Goal: Task Accomplishment & Management: Complete application form

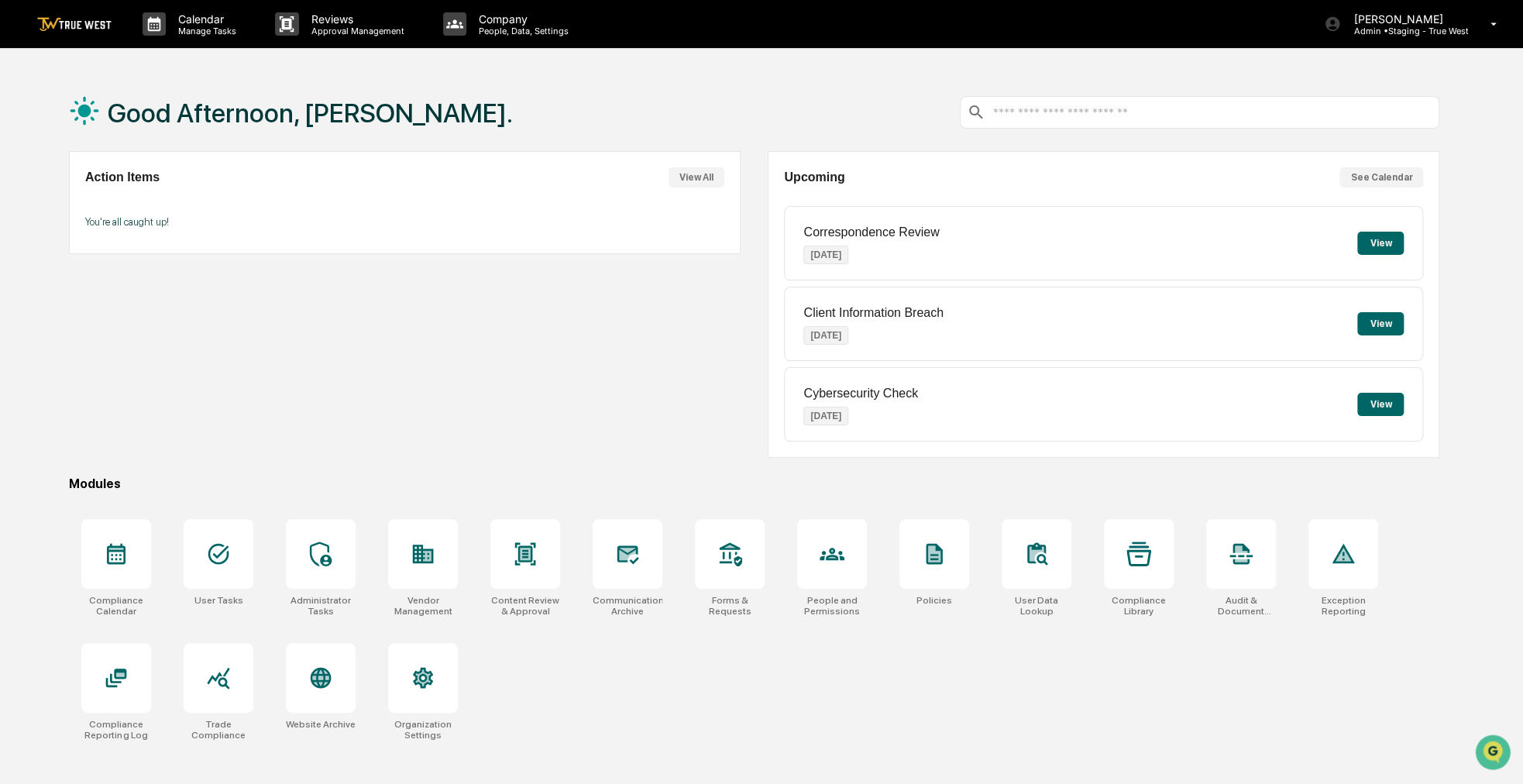
drag, startPoint x: 495, startPoint y: 456, endPoint x: 467, endPoint y: 455, distance: 28.0
click at [467, 455] on div "Action Items View All You're all caught up!" at bounding box center [405, 304] width 672 height 307
click at [450, 517] on div "Vendor Management" at bounding box center [423, 568] width 95 height 116
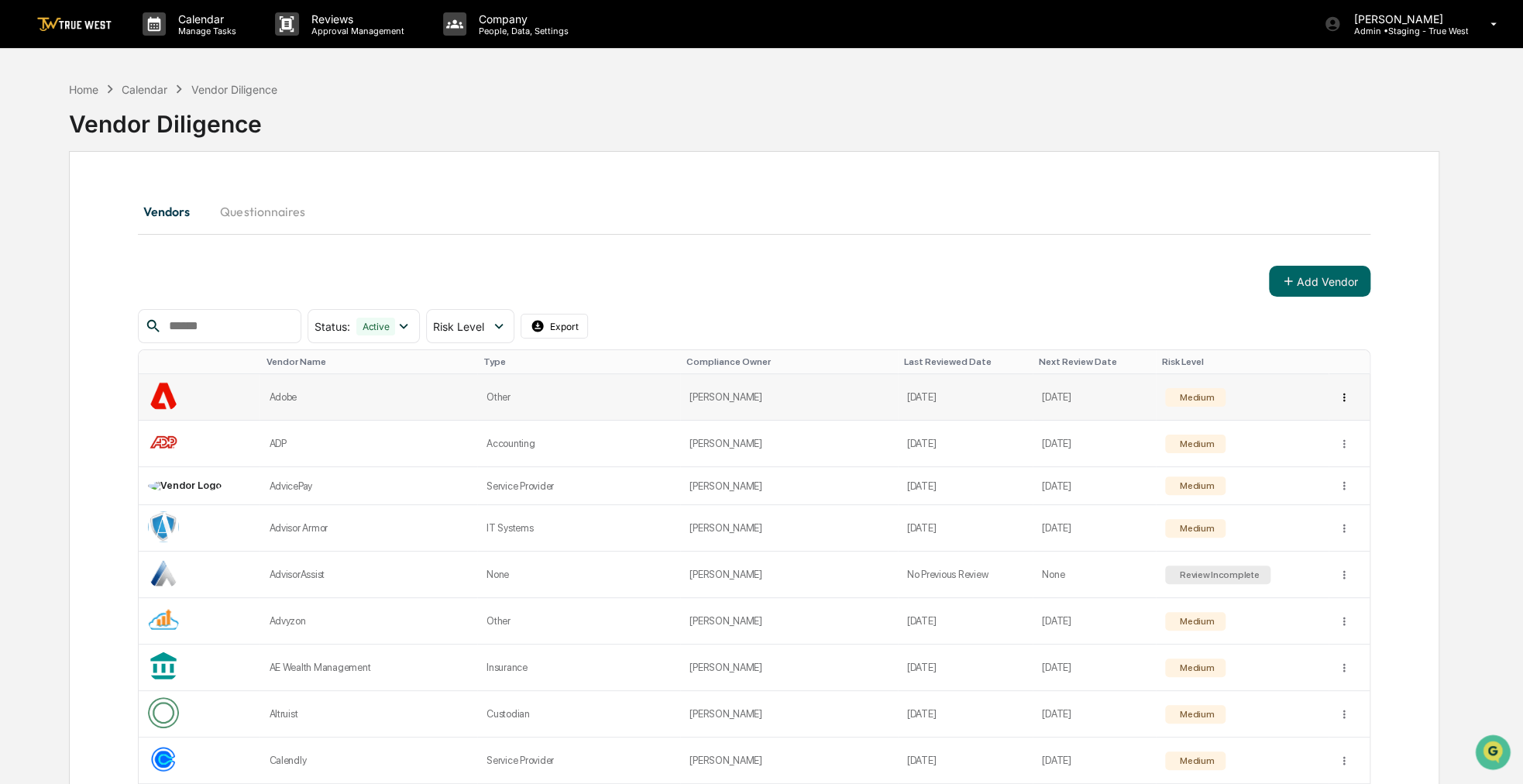
click at [1345, 390] on td at bounding box center [1349, 397] width 41 height 46
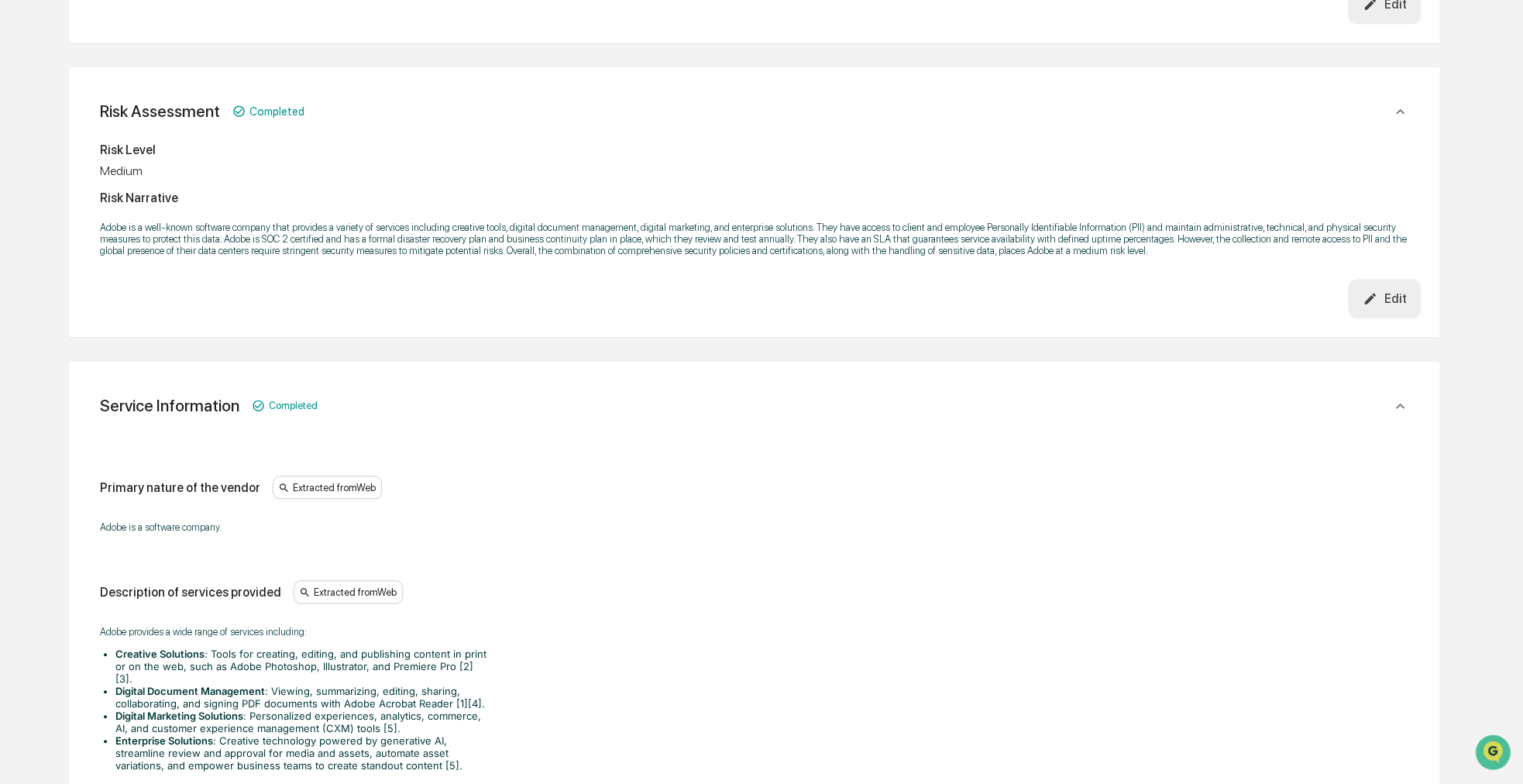
scroll to position [155, 0]
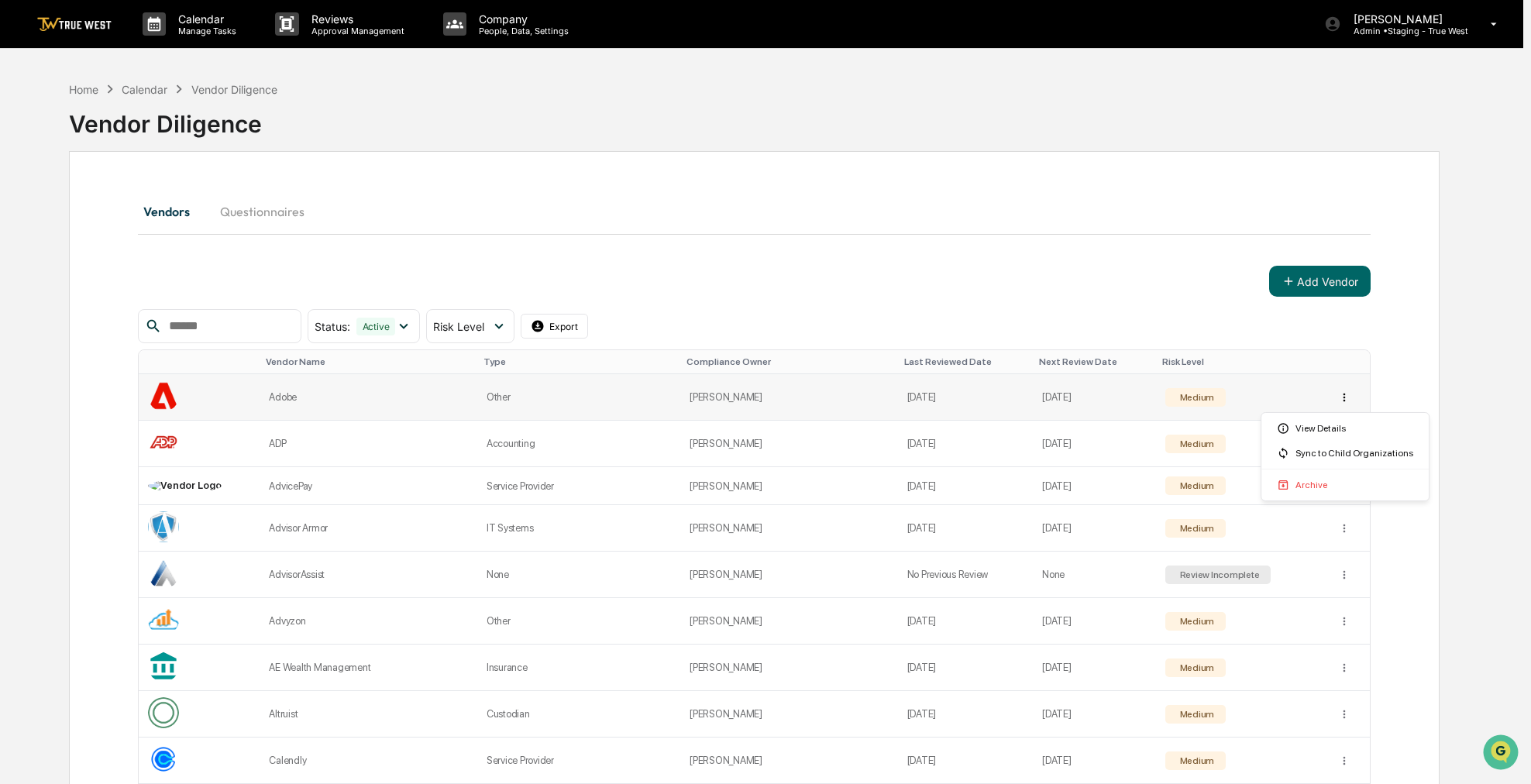
click at [1337, 398] on html "Calendar Manage Tasks Reviews Approval Management Company People, Data, Setting…" at bounding box center [765, 392] width 1531 height 784
click at [564, 130] on html "Calendar Manage Tasks Reviews Approval Management Company People, Data, Setting…" at bounding box center [765, 392] width 1531 height 784
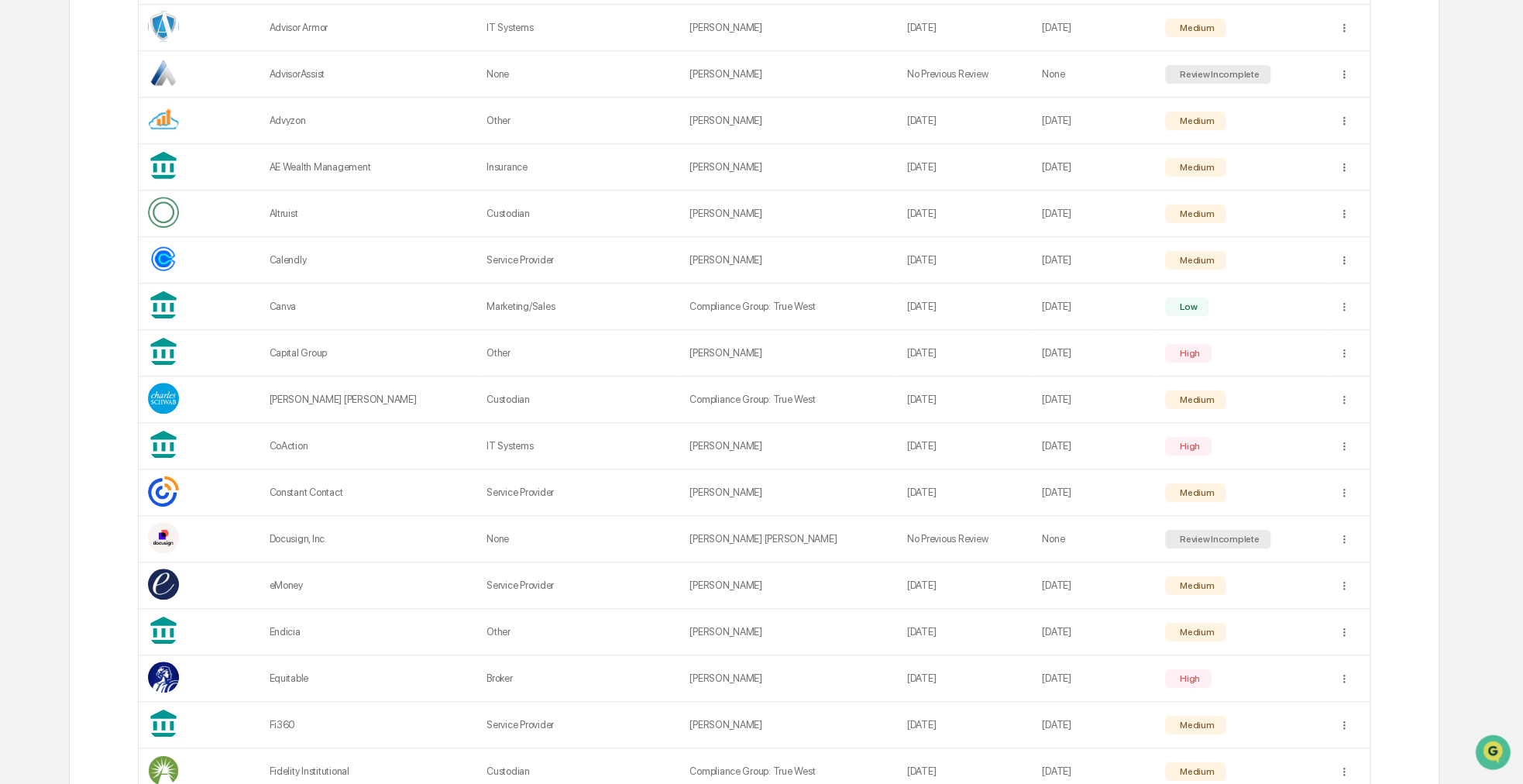
scroll to position [542, 0]
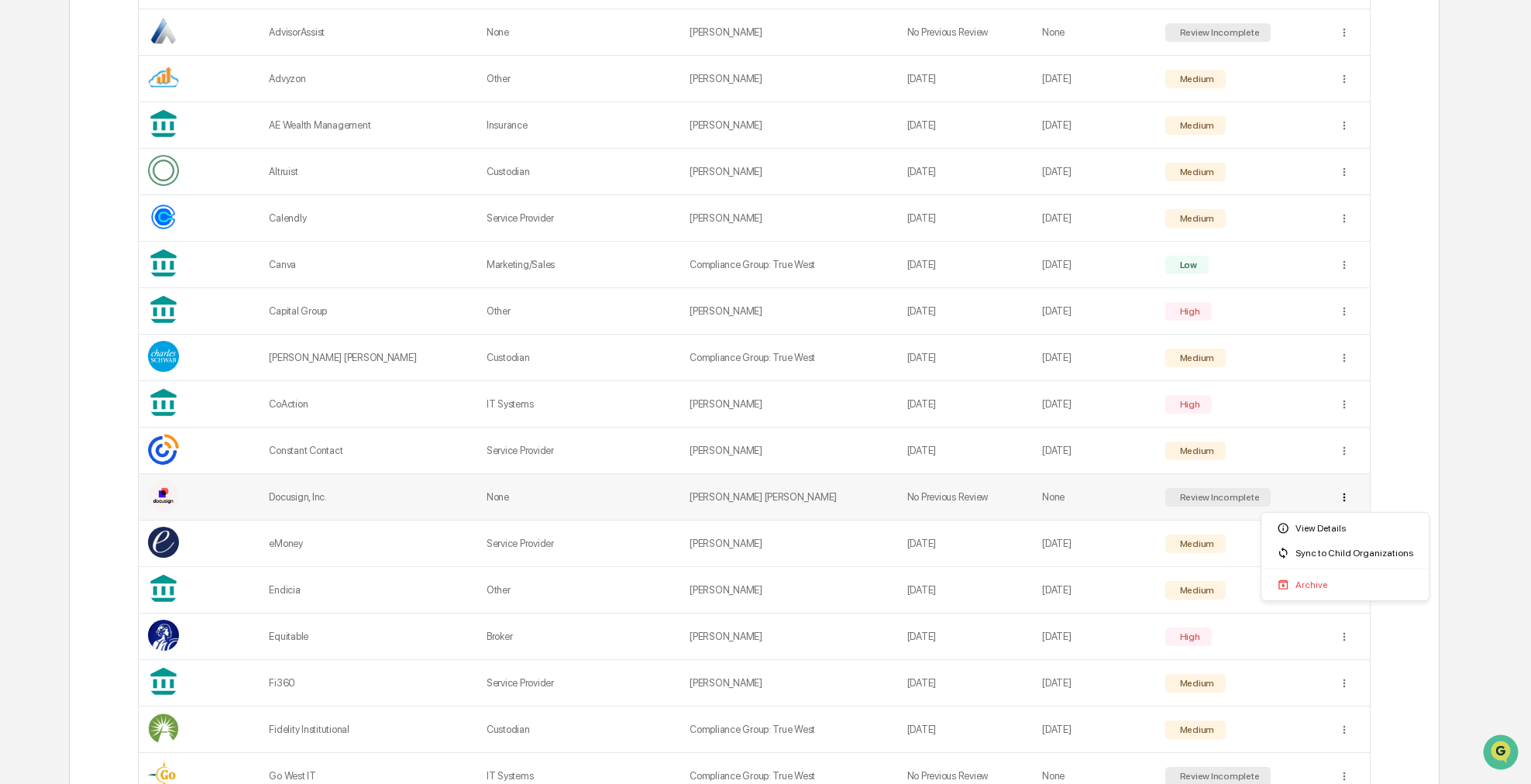
click at [1343, 550] on div "Sync to Child Organizations" at bounding box center [1345, 553] width 161 height 25
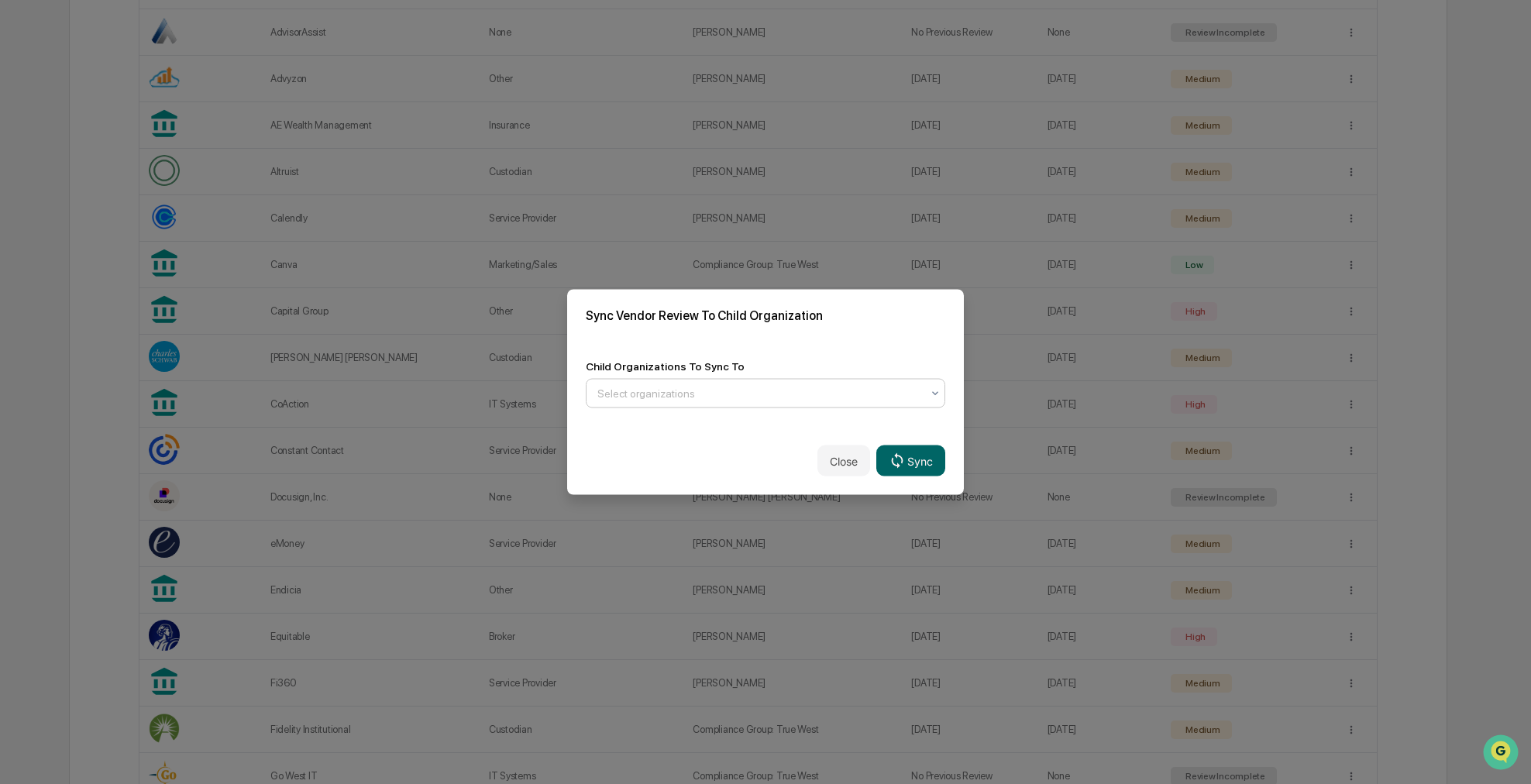
click at [912, 393] on div at bounding box center [760, 394] width 324 height 15
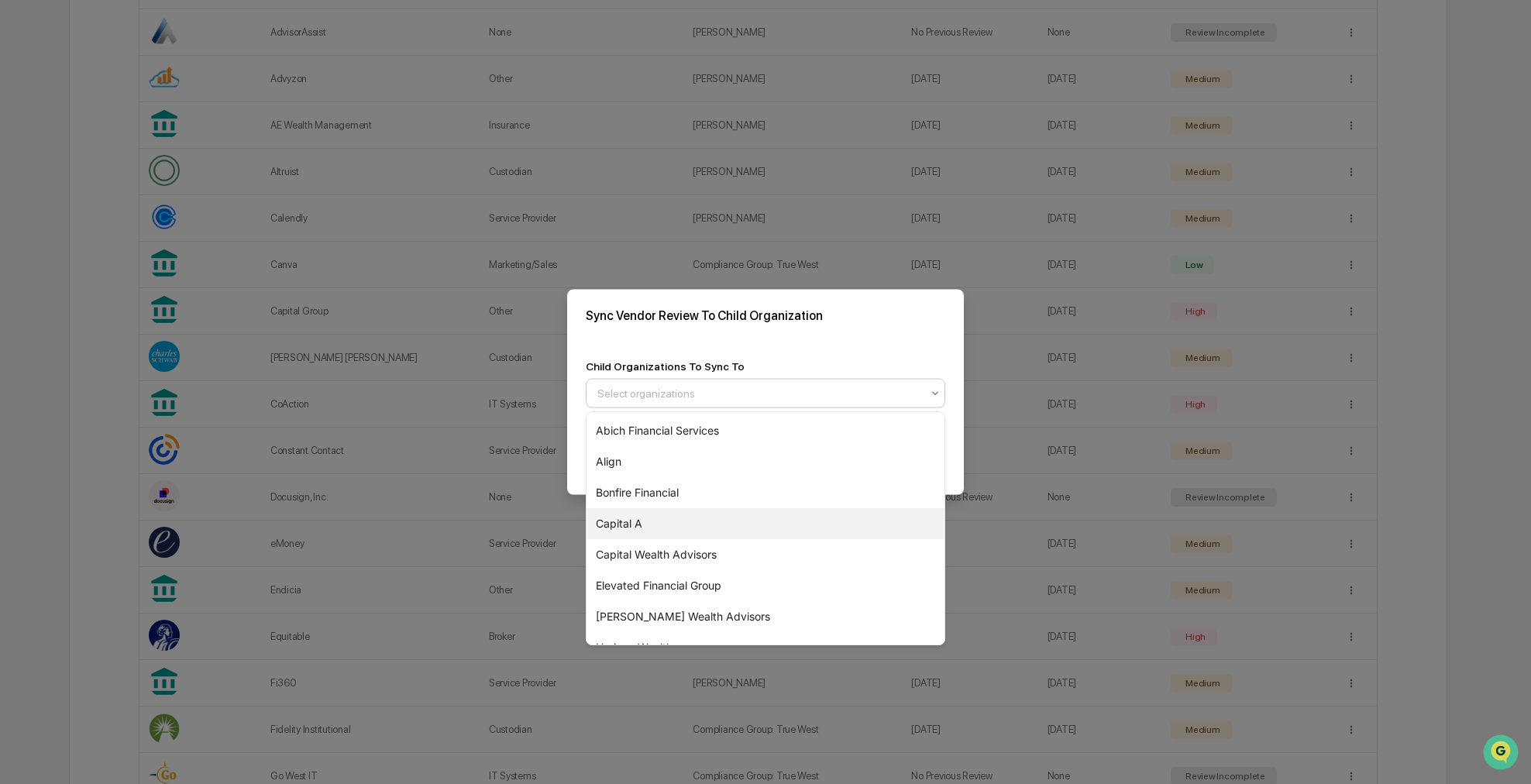
click at [707, 524] on div "Capital A" at bounding box center [766, 524] width 358 height 31
click at [814, 339] on div "Sync Vendor Review To Child Organization" at bounding box center [766, 315] width 397 height 52
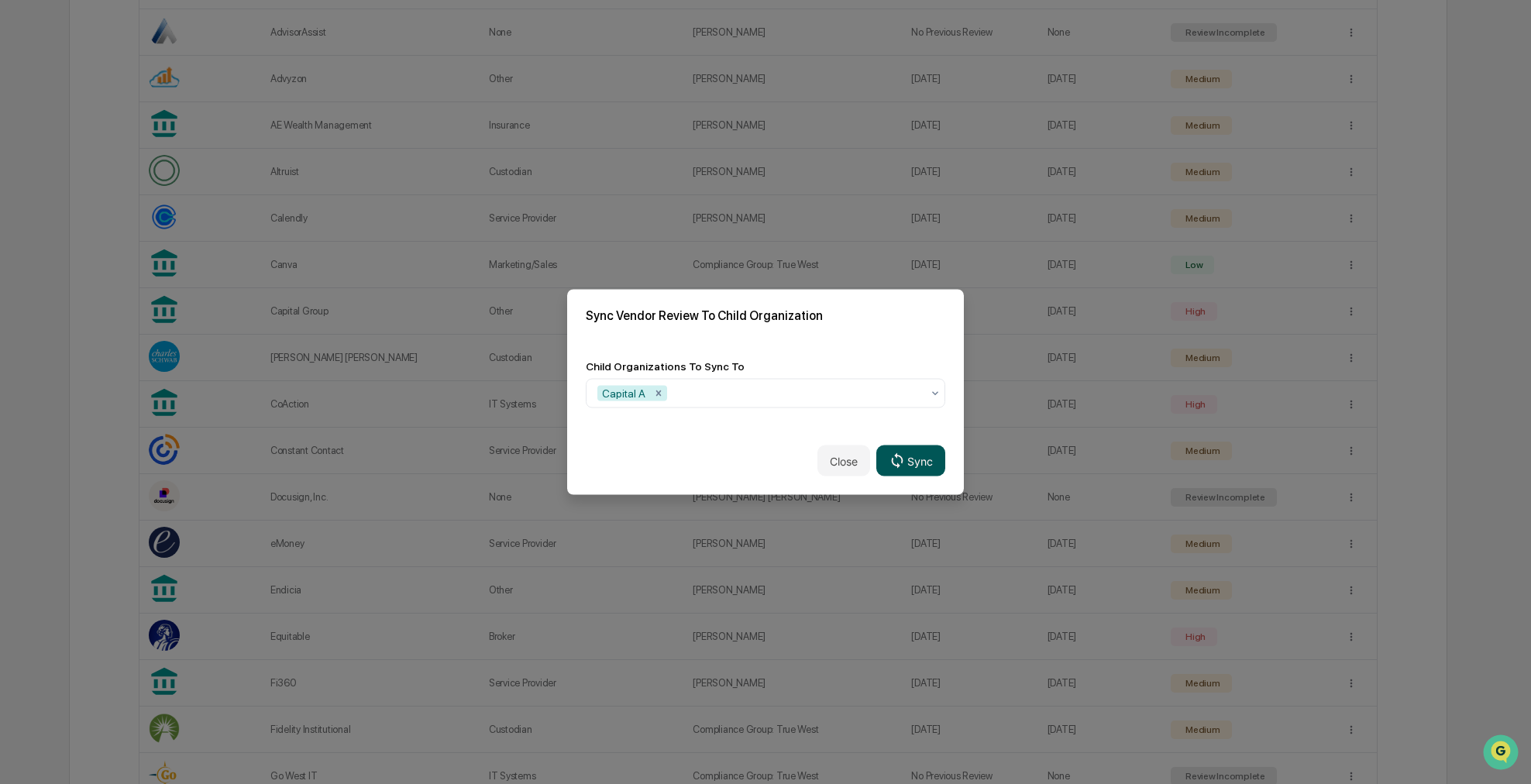
click at [918, 461] on button "Sync" at bounding box center [911, 461] width 69 height 31
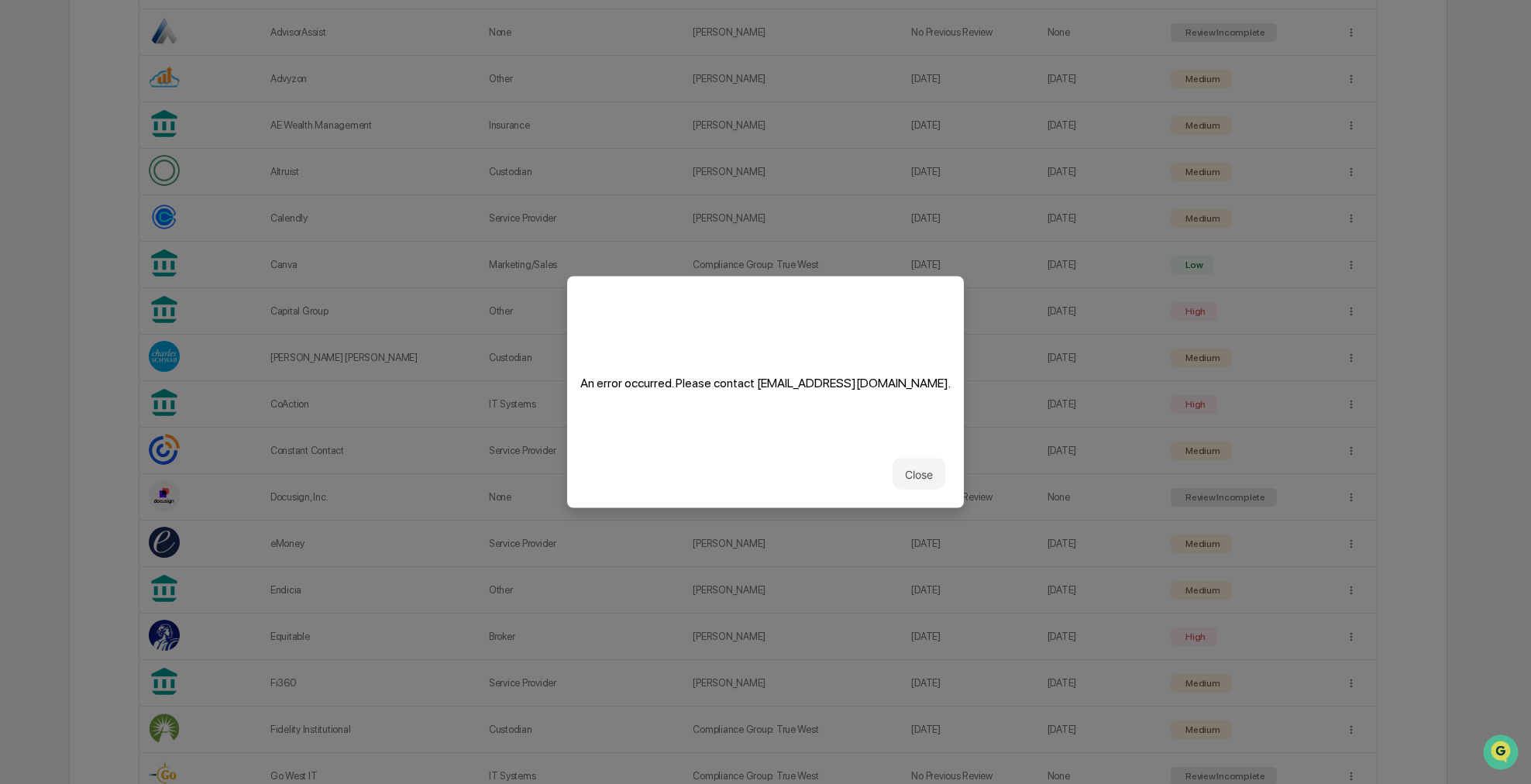
click at [890, 474] on div "Close" at bounding box center [766, 474] width 397 height 68
click at [922, 468] on button "Close" at bounding box center [919, 474] width 53 height 31
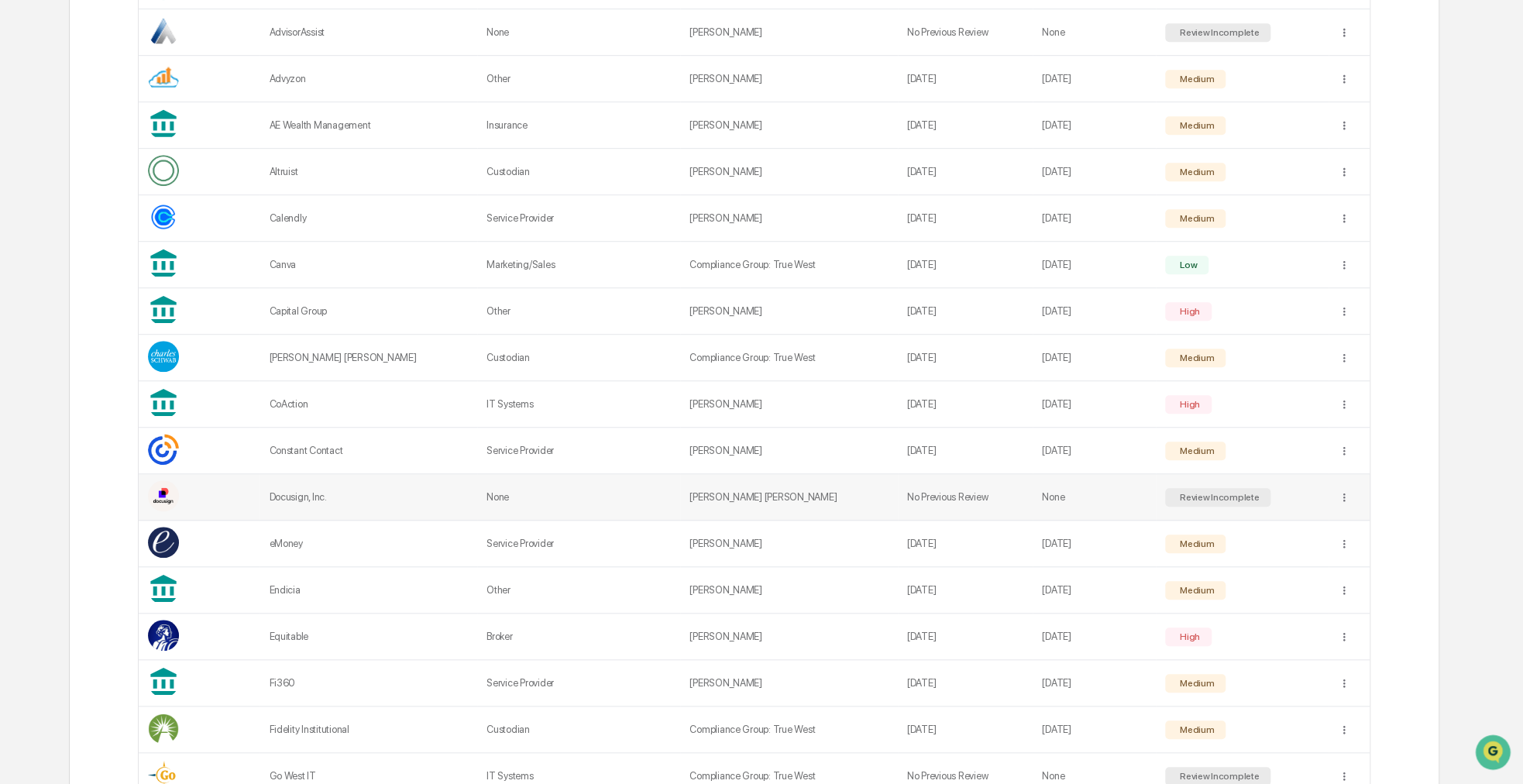
click at [1229, 498] on div "Review Incomplete" at bounding box center [1218, 497] width 83 height 11
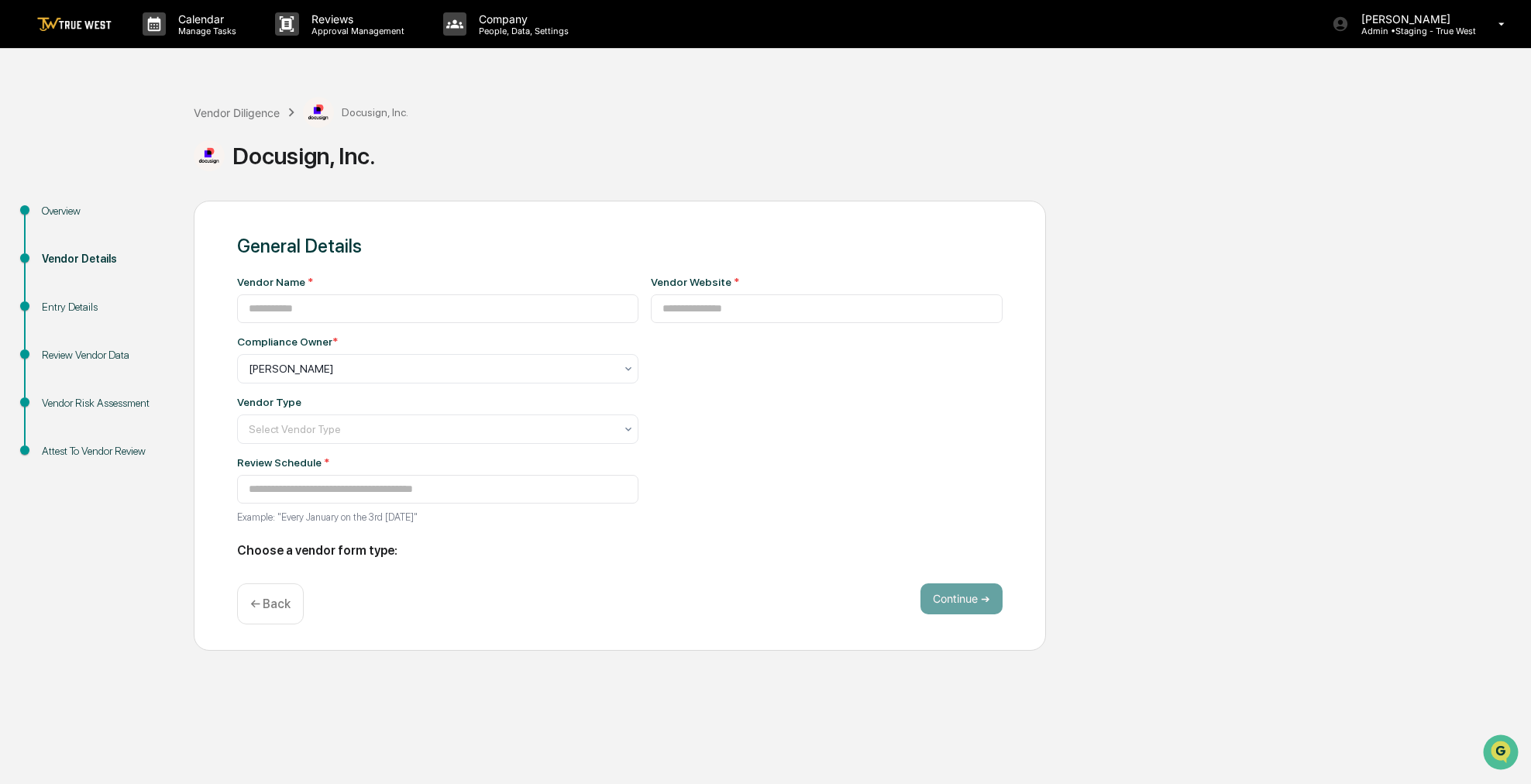
type input "**********"
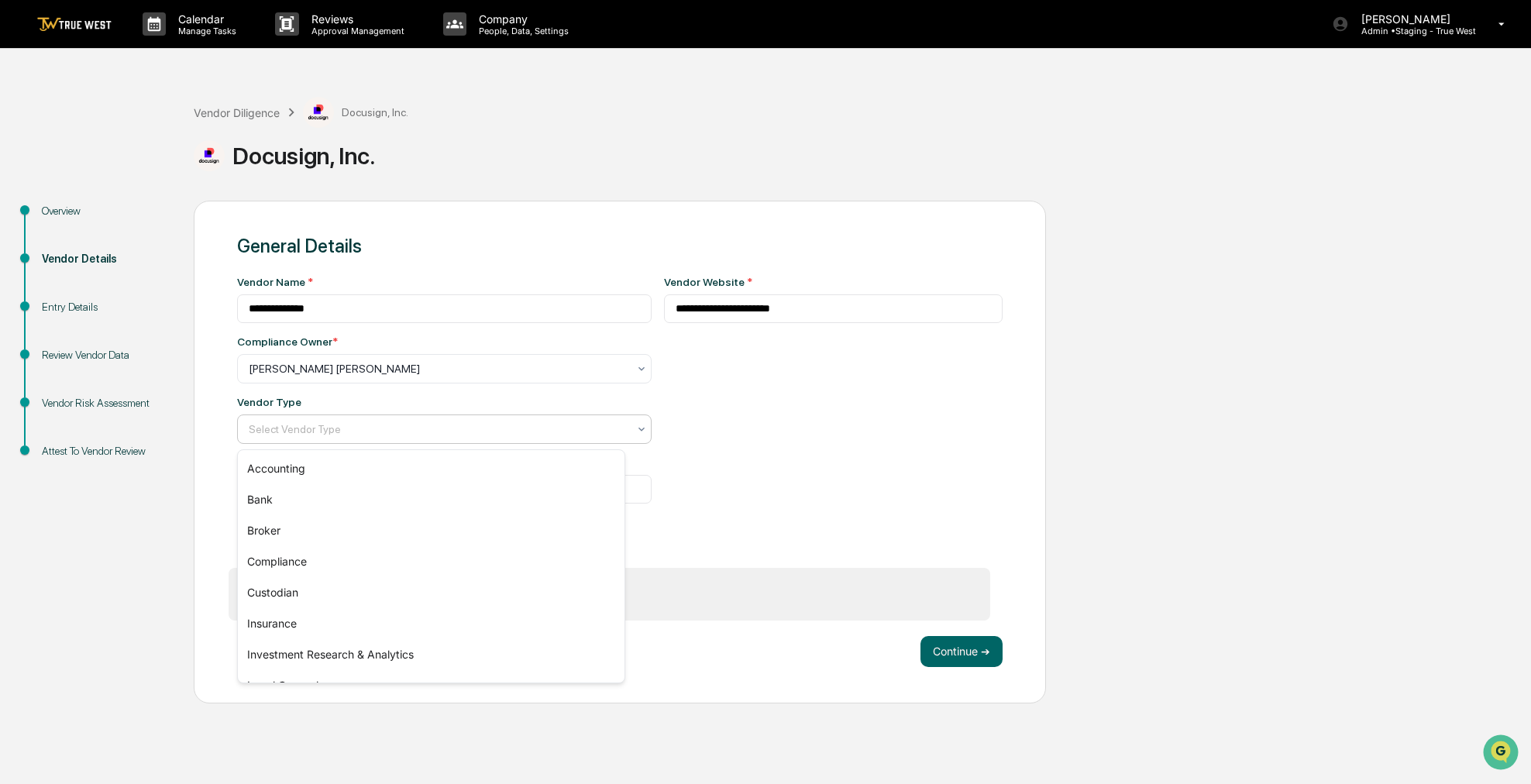
click at [581, 442] on div "Select Vendor Type" at bounding box center [444, 429] width 415 height 29
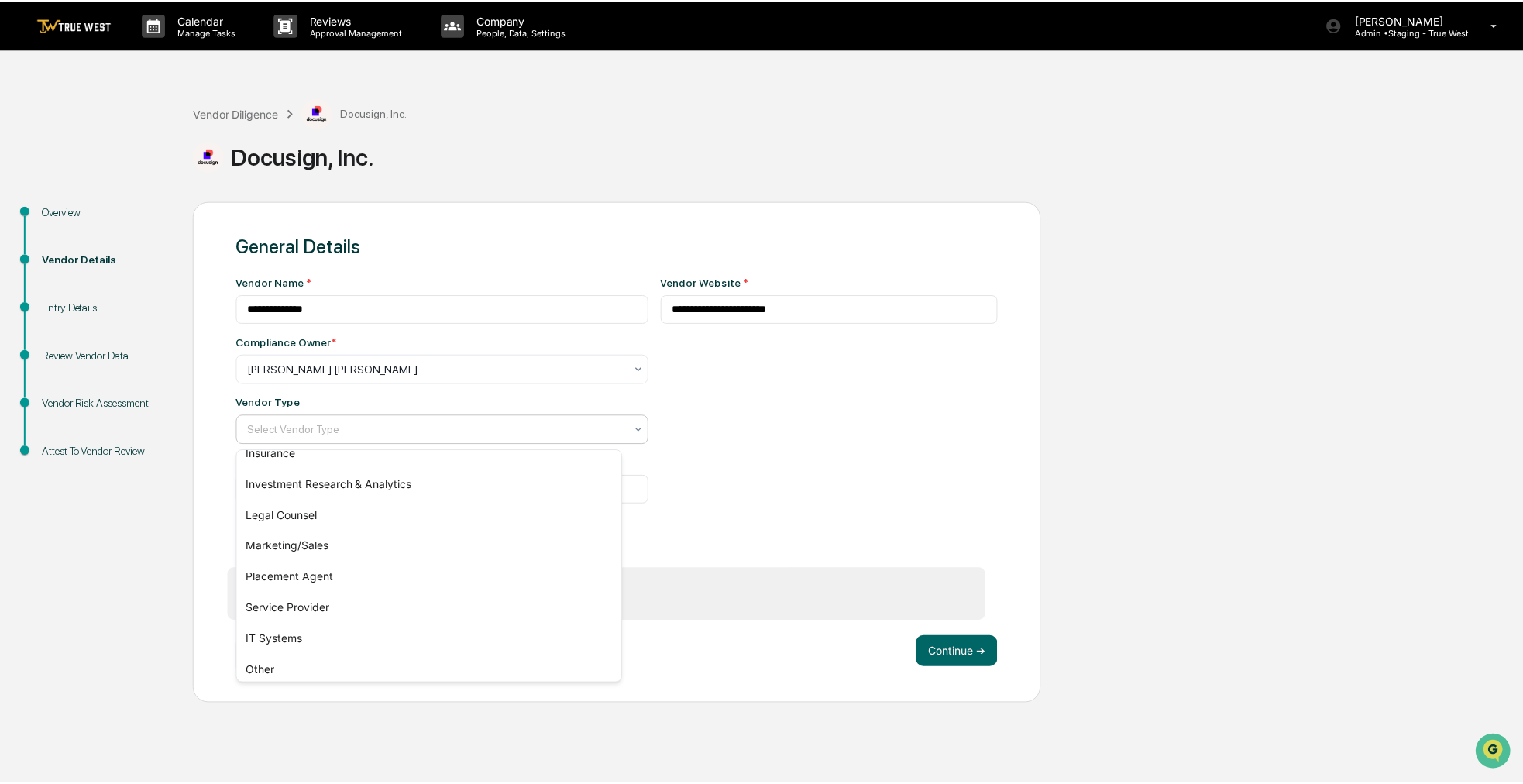
scroll to position [177, 0]
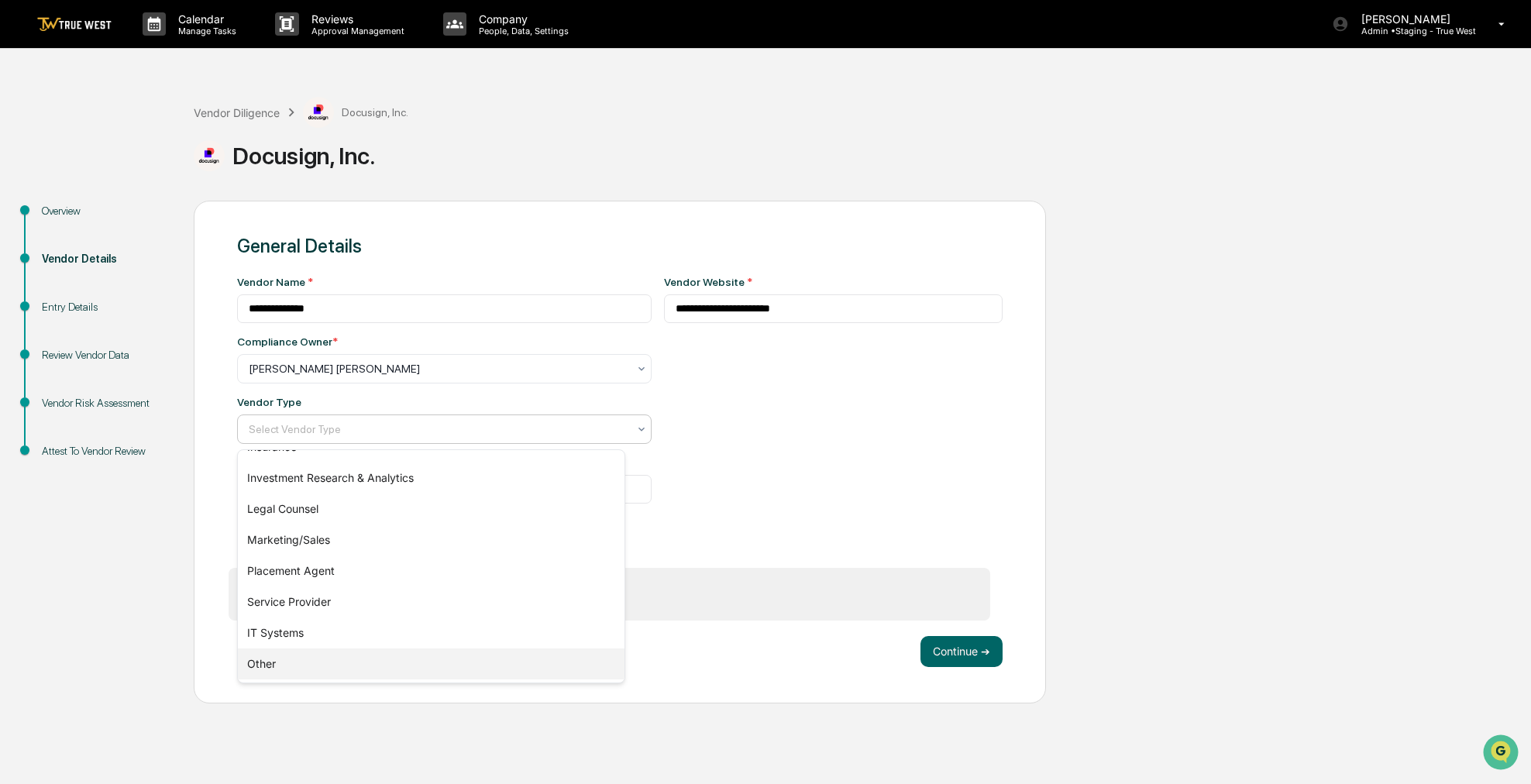
click at [404, 662] on div "Other" at bounding box center [431, 664] width 387 height 31
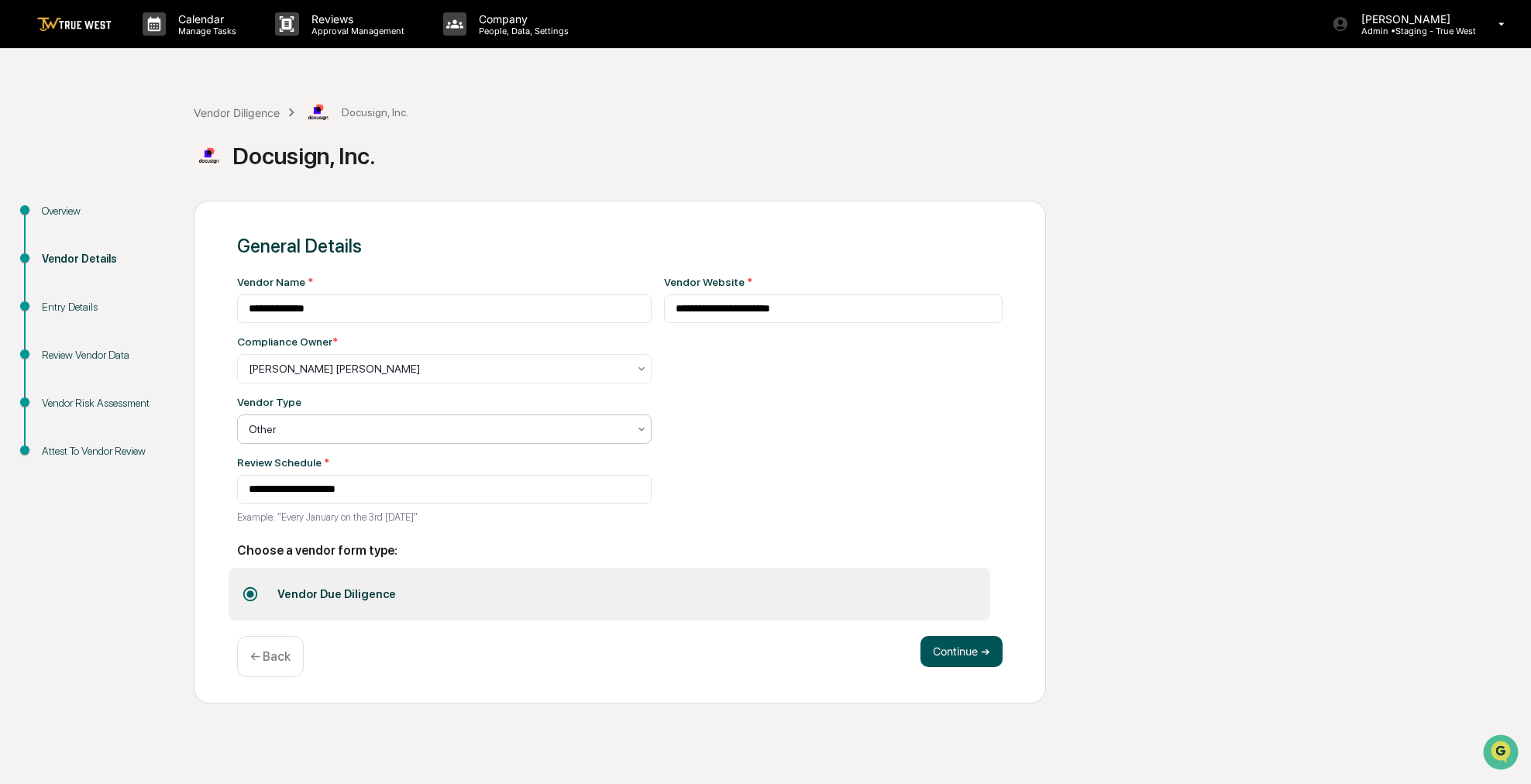
click at [1001, 650] on button "Continue ➔" at bounding box center [962, 652] width 82 height 31
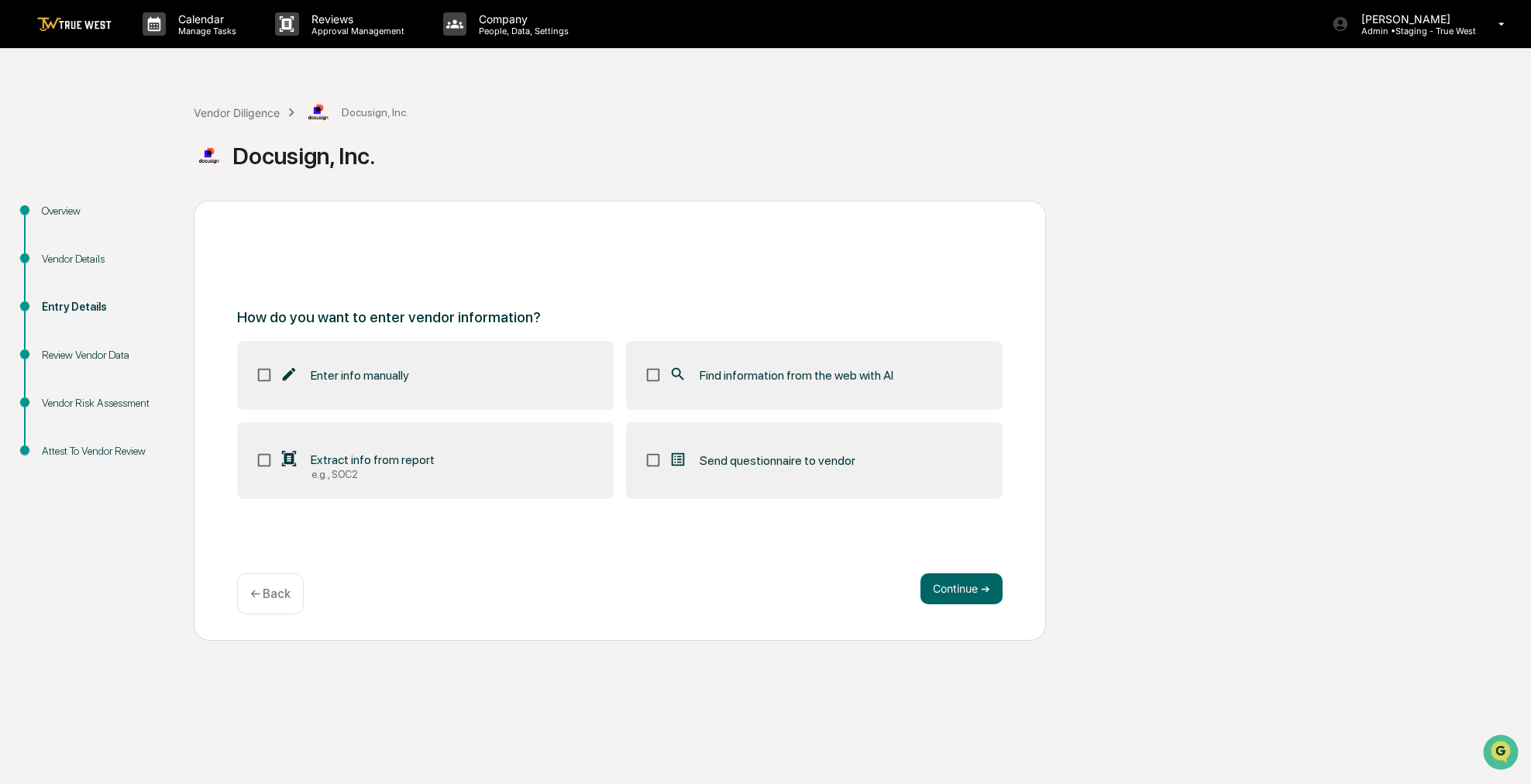
click at [838, 385] on label "Find information from the web with AI" at bounding box center [815, 375] width 377 height 68
click at [949, 593] on button "Continue ➔" at bounding box center [962, 589] width 82 height 31
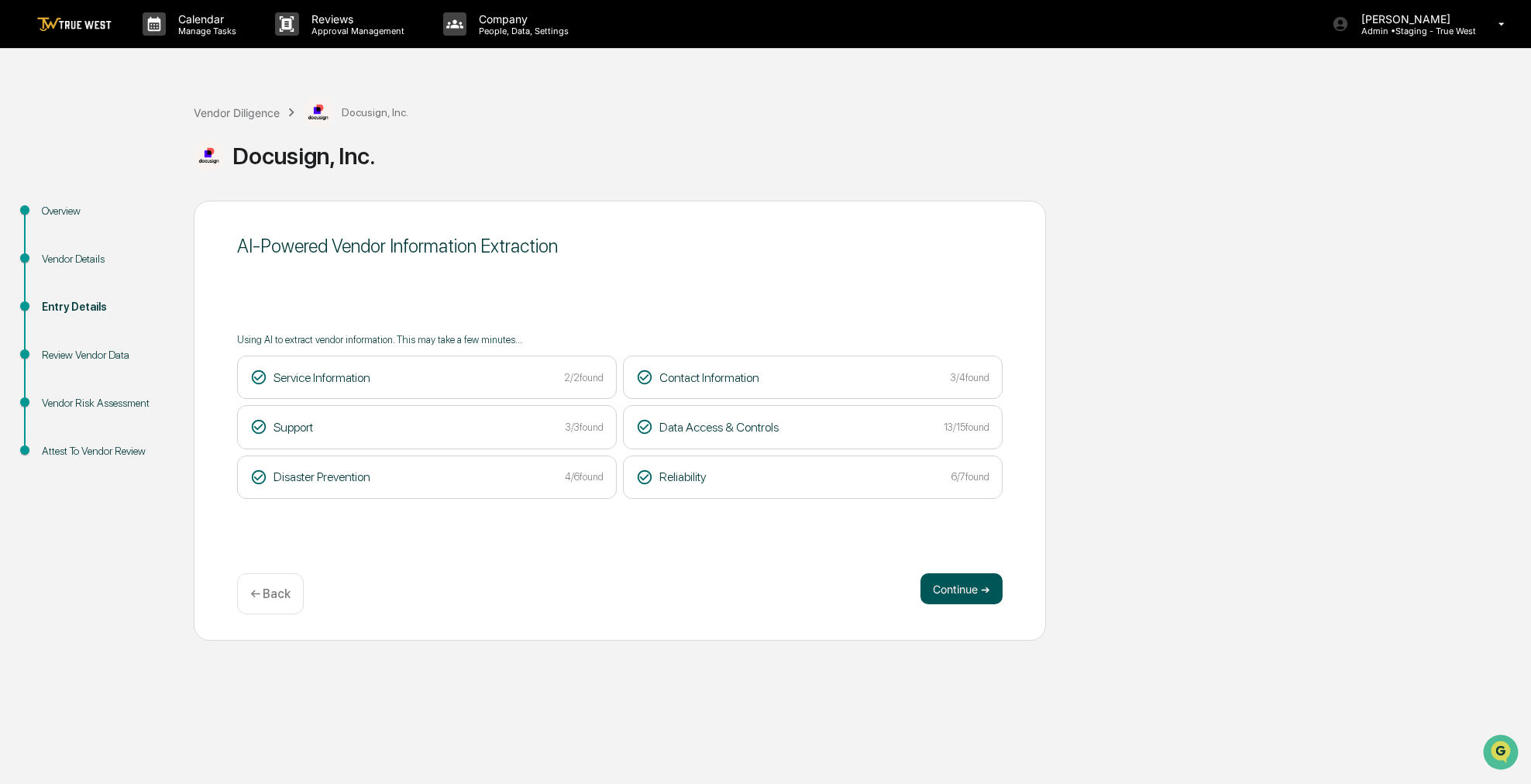
click at [955, 583] on button "Continue ➔" at bounding box center [962, 589] width 82 height 31
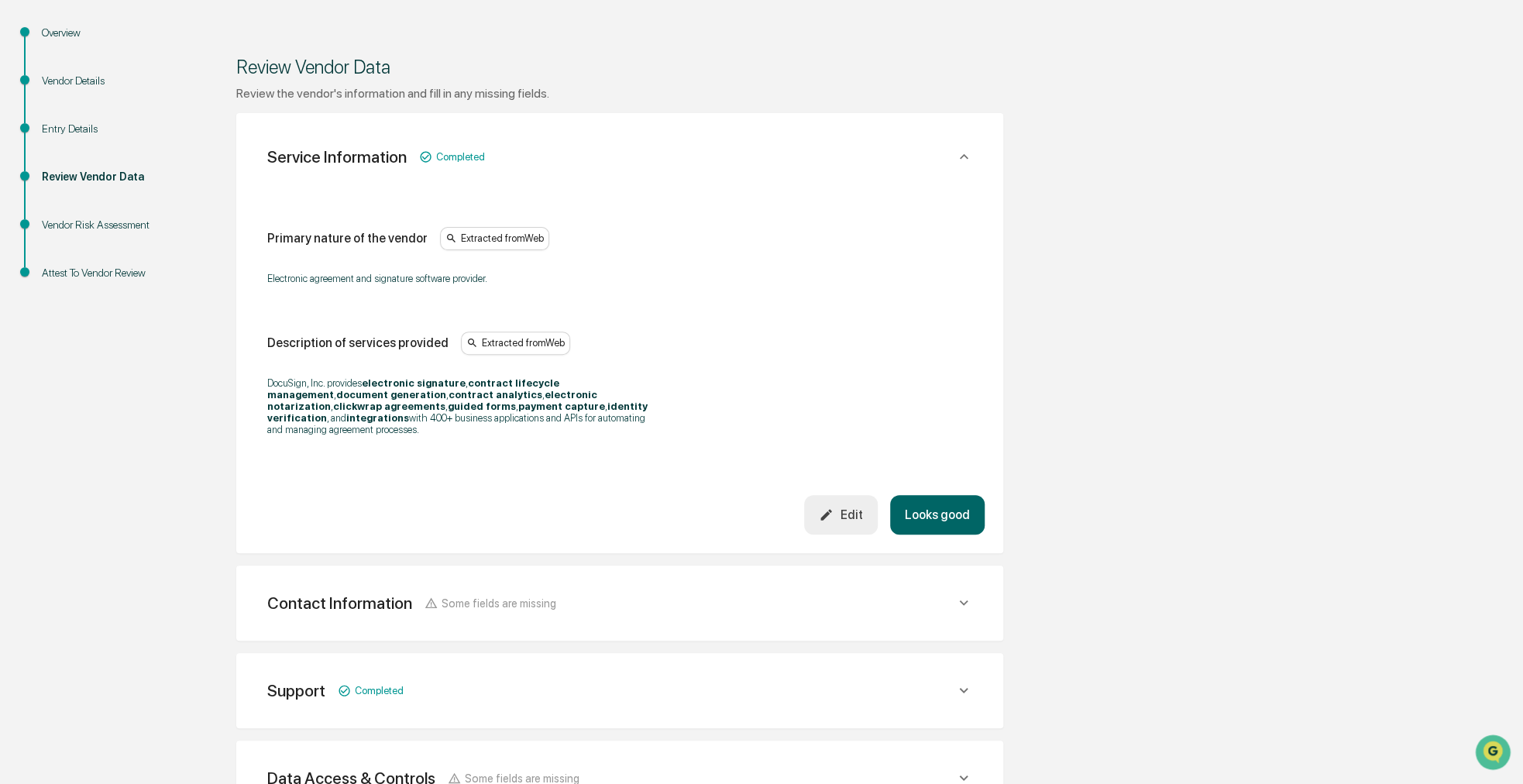
scroll to position [232, 0]
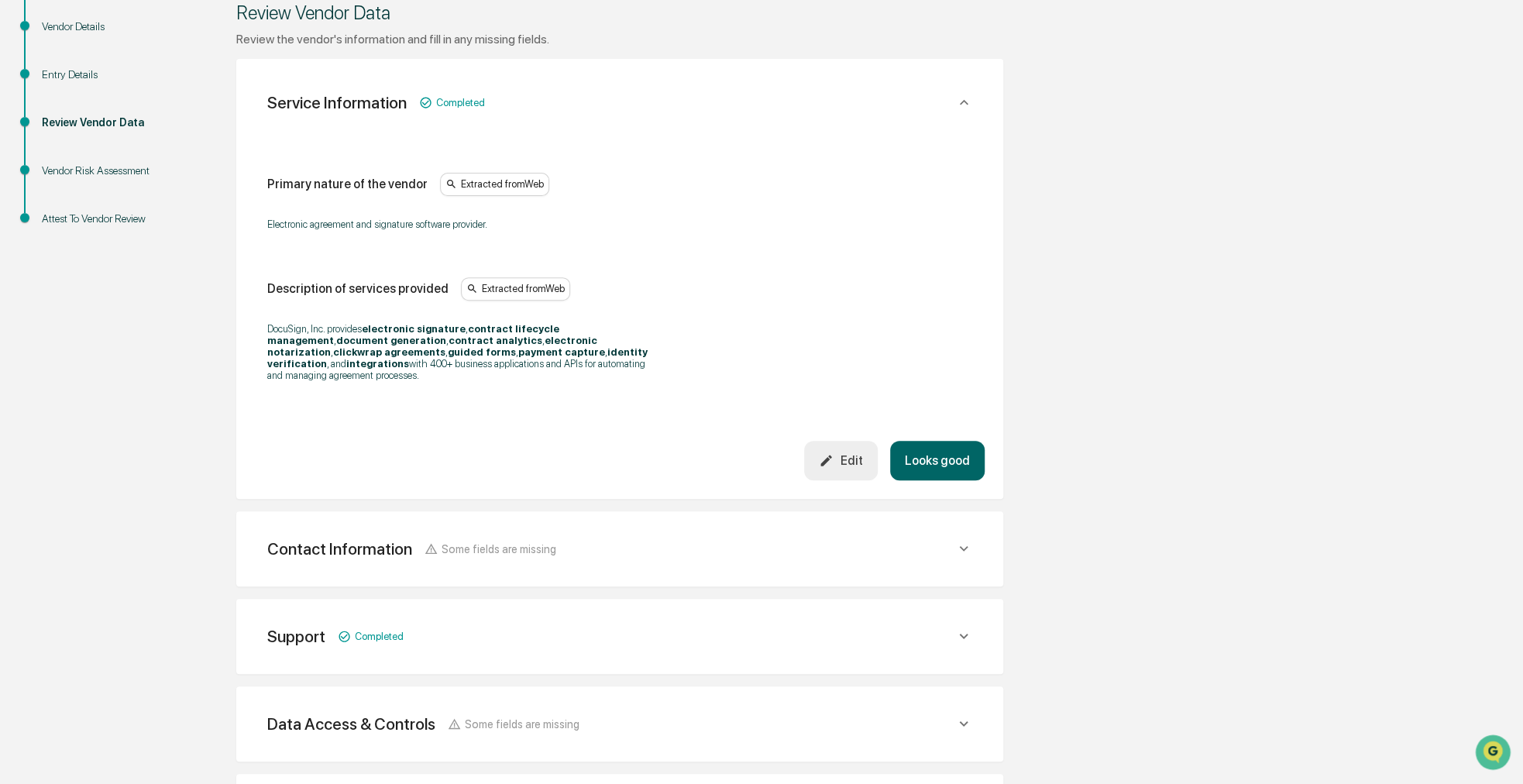
click at [938, 445] on button "Looks good" at bounding box center [938, 460] width 95 height 40
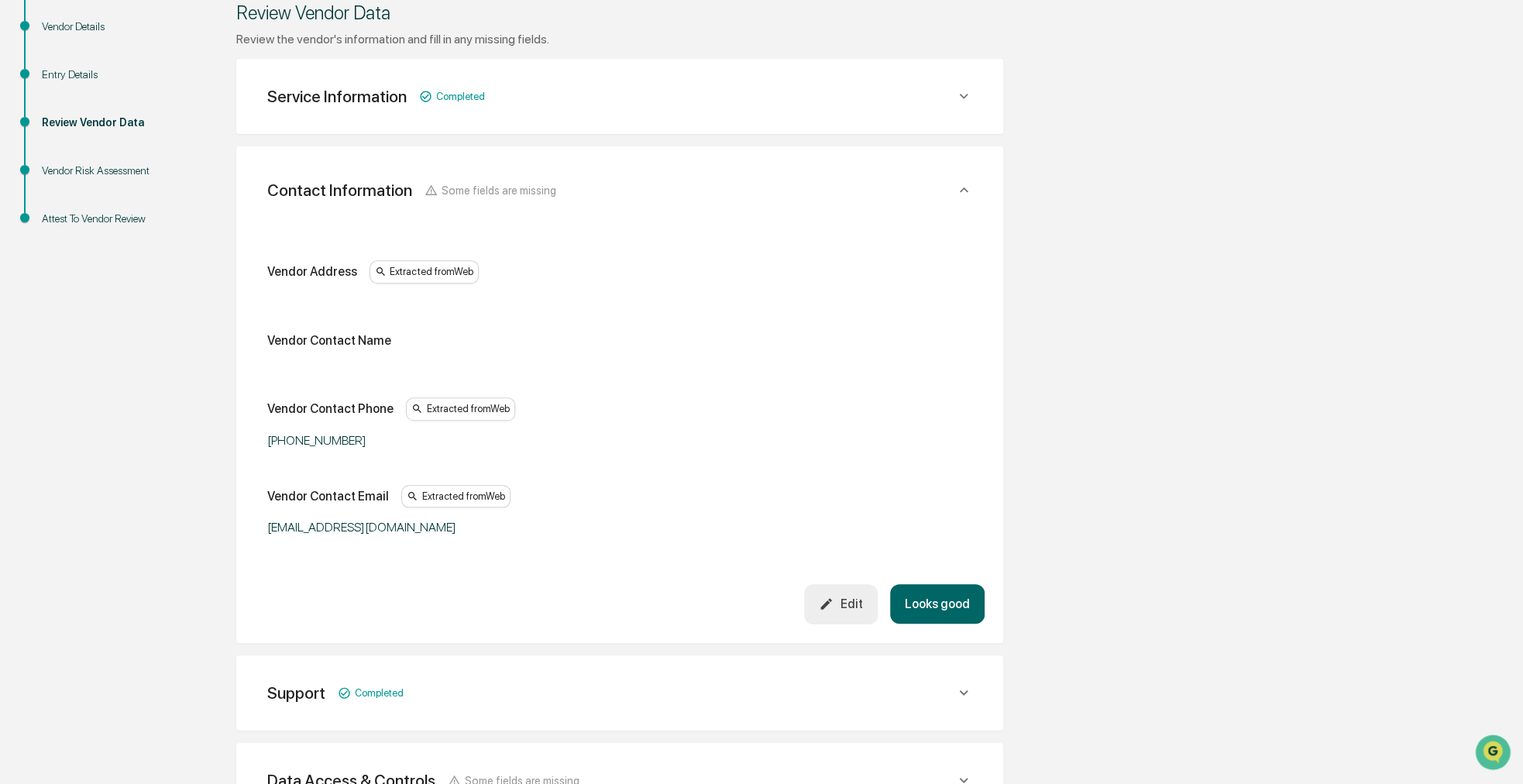
scroll to position [291, 0]
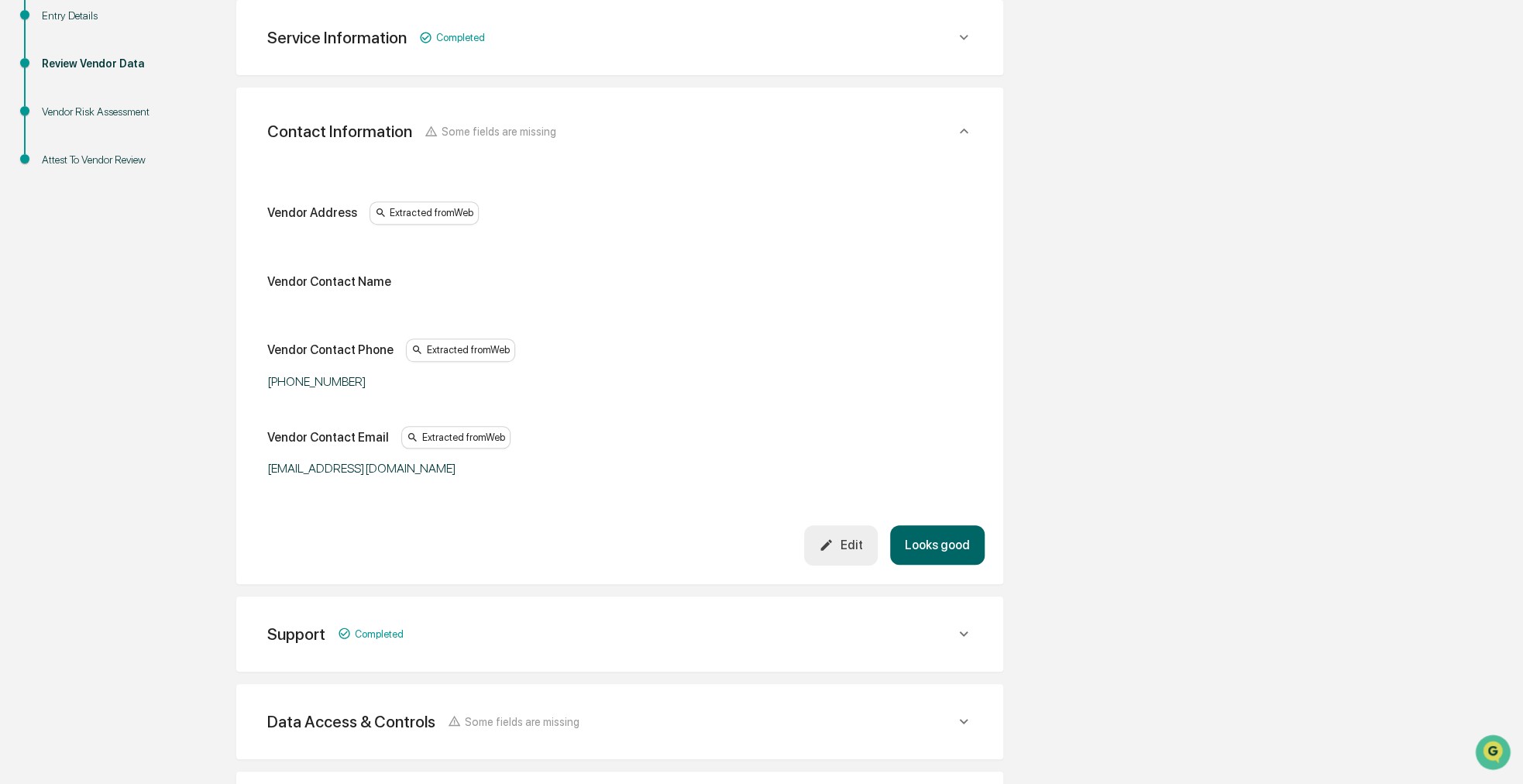
click at [863, 534] on button "Edit" at bounding box center [841, 545] width 74 height 40
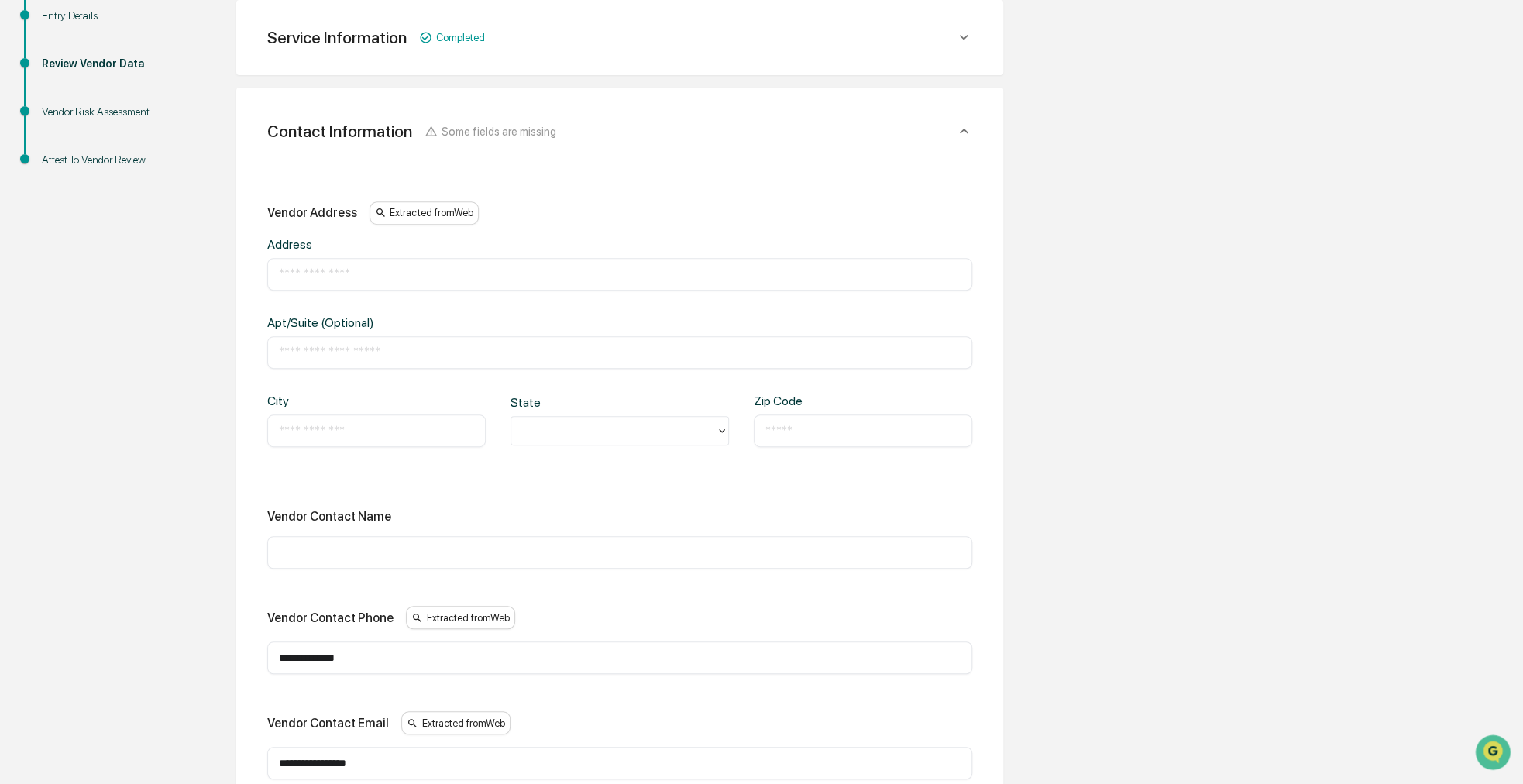
click at [357, 276] on input "text" at bounding box center [620, 274] width 682 height 15
paste input "**********"
type input "**********"
click at [365, 428] on input "text" at bounding box center [377, 431] width 195 height 15
type input "**********"
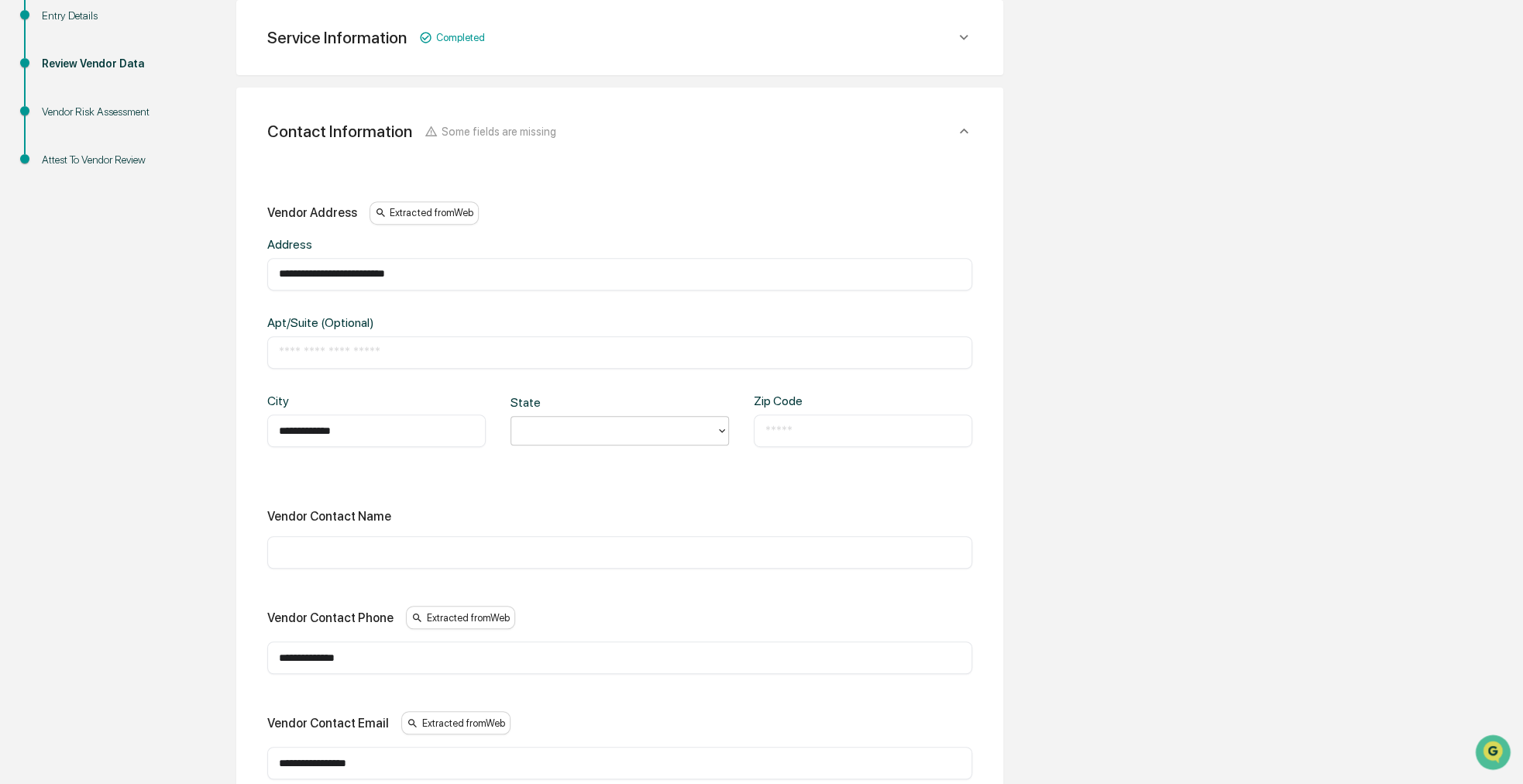
type input "*"
click at [787, 435] on input "text" at bounding box center [863, 431] width 195 height 15
paste input "*****"
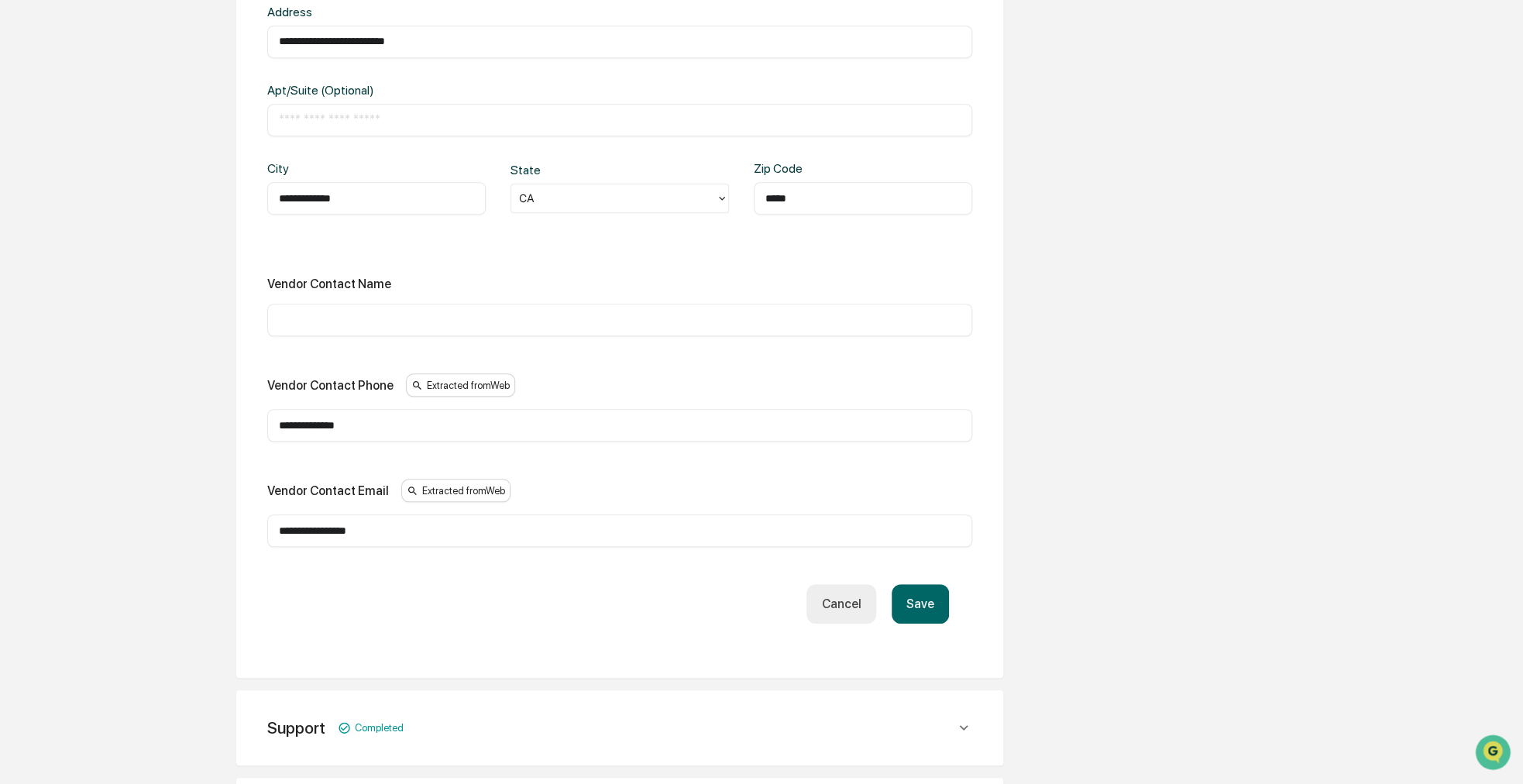
type input "*****"
click at [923, 597] on button "Save" at bounding box center [921, 603] width 57 height 40
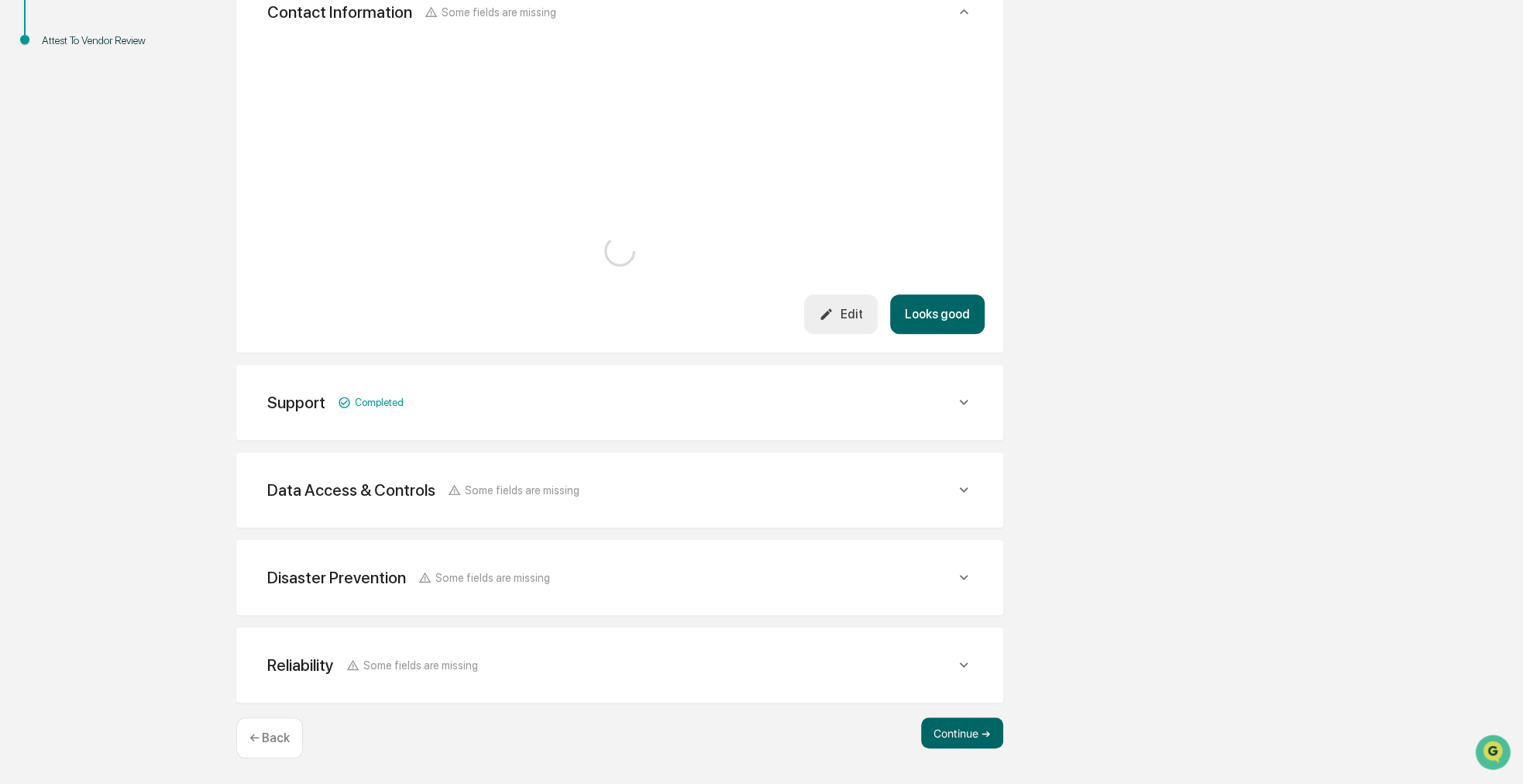
scroll to position [524, 0]
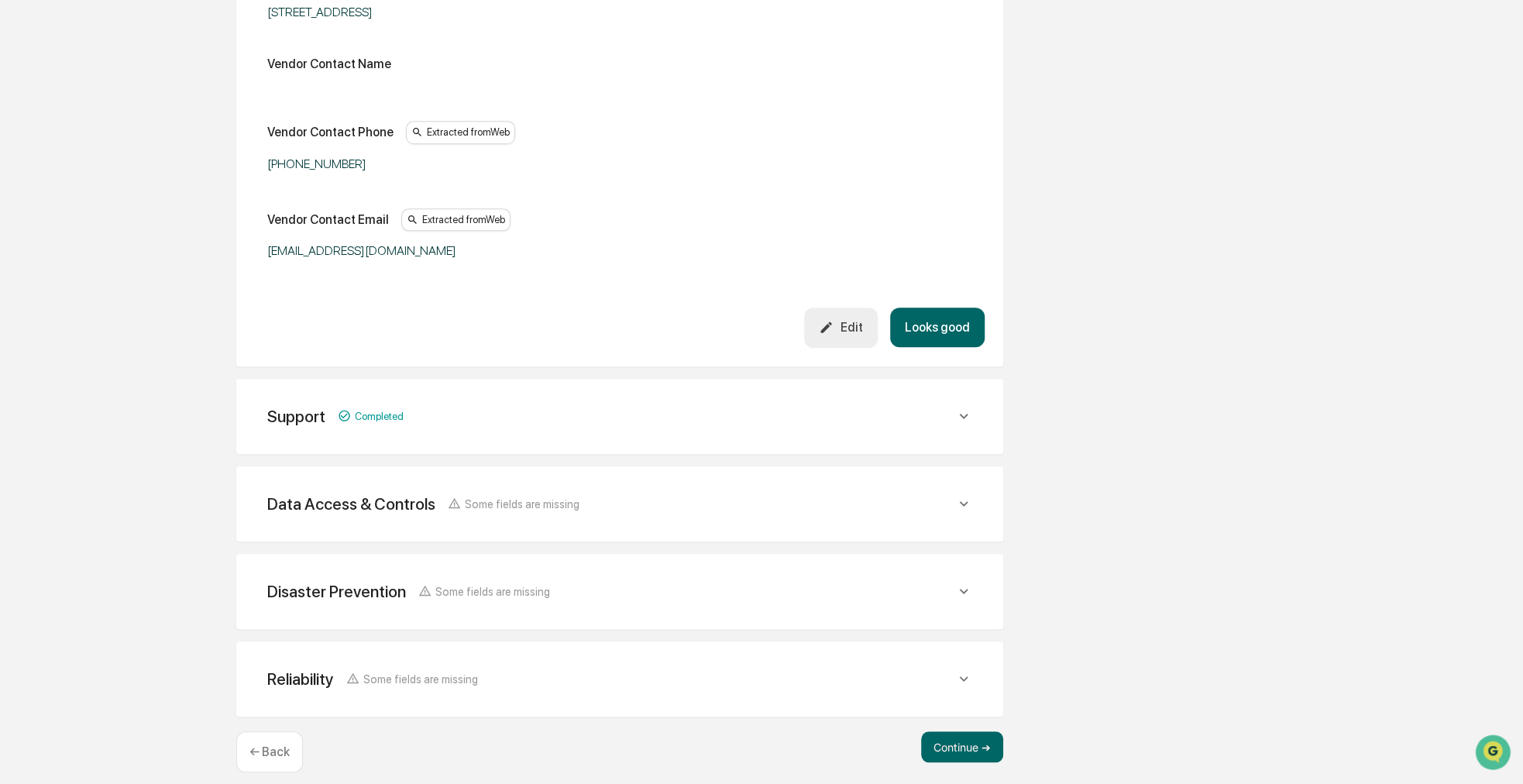
click at [942, 334] on button "Looks good" at bounding box center [938, 327] width 95 height 40
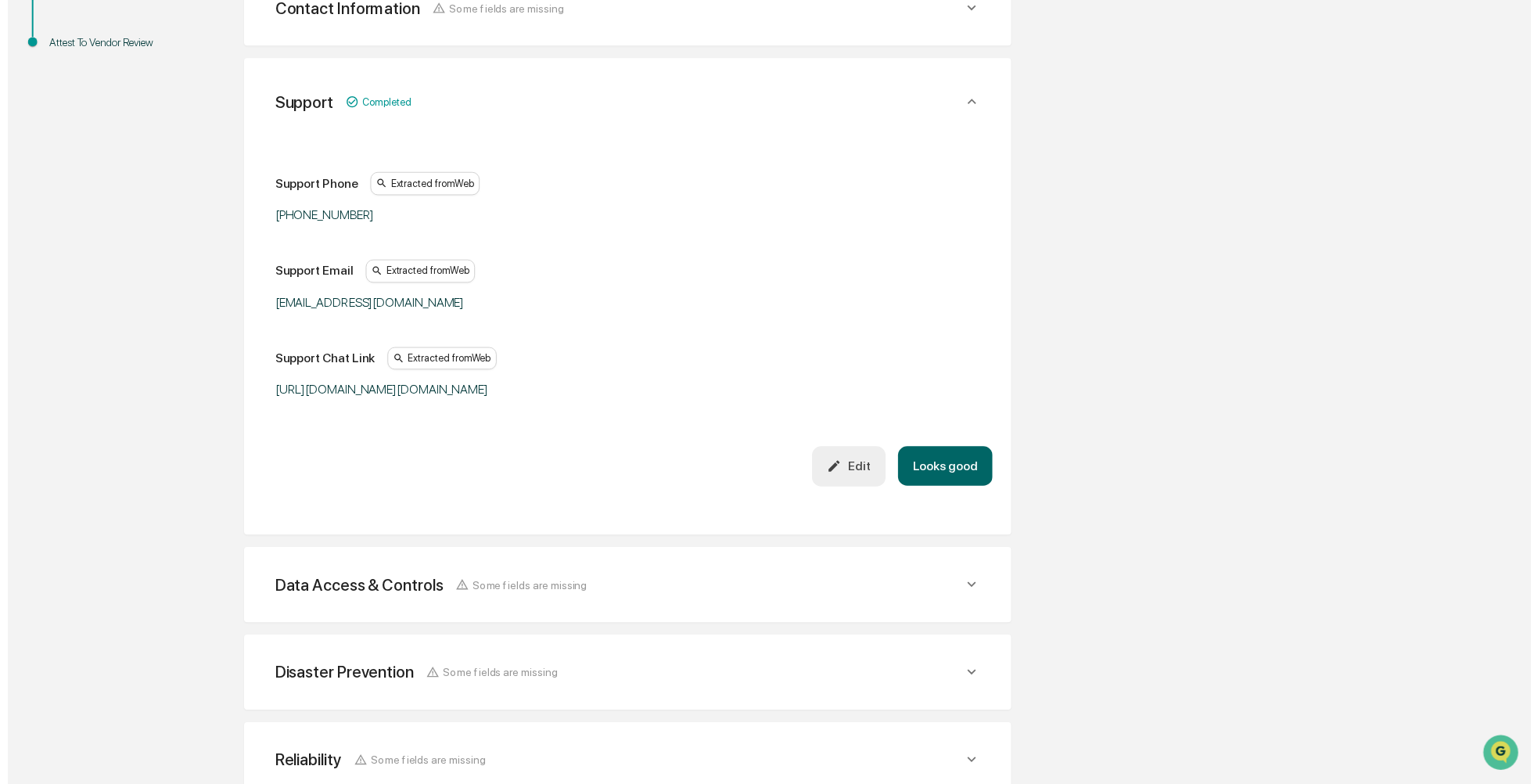
scroll to position [382, 0]
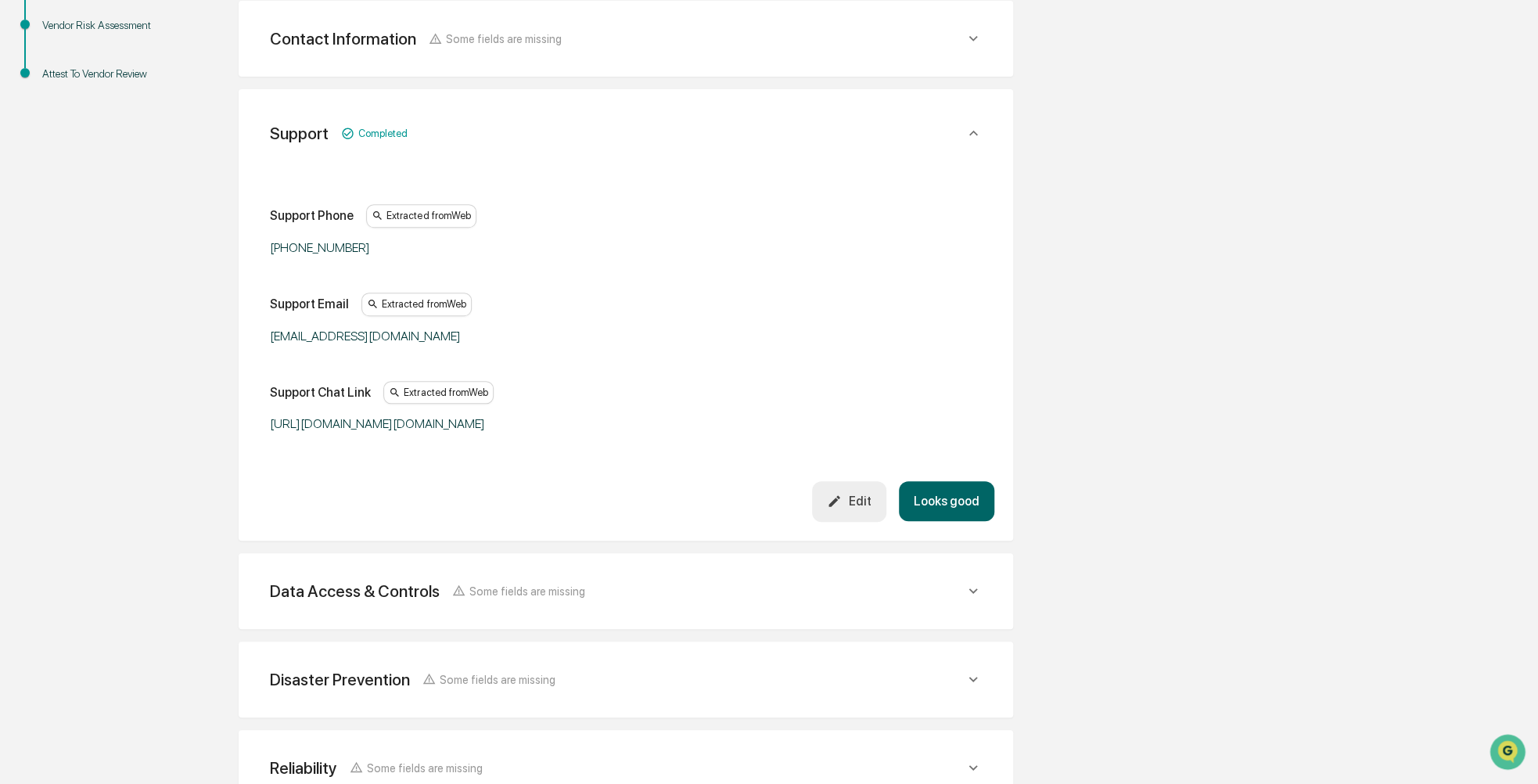
click at [940, 518] on button "Looks good" at bounding box center [947, 501] width 95 height 40
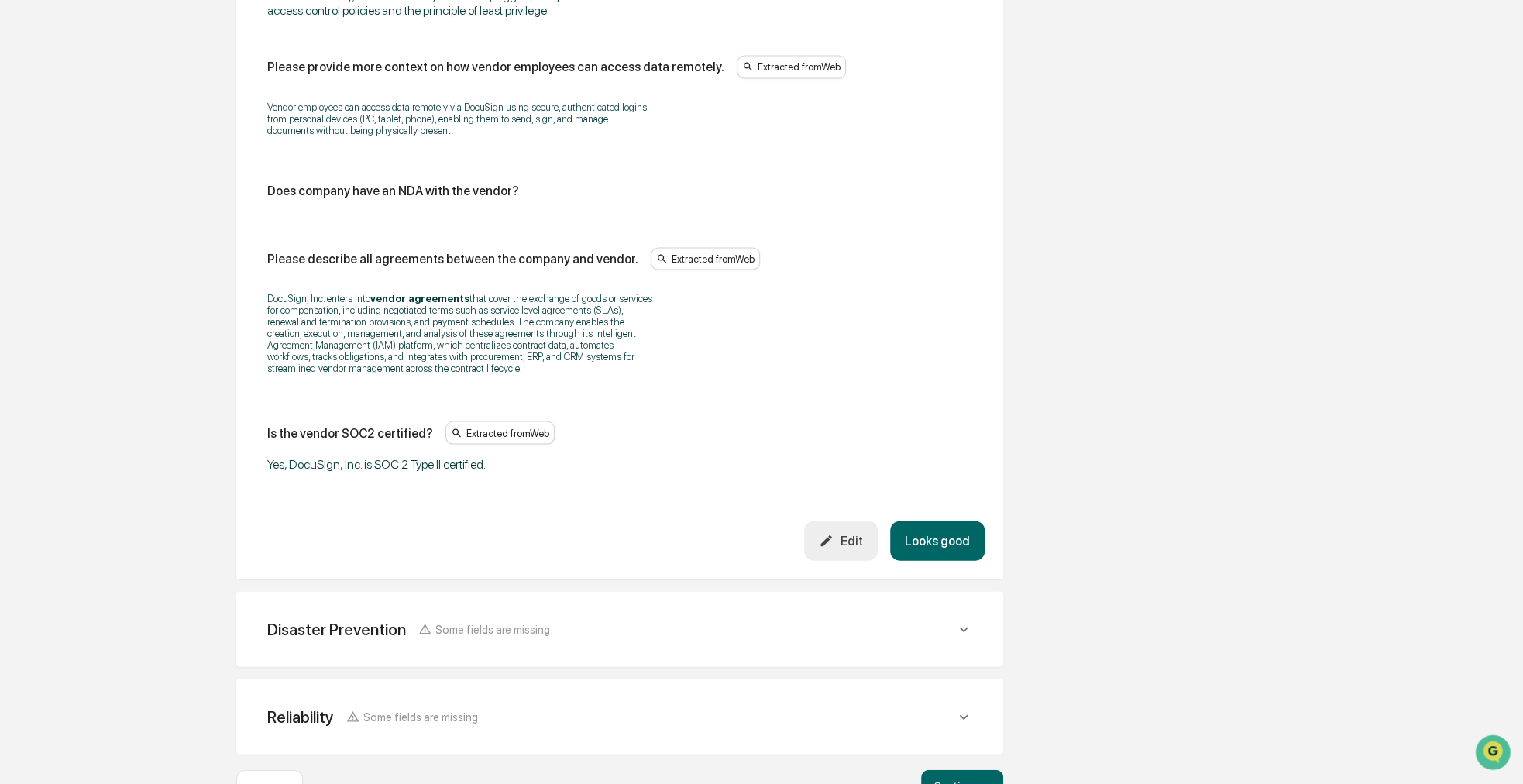
scroll to position [1933, 0]
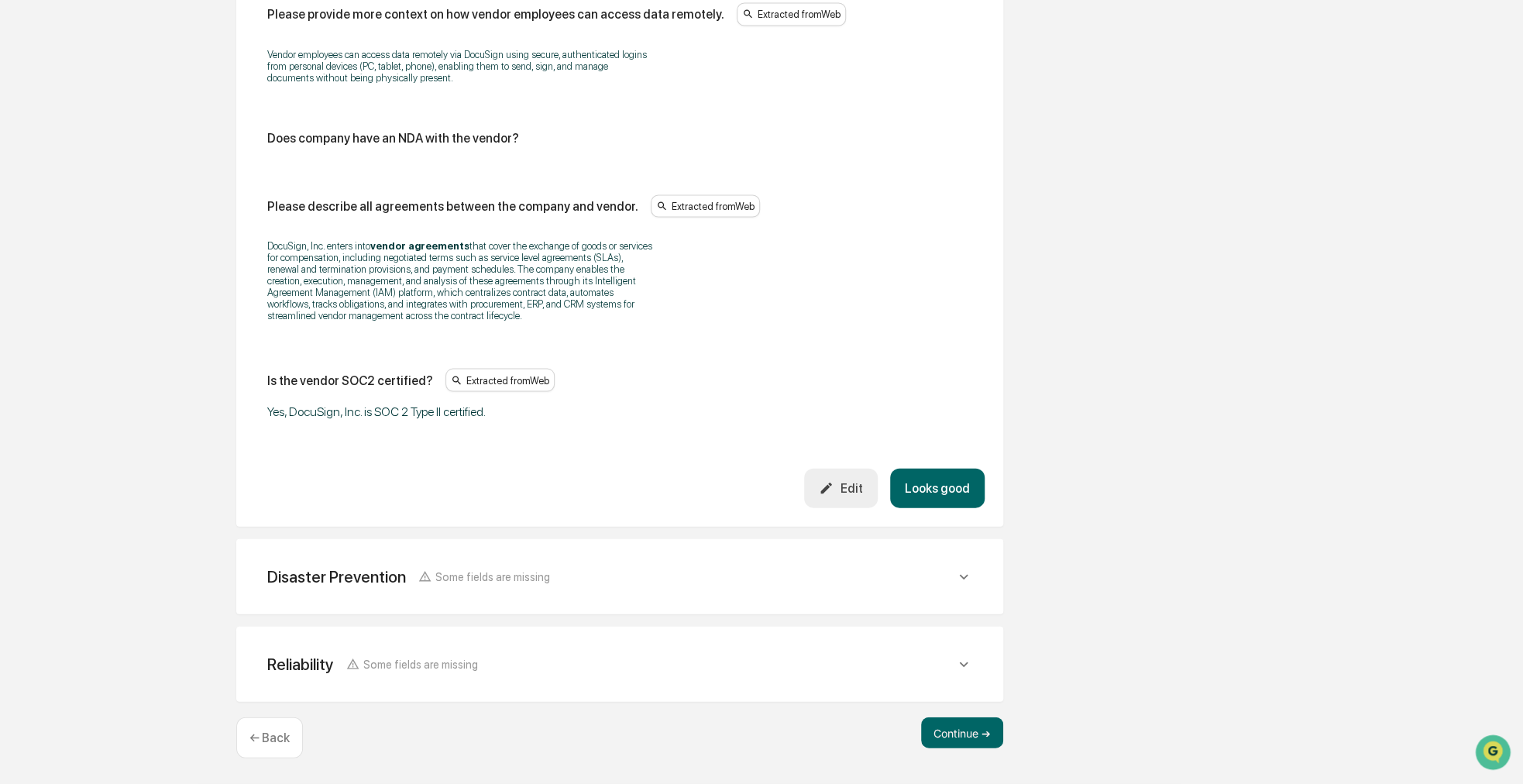
click at [973, 485] on button "Looks good" at bounding box center [938, 488] width 95 height 40
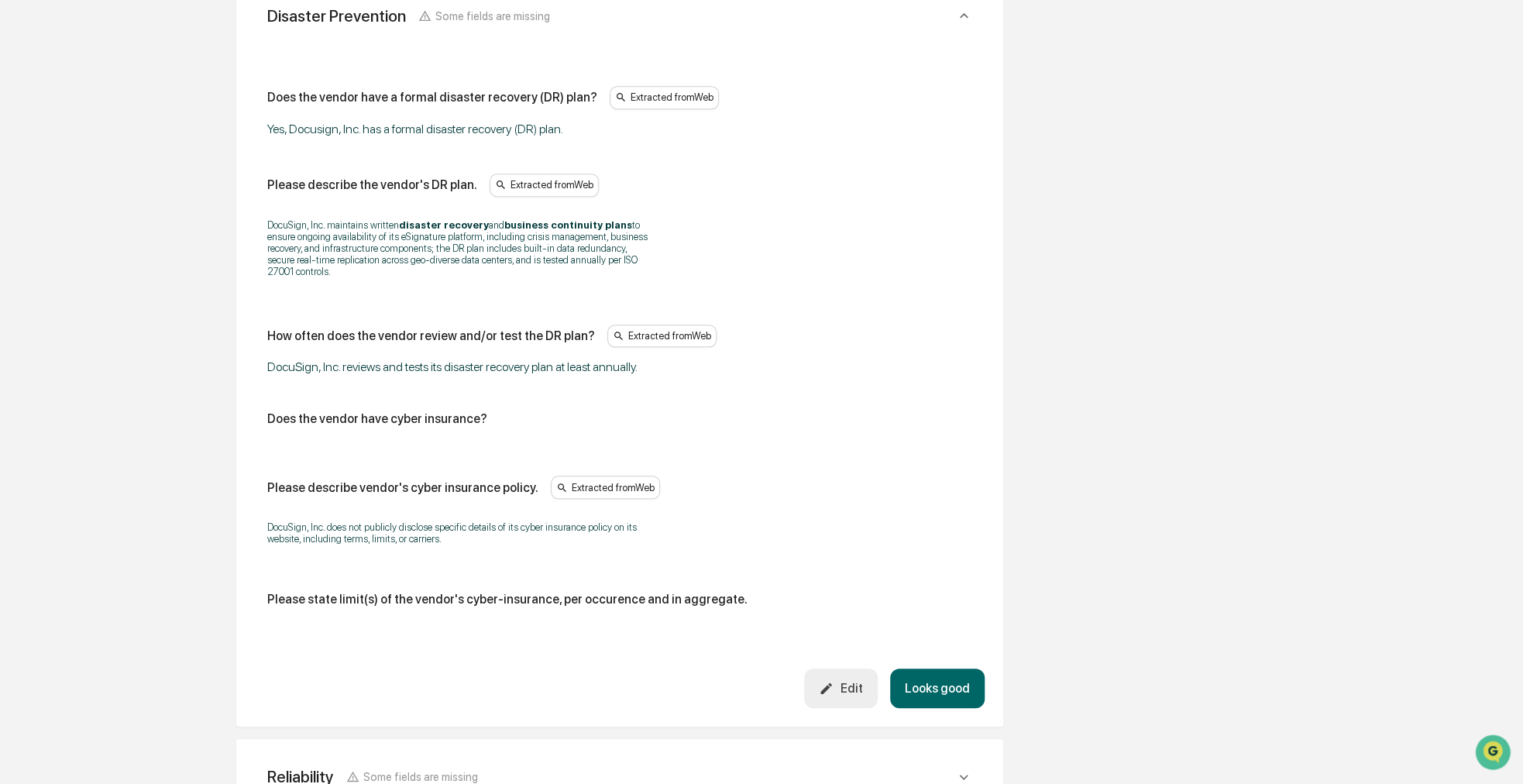
scroll to position [708, 0]
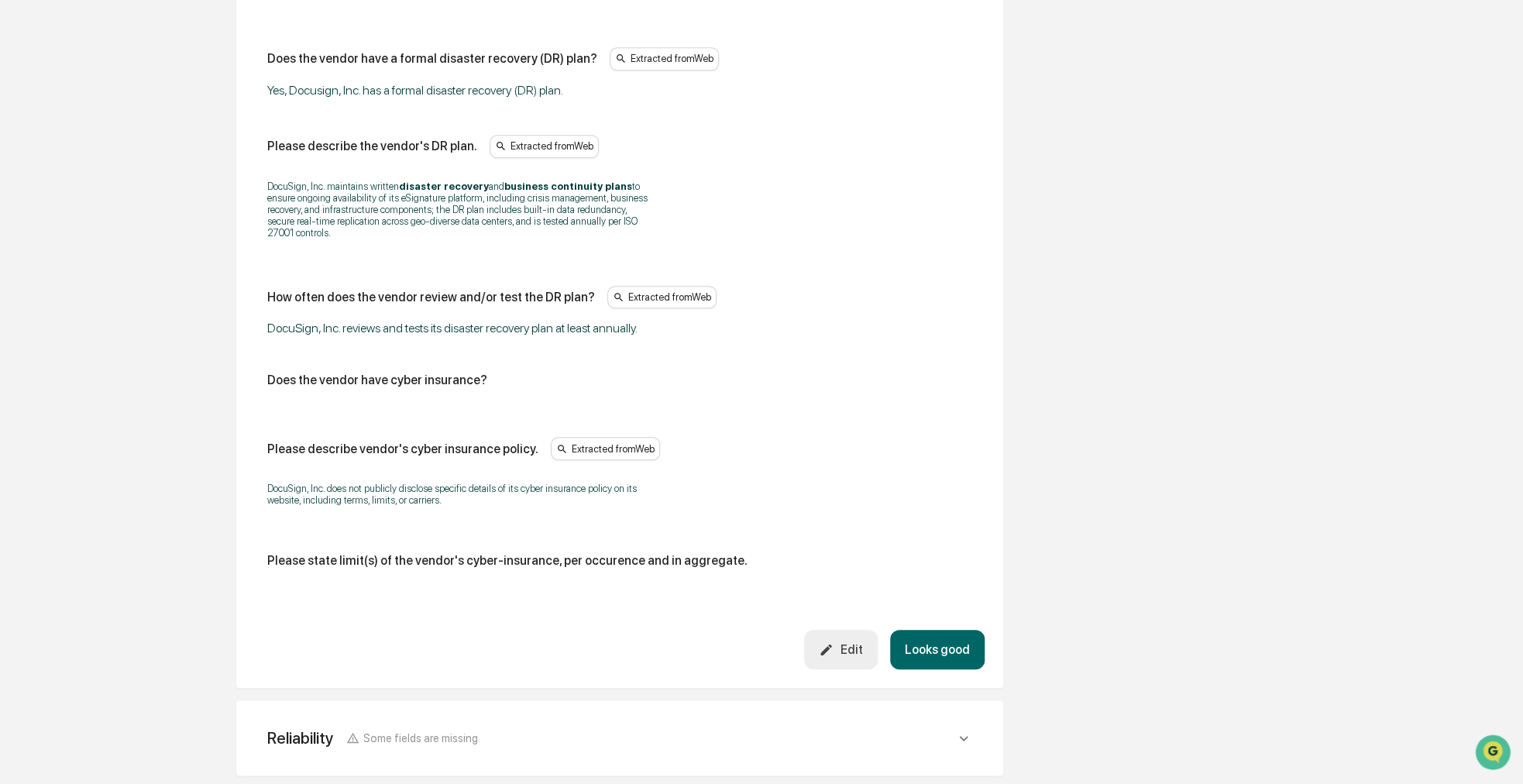
click at [941, 632] on button "Looks good" at bounding box center [938, 649] width 95 height 40
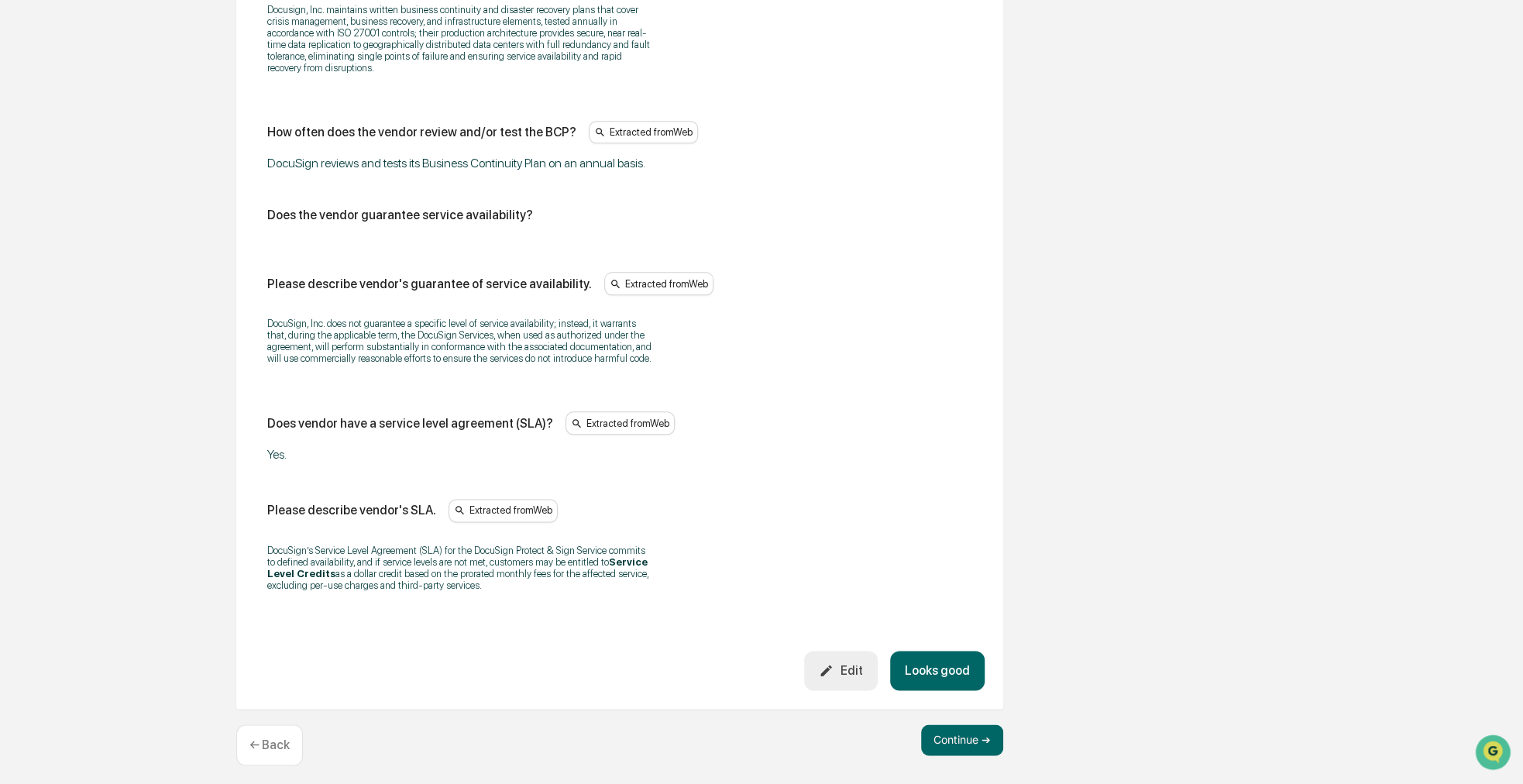
scroll to position [979, 0]
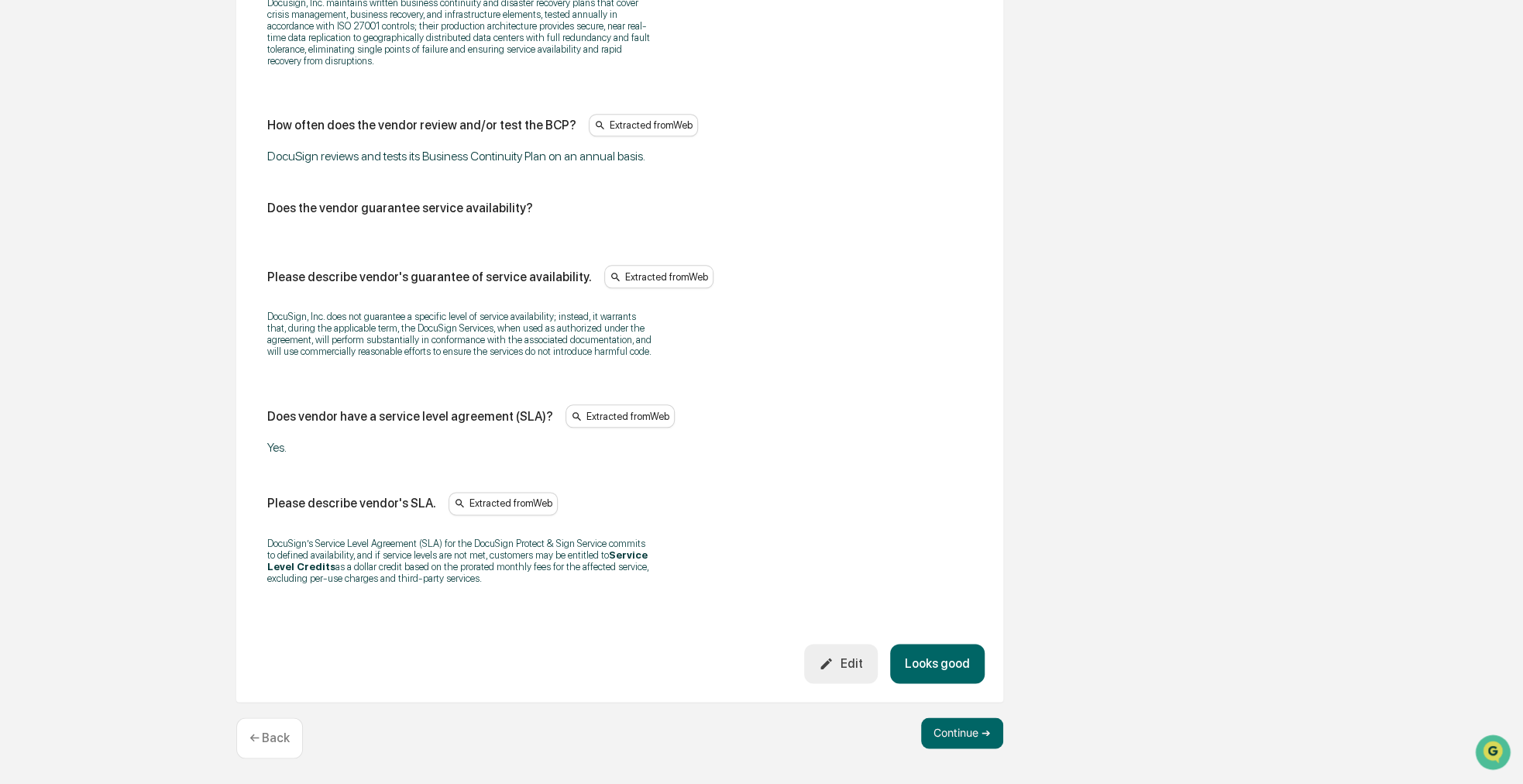
click at [955, 651] on button "Looks good" at bounding box center [938, 663] width 95 height 40
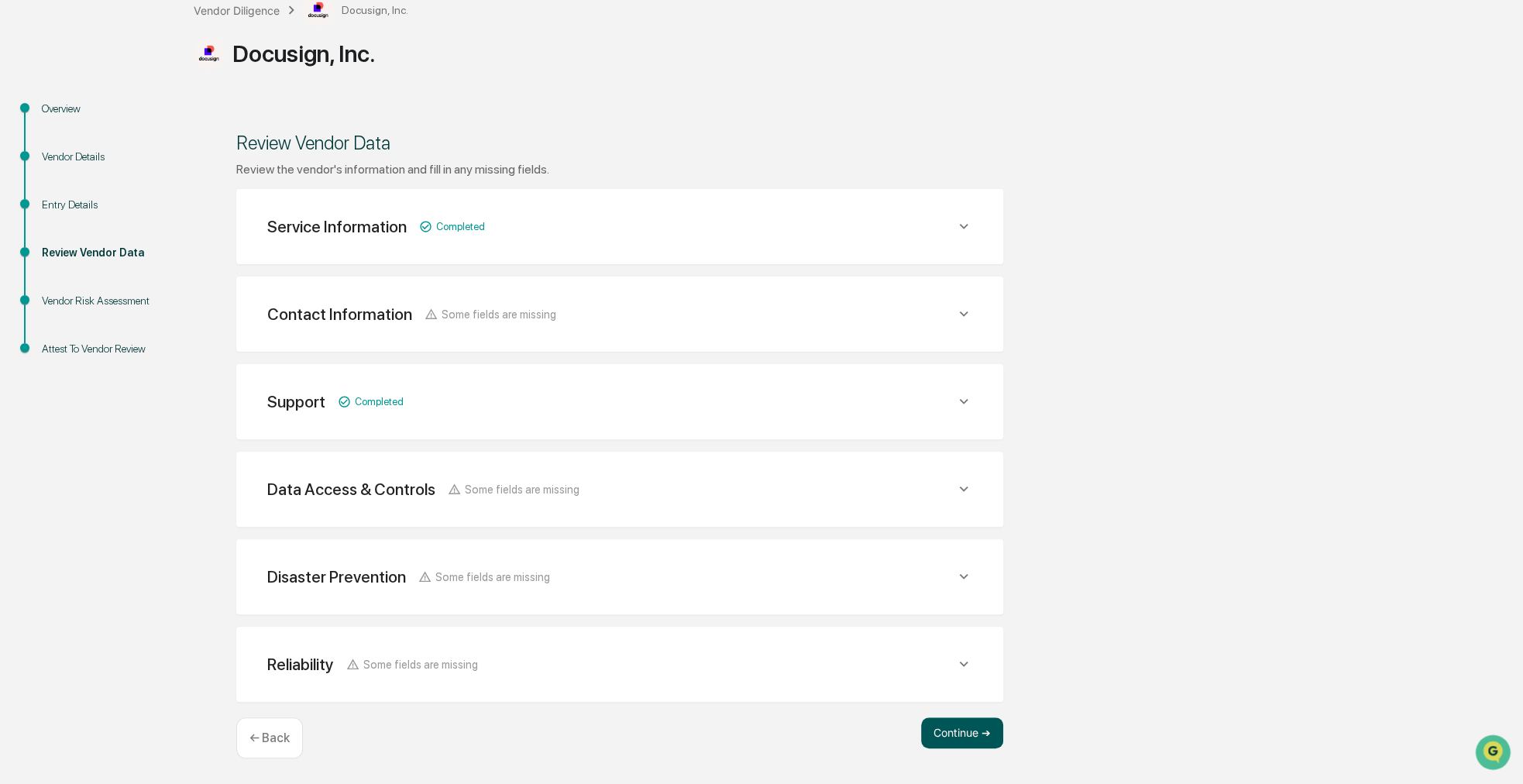
scroll to position [101, 0]
click at [957, 727] on button "Continue ➔" at bounding box center [963, 734] width 82 height 31
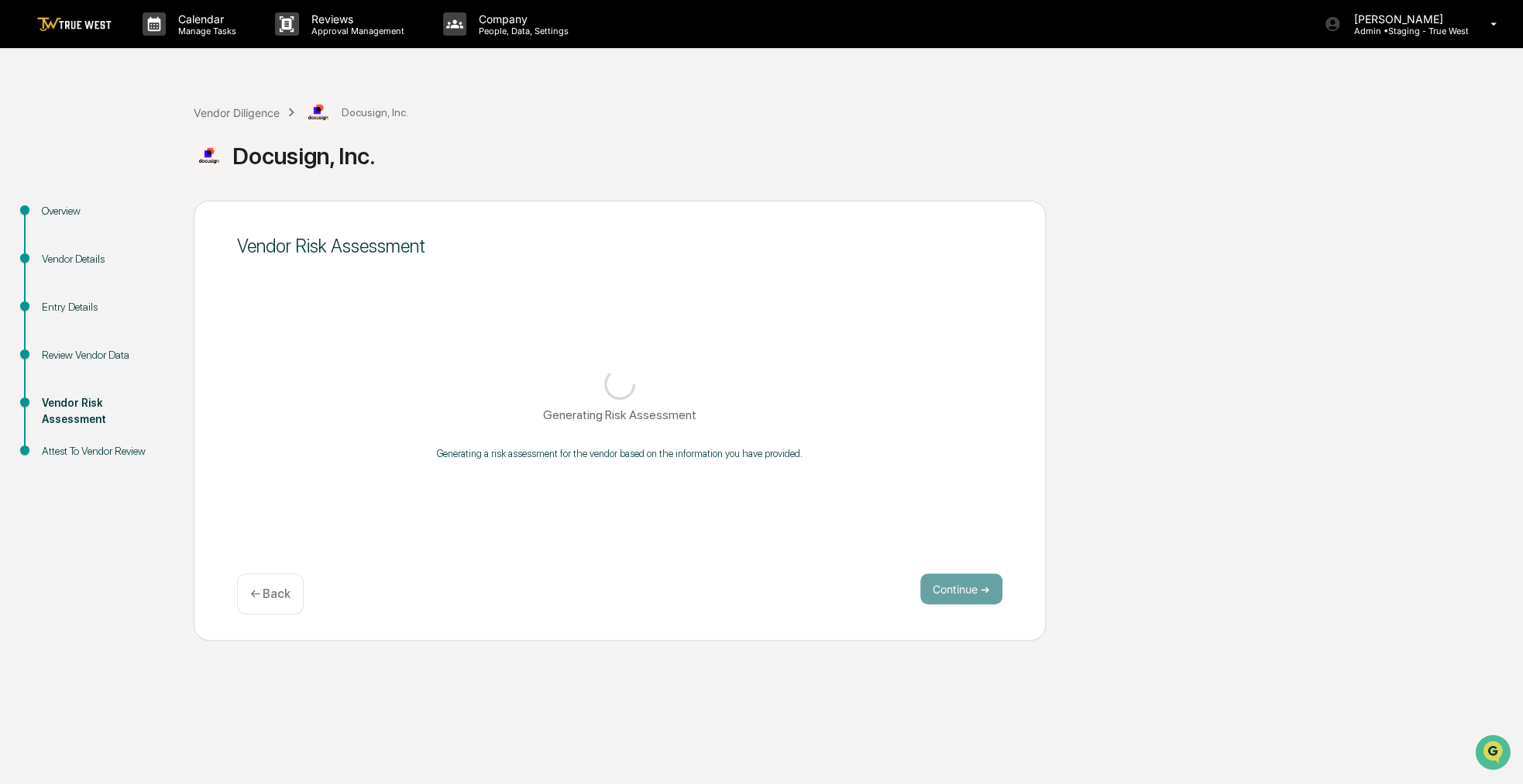
scroll to position [0, 0]
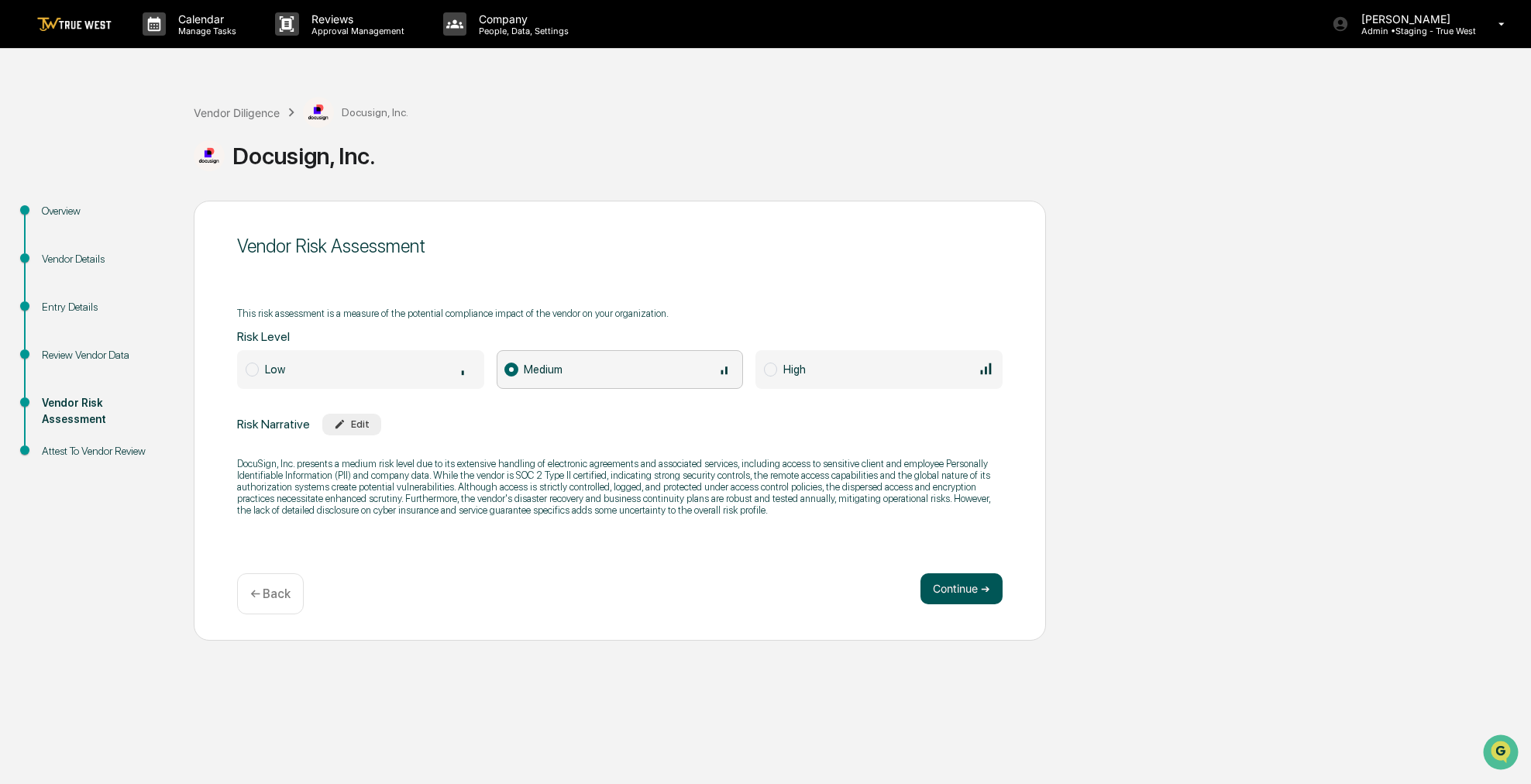
click at [953, 585] on button "Continue ➔" at bounding box center [962, 589] width 82 height 31
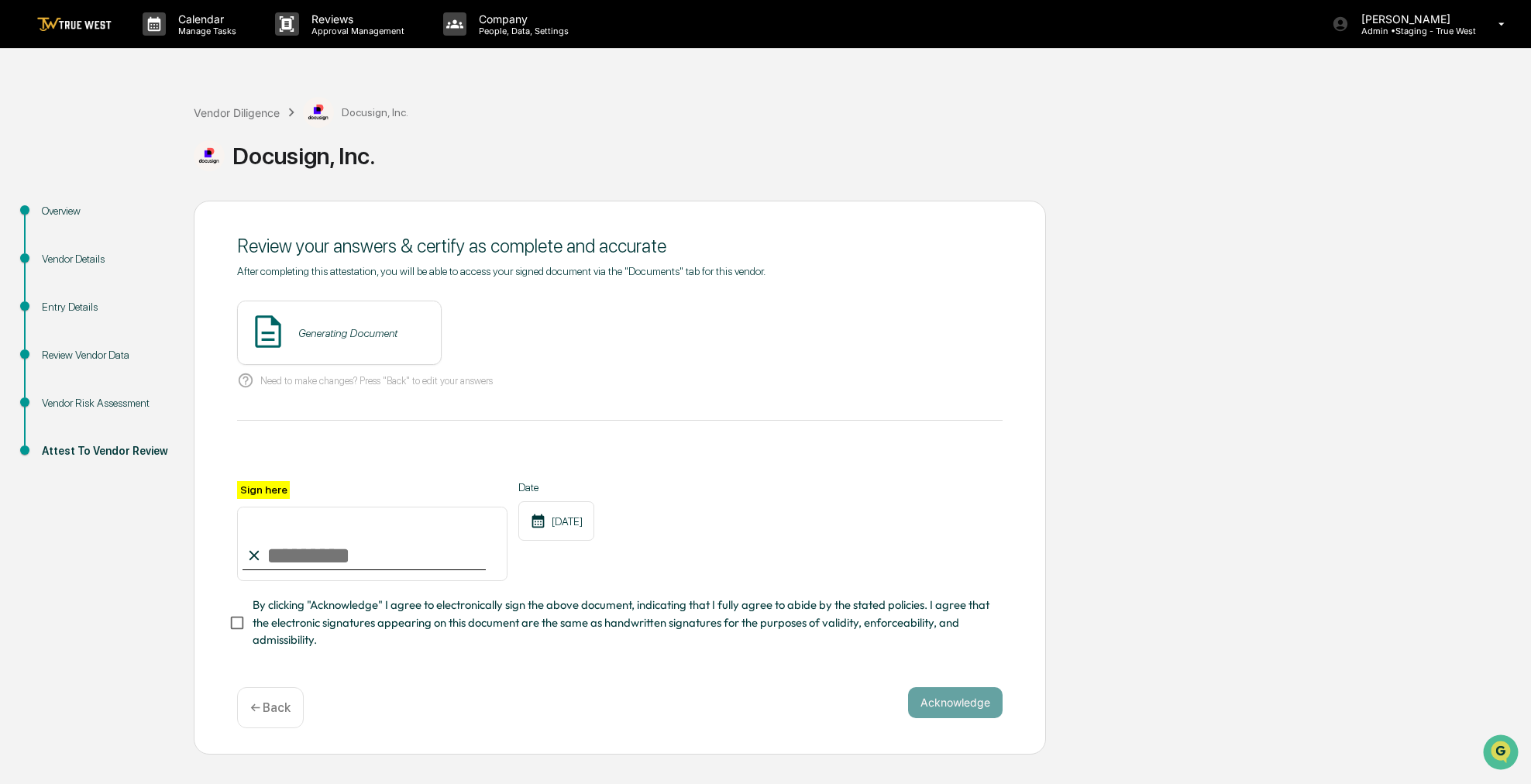
click at [418, 533] on input "Sign here" at bounding box center [372, 544] width 271 height 74
type input "**********"
click at [409, 623] on span "By clicking "Acknowledge" I agree to electronically sign the above document, in…" at bounding box center [622, 622] width 738 height 52
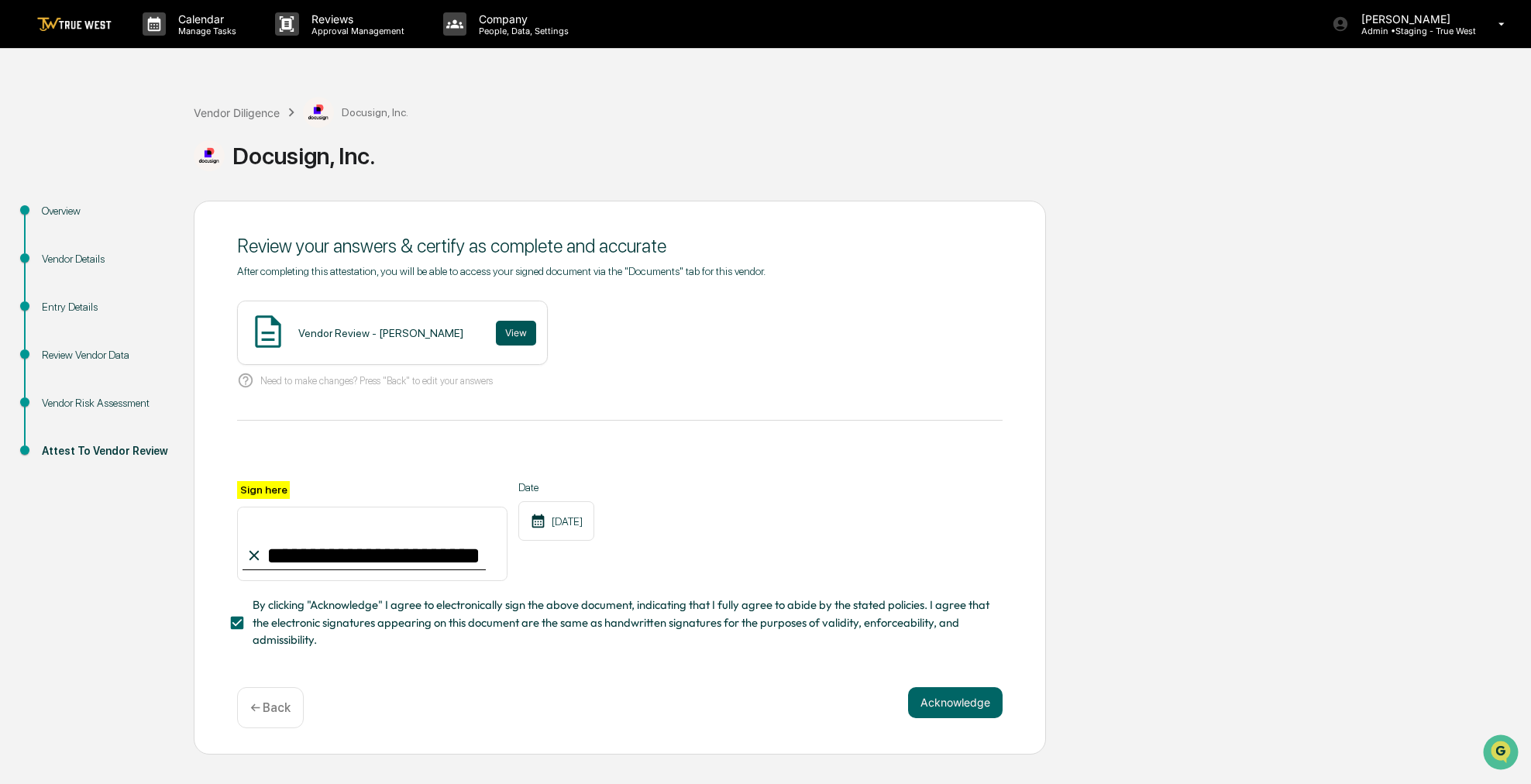
click at [496, 337] on button "View" at bounding box center [516, 333] width 40 height 25
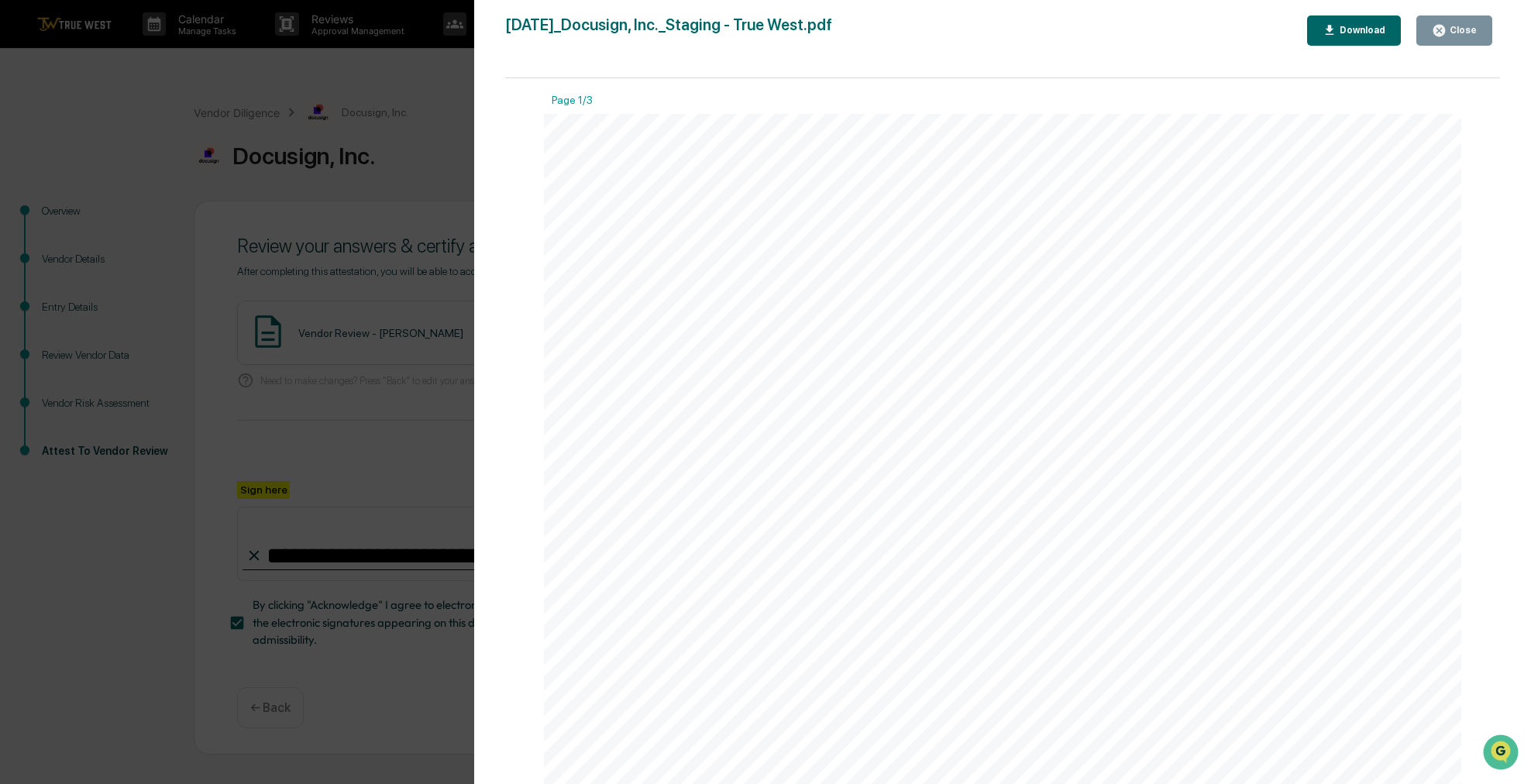
click at [1447, 34] on icon "button" at bounding box center [1439, 30] width 15 height 15
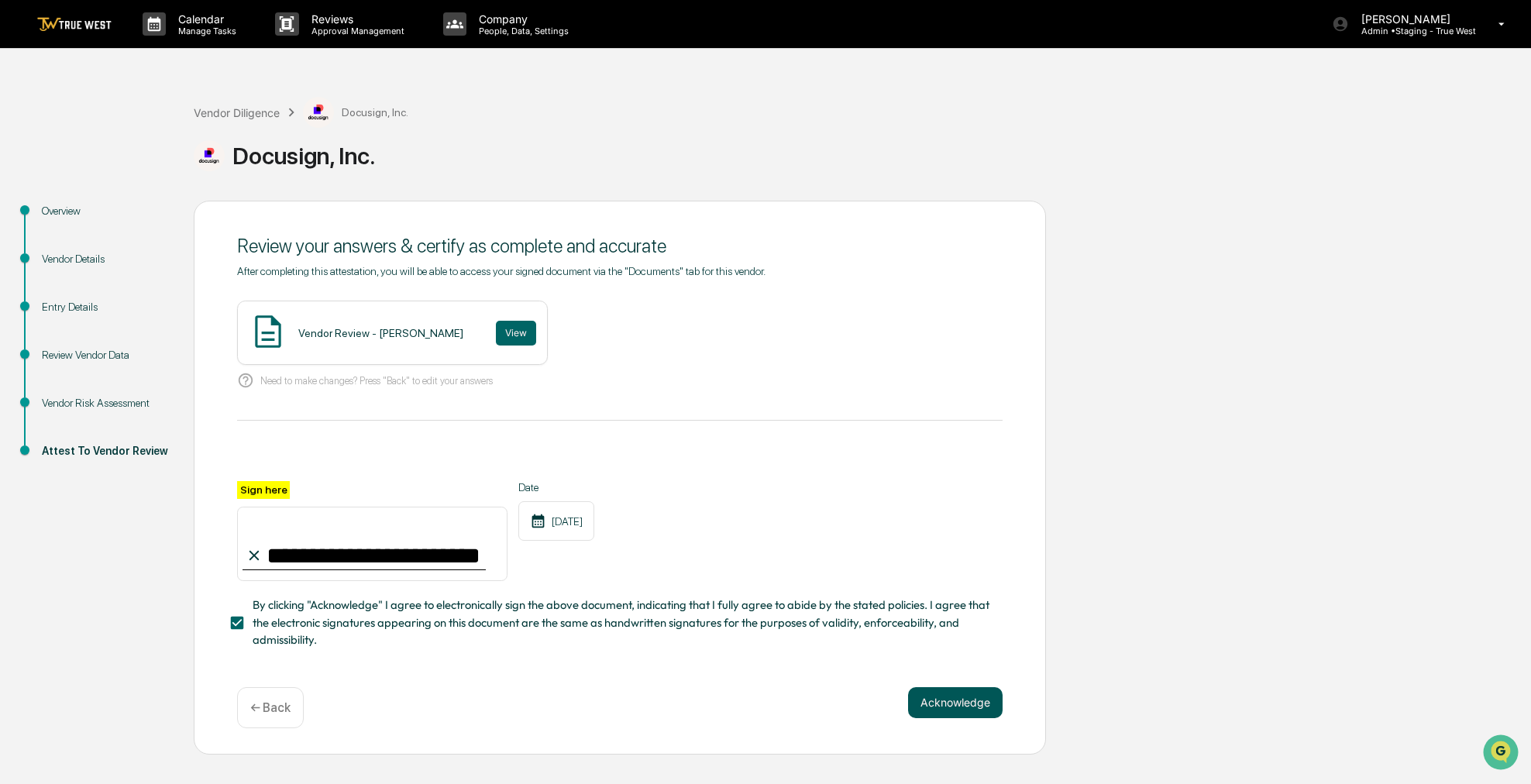
click at [957, 702] on button "Acknowledge" at bounding box center [956, 703] width 95 height 31
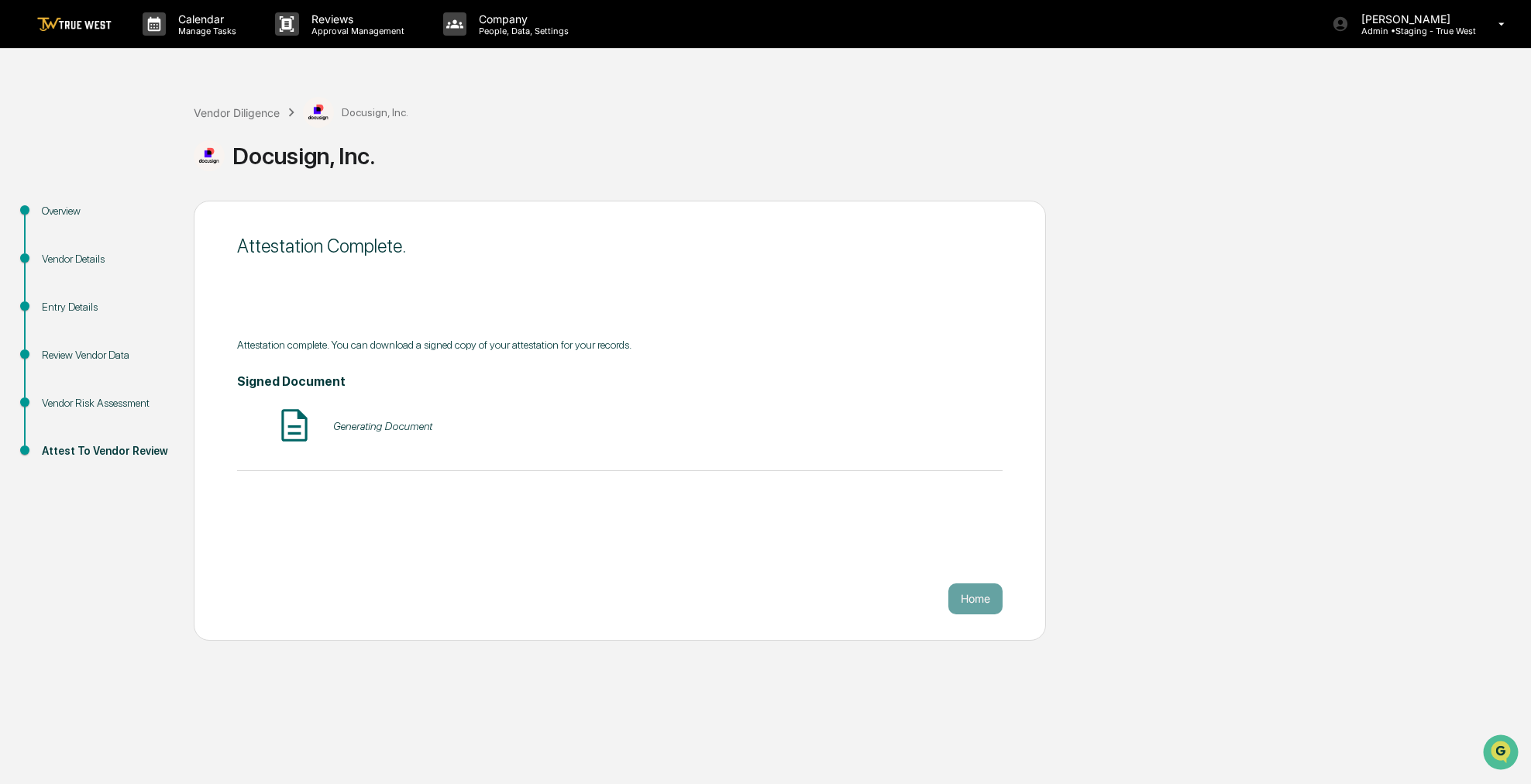
drag, startPoint x: 957, startPoint y: 501, endPoint x: 908, endPoint y: 391, distance: 120.4
click at [908, 391] on div "Signed Document Generating Document" at bounding box center [620, 410] width 766 height 72
click at [84, 34] on link at bounding box center [84, 24] width 93 height 48
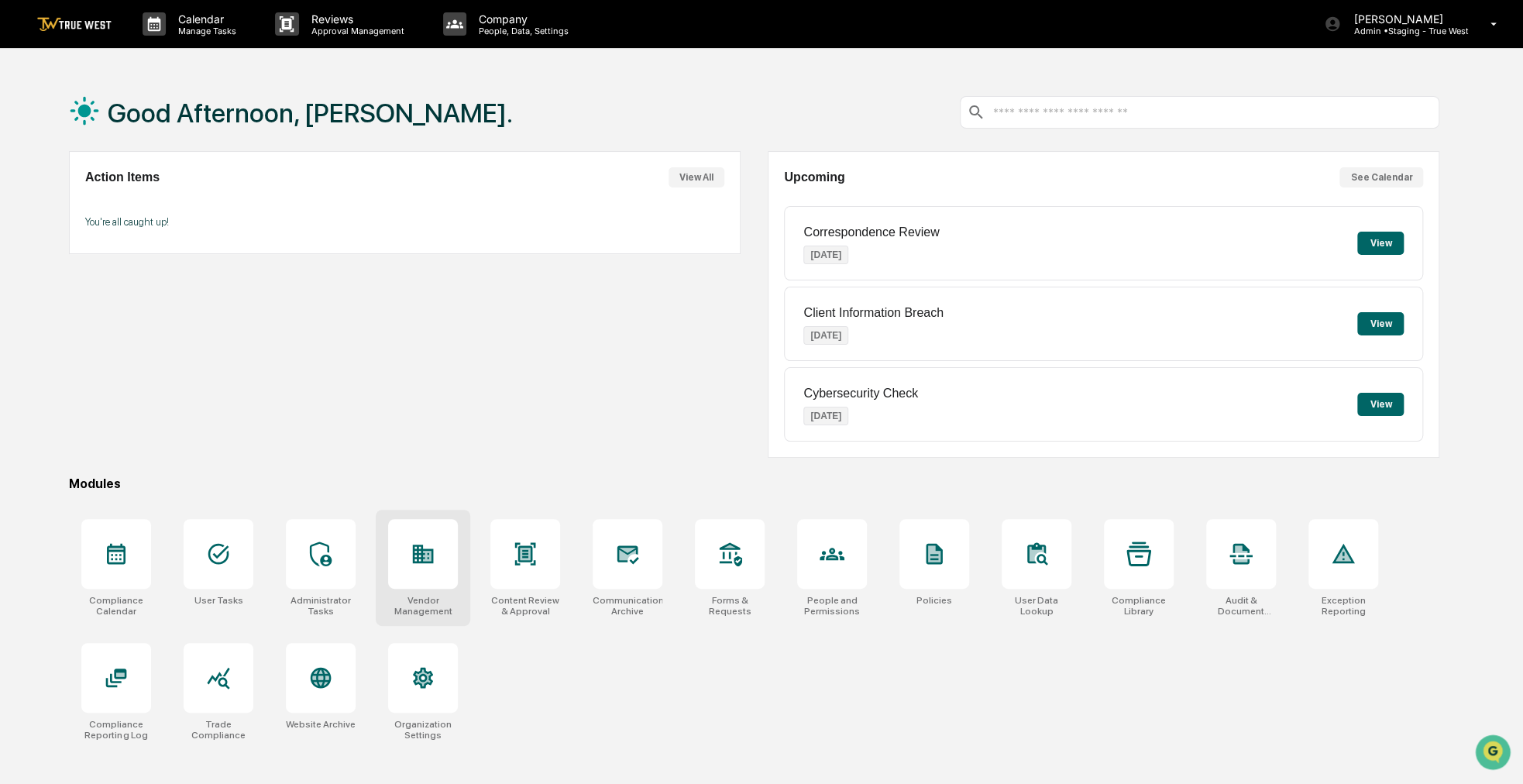
click at [425, 576] on div at bounding box center [423, 554] width 70 height 70
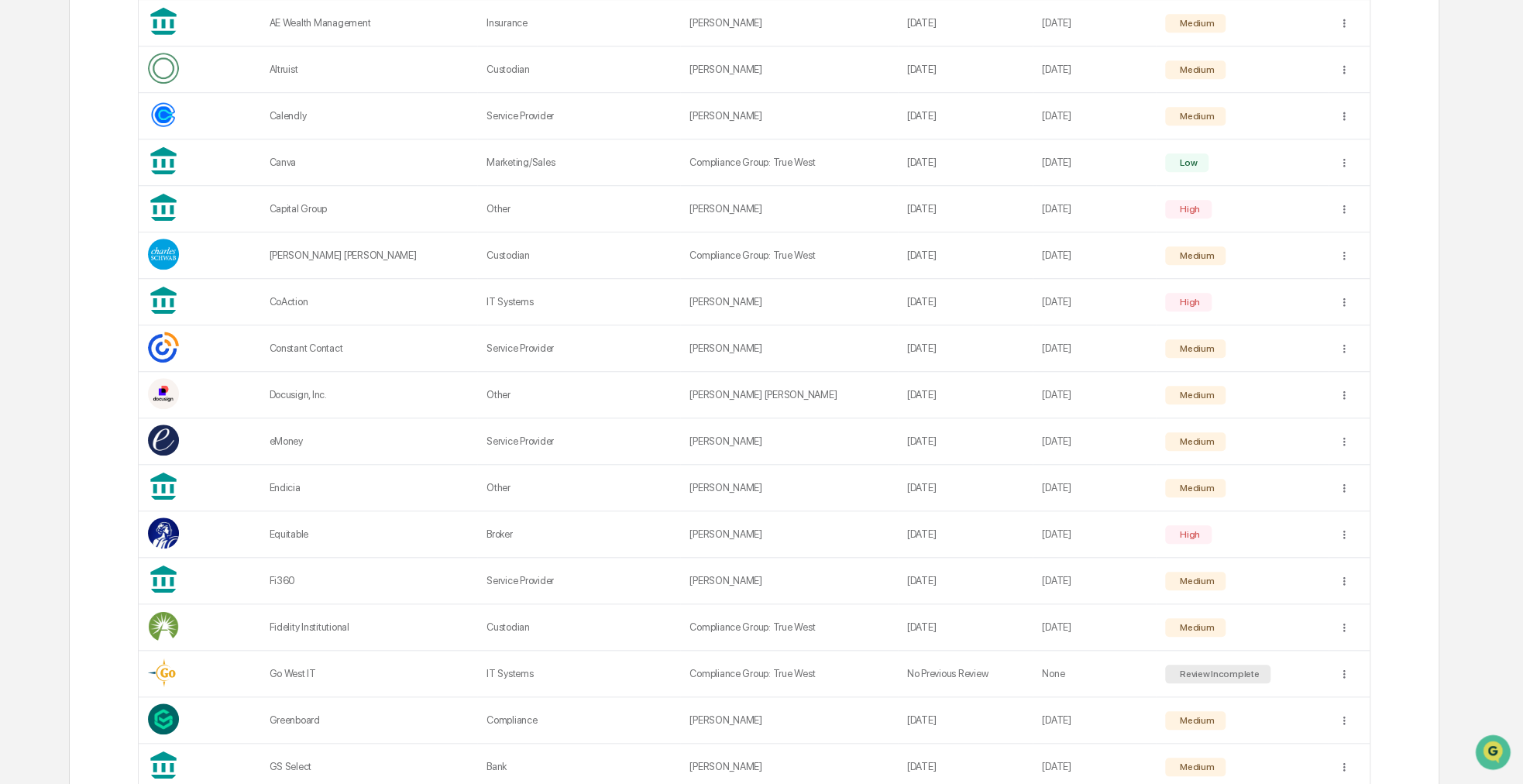
scroll to position [693, 0]
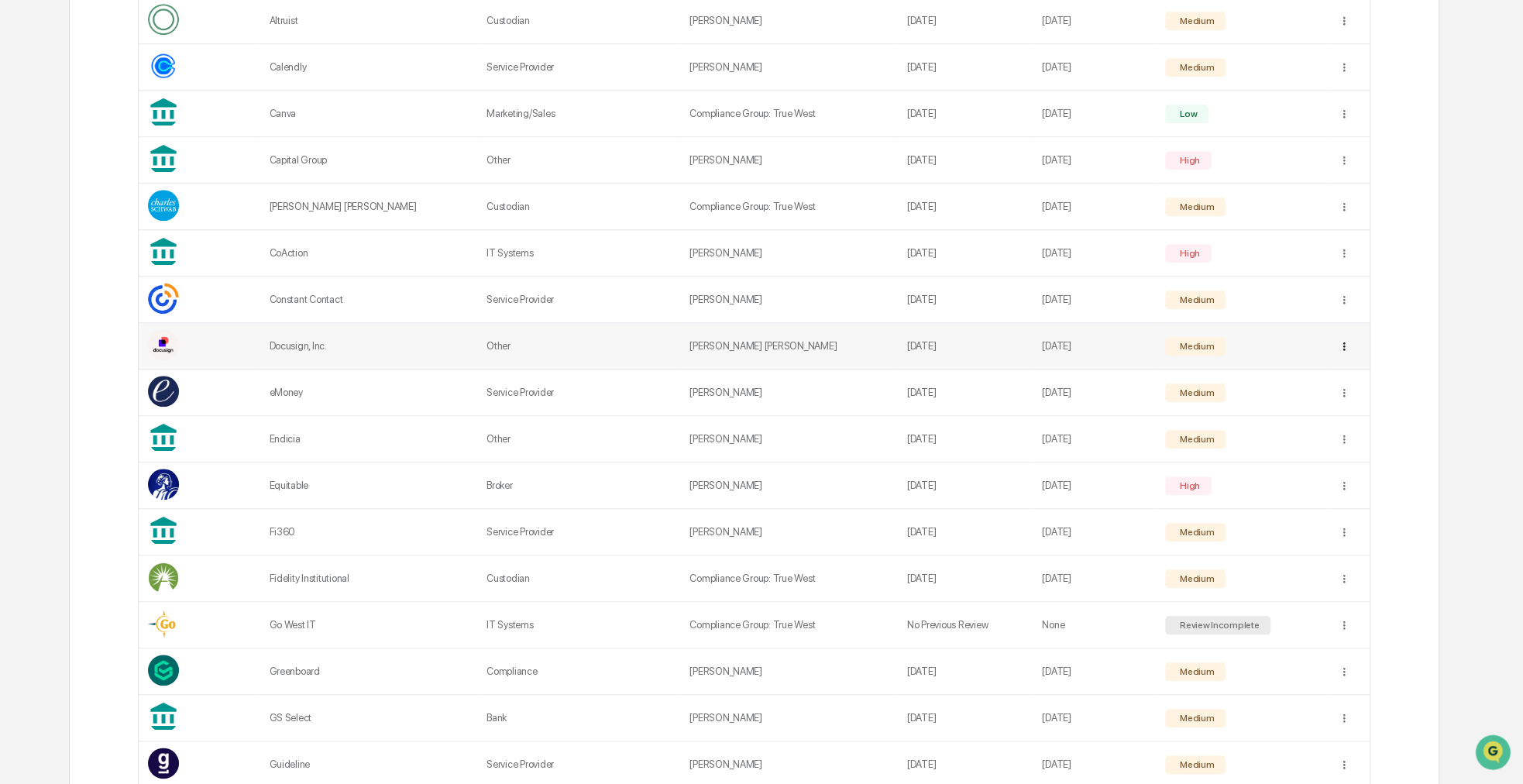
click at [1308, 405] on div "Sync to Child Organizations" at bounding box center [1345, 402] width 161 height 25
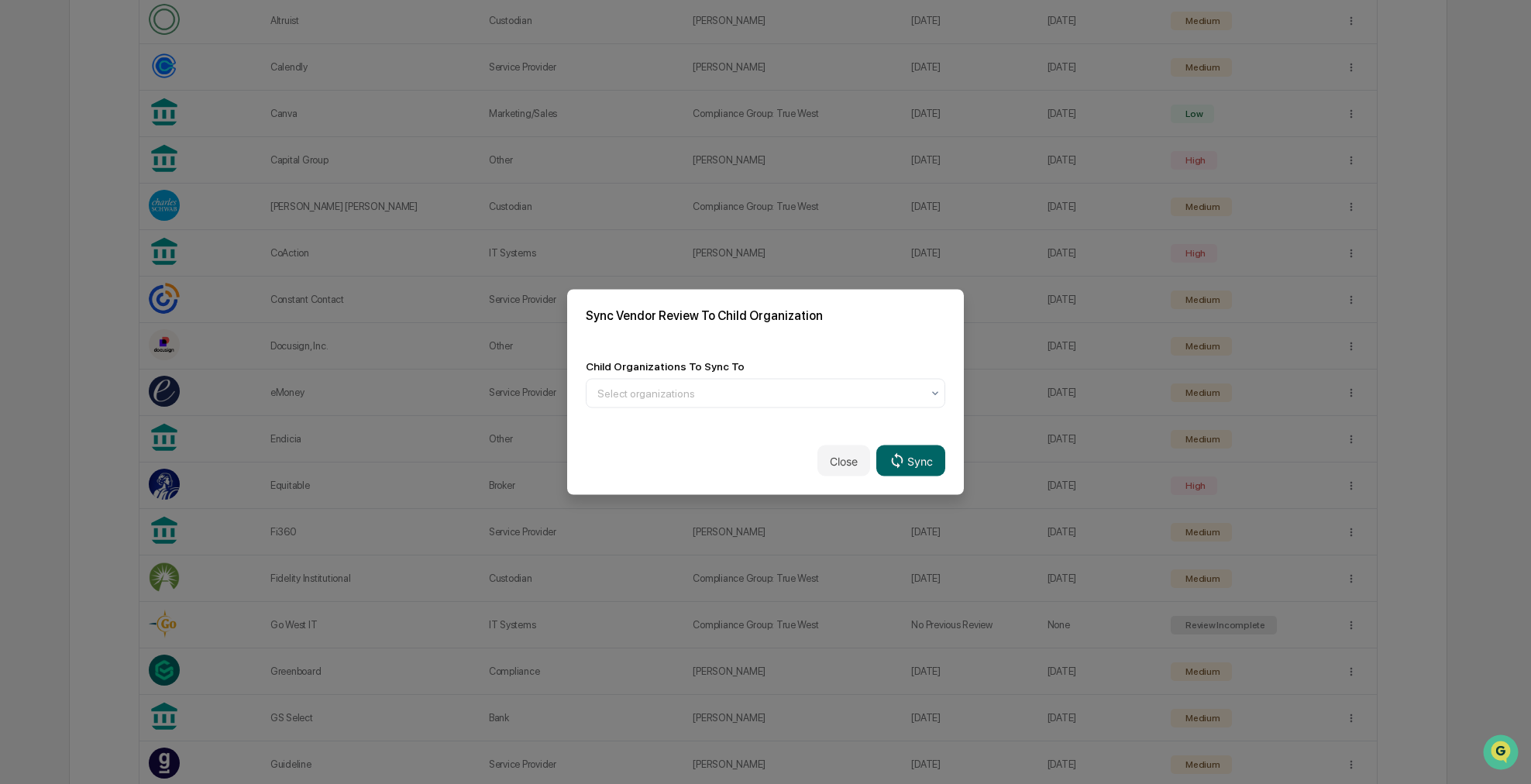
click at [747, 411] on div "Child Organizations To Sync To Select organizations" at bounding box center [766, 384] width 397 height 85
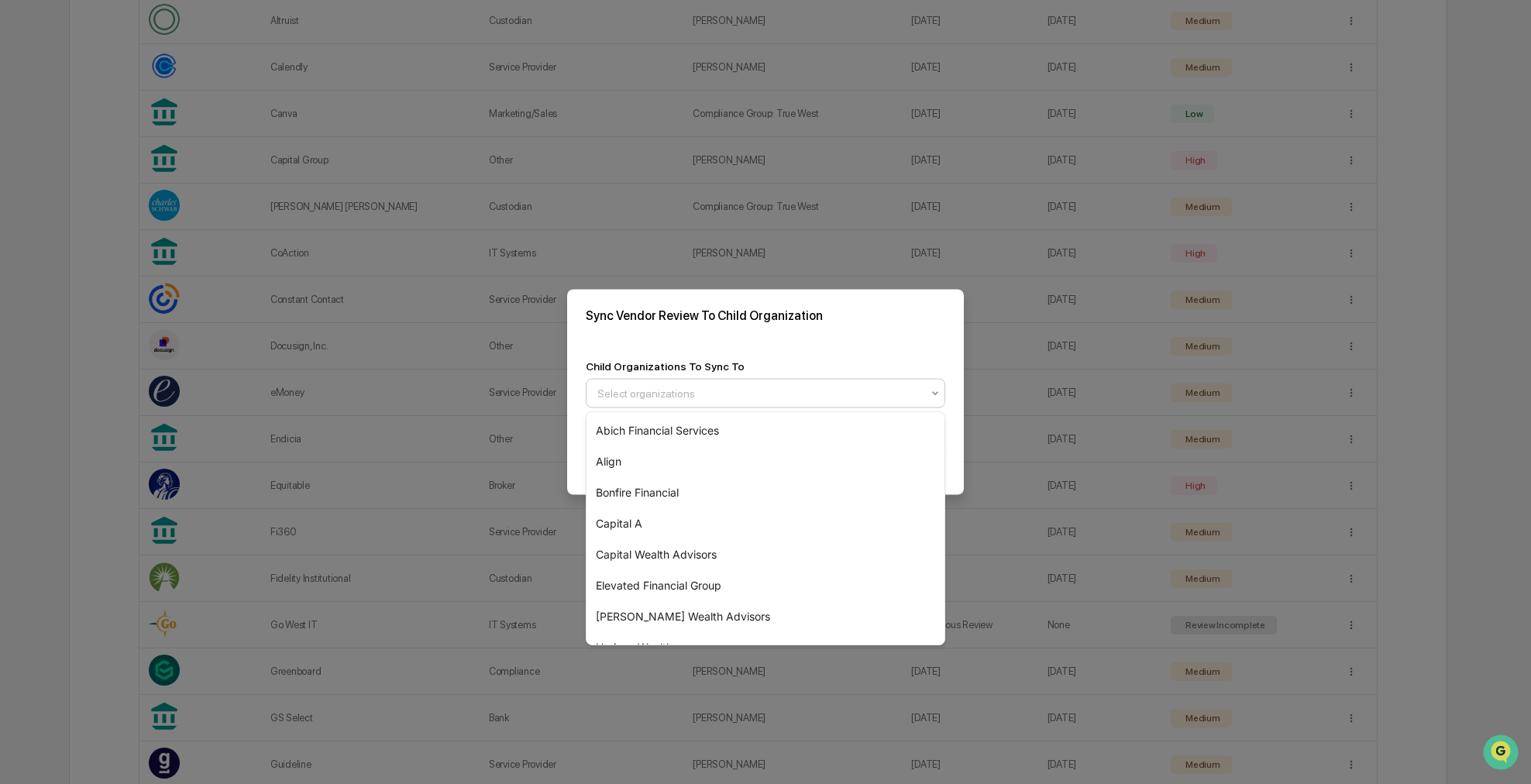
click at [747, 397] on div at bounding box center [760, 394] width 324 height 15
click at [693, 514] on div "Capital A" at bounding box center [766, 524] width 358 height 31
click at [900, 328] on div "Sync Vendor Review To Child Organization" at bounding box center [766, 315] width 397 height 52
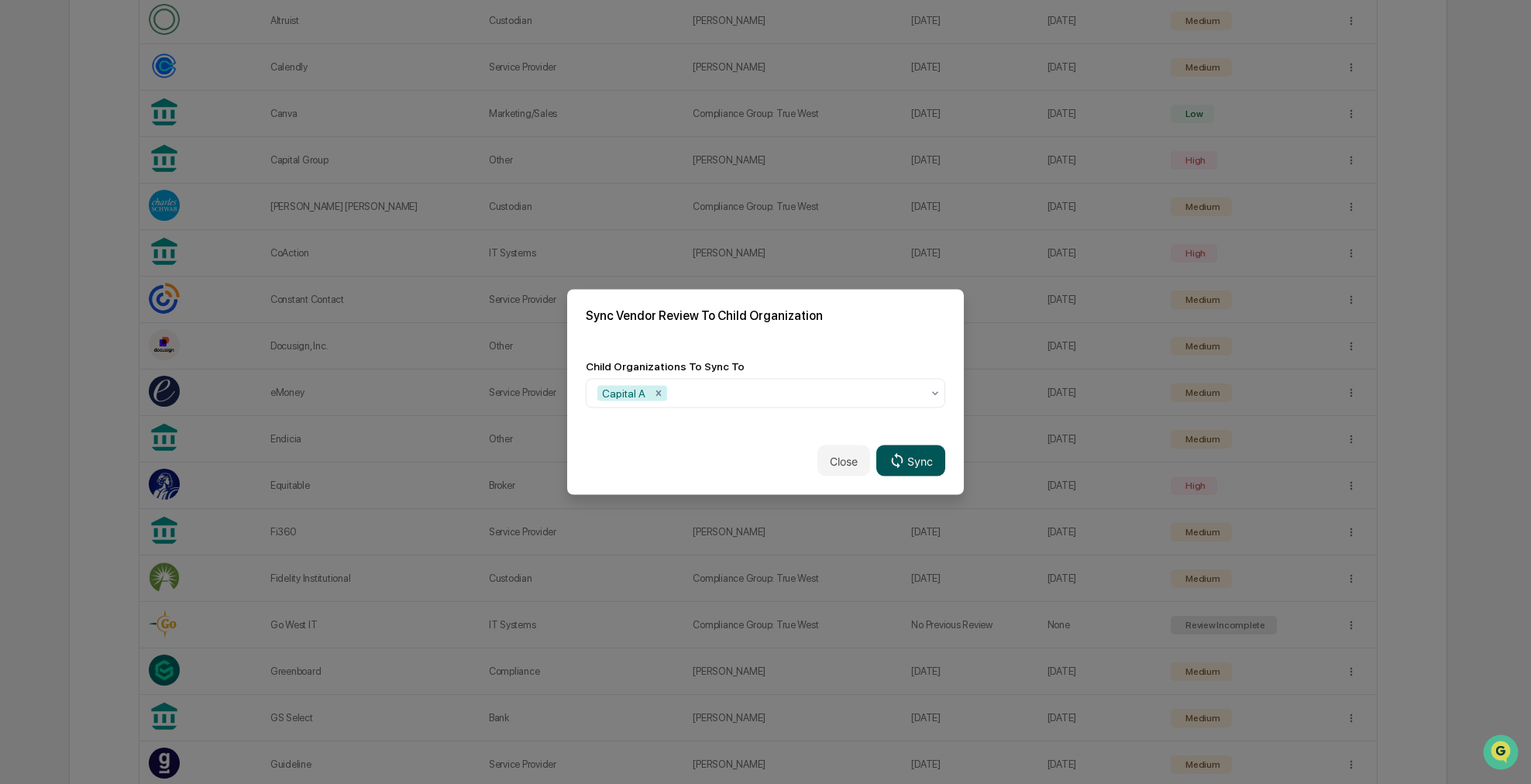
click at [905, 452] on icon at bounding box center [898, 460] width 17 height 17
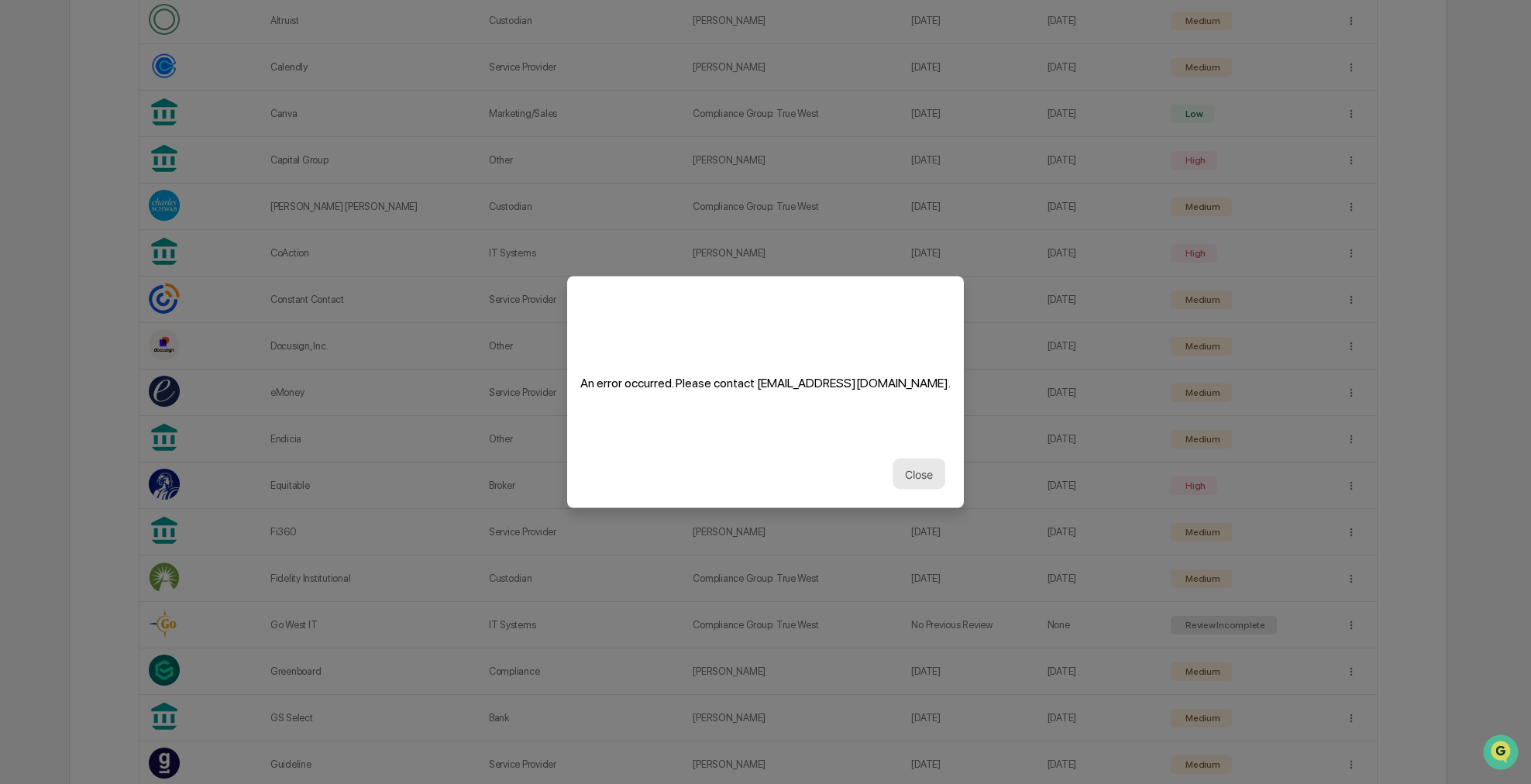
click at [912, 465] on button "Close" at bounding box center [919, 474] width 53 height 31
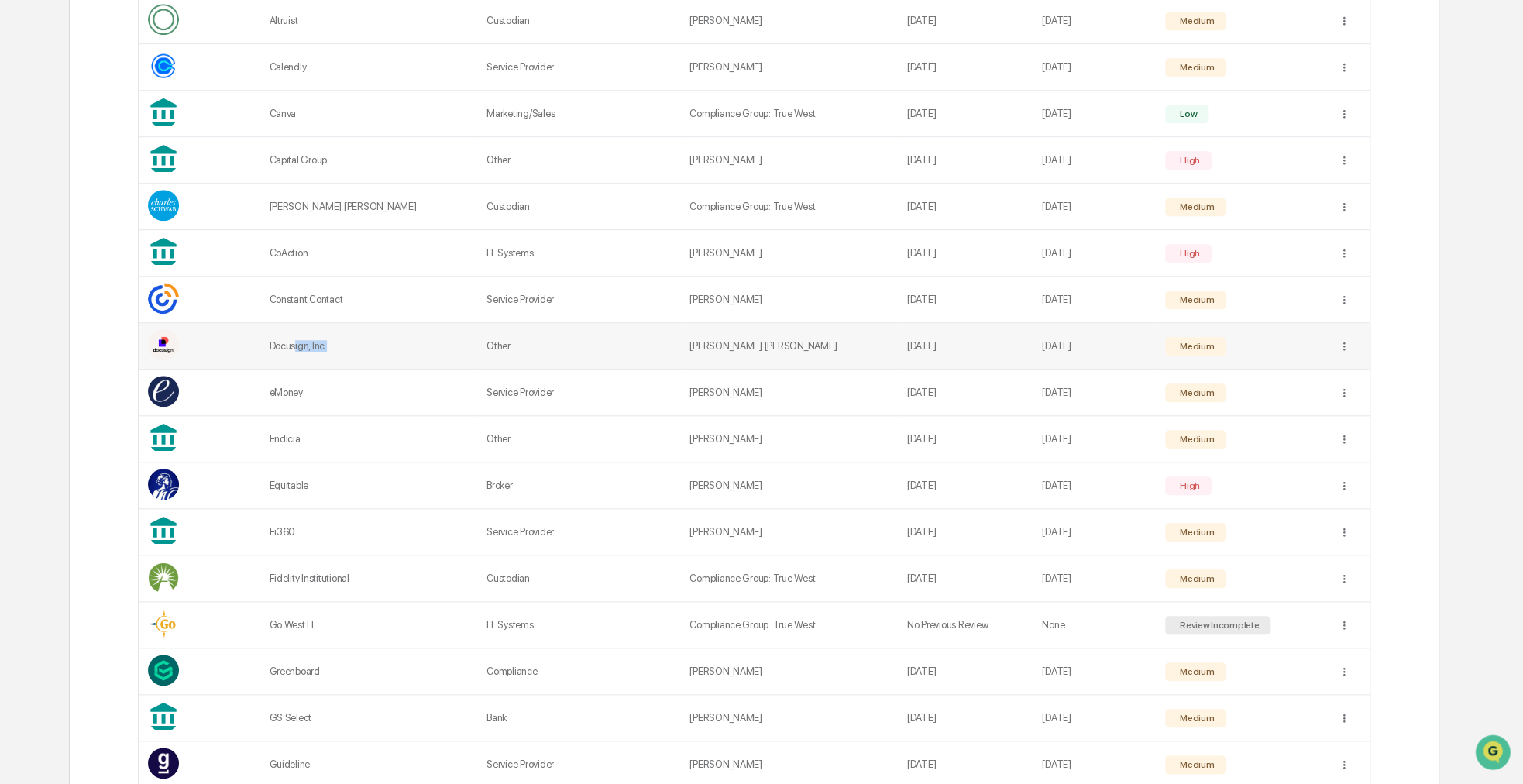
drag, startPoint x: 338, startPoint y: 349, endPoint x: 298, endPoint y: 343, distance: 40.4
click at [298, 343] on div "Docusign, Inc." at bounding box center [368, 346] width 199 height 12
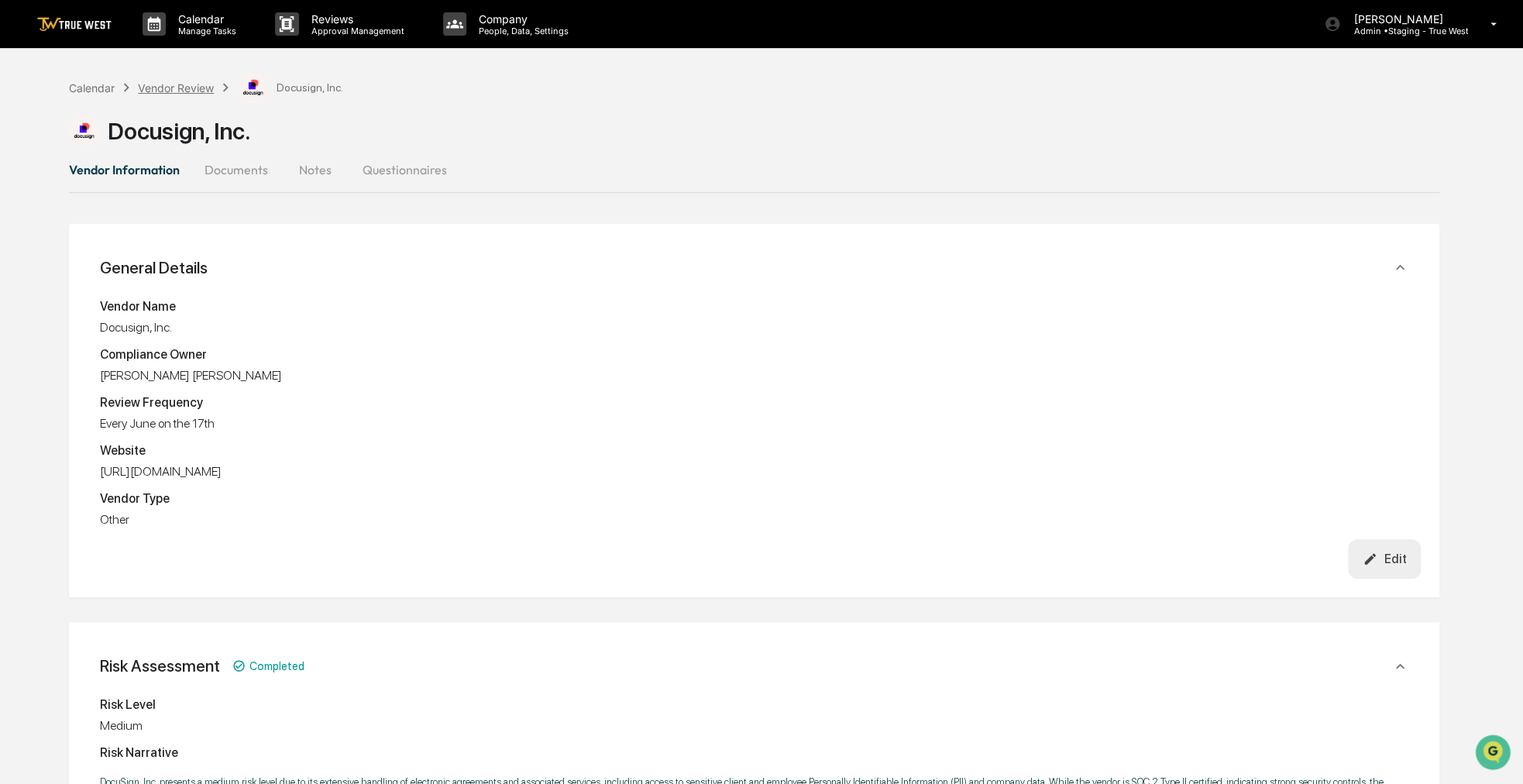
click at [153, 93] on div "Vendor Review" at bounding box center [176, 88] width 76 height 13
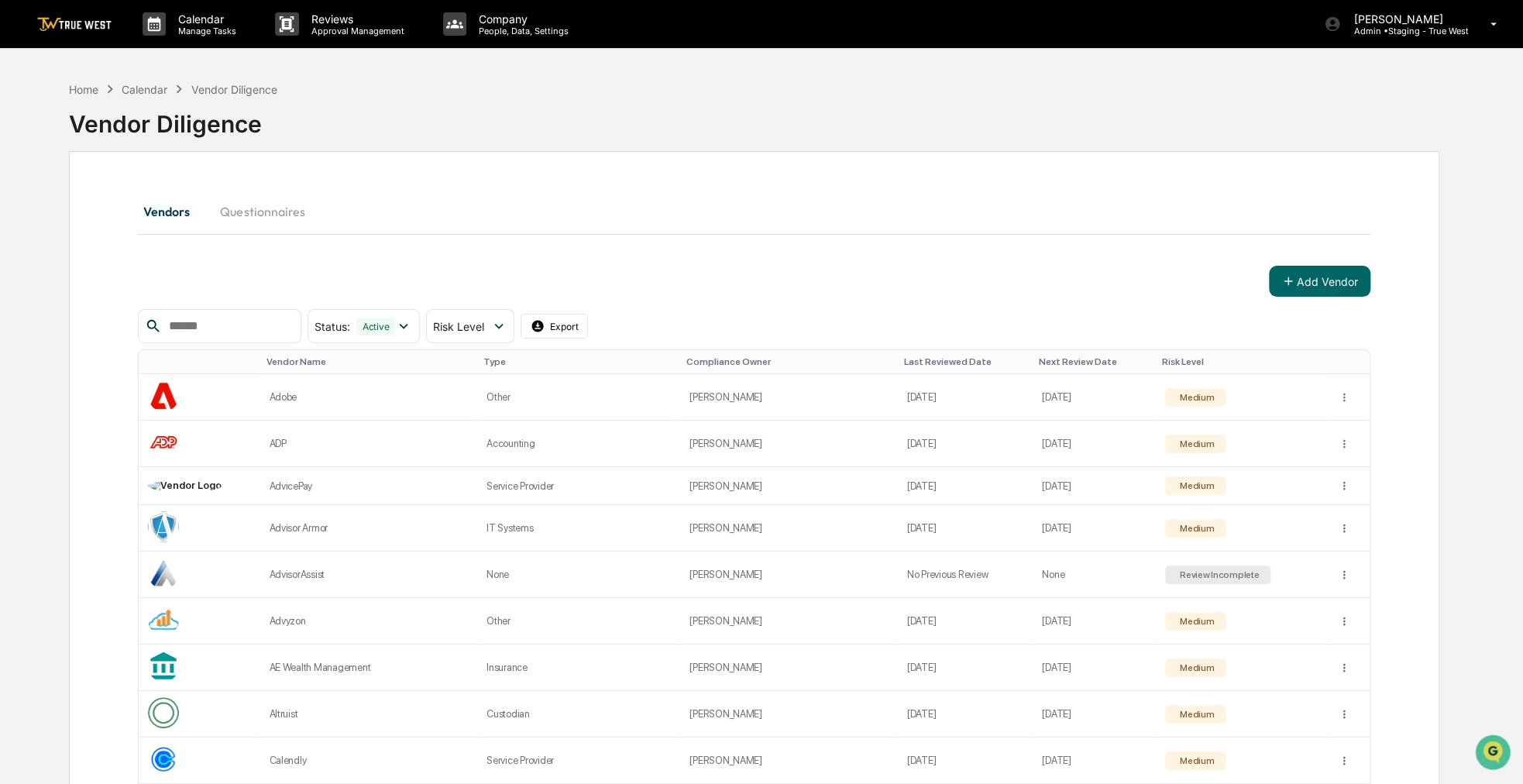
drag, startPoint x: 655, startPoint y: 187, endPoint x: 622, endPoint y: 184, distance: 33.1
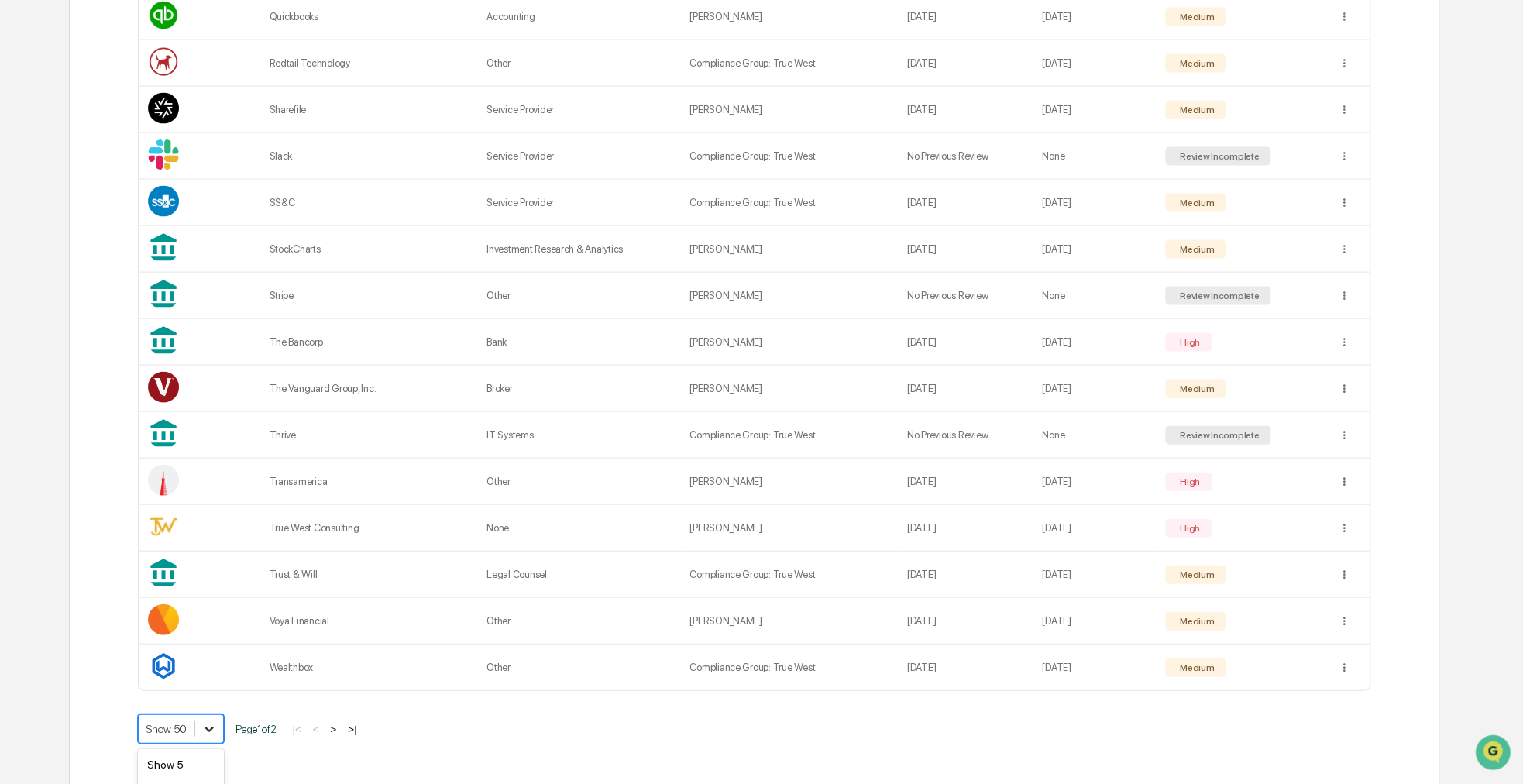
scroll to position [2096, 0]
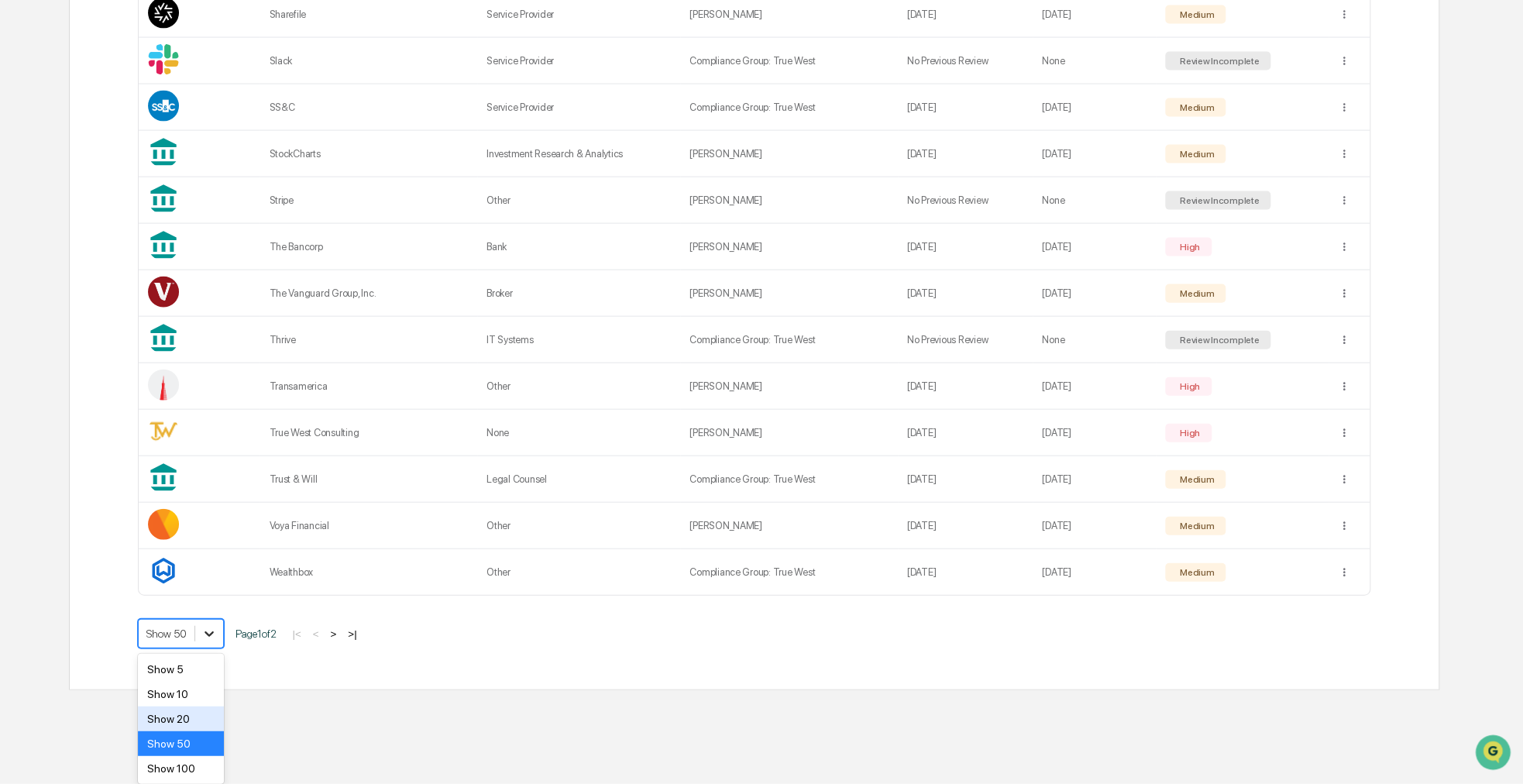
click at [185, 769] on div "Show 100" at bounding box center [181, 769] width 86 height 25
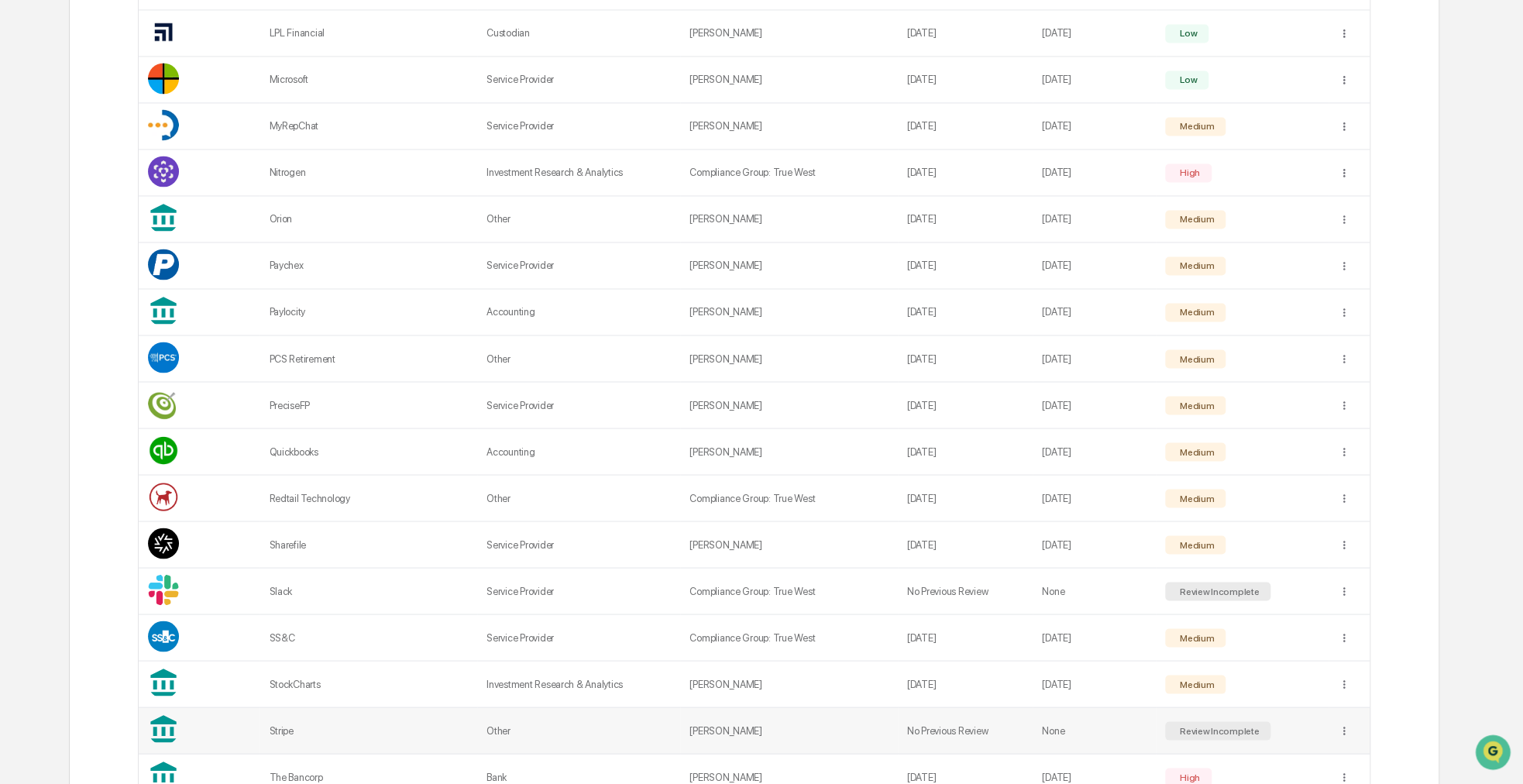
scroll to position [1477, 0]
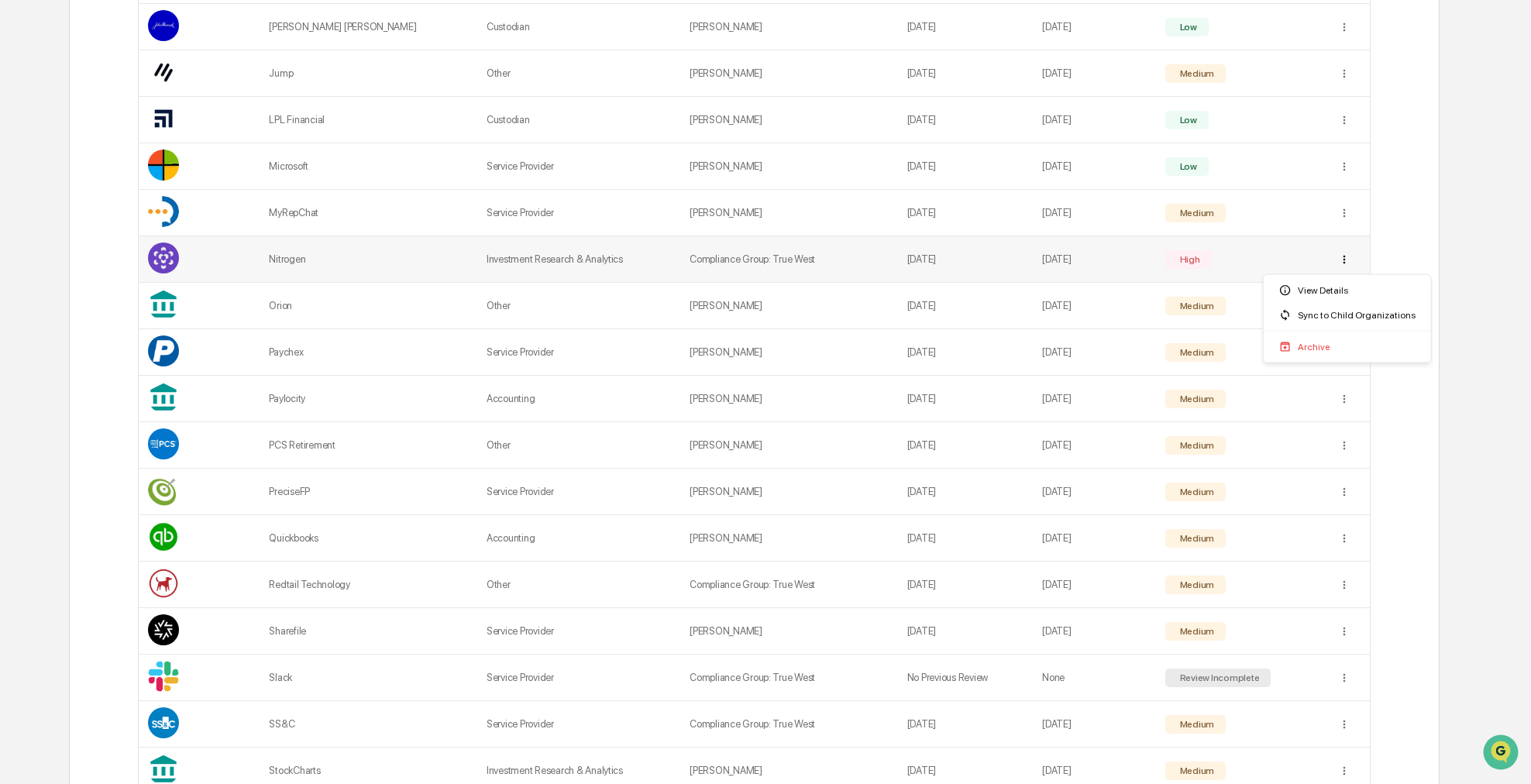
click at [1343, 309] on div "Sync to Child Organizations" at bounding box center [1347, 315] width 161 height 25
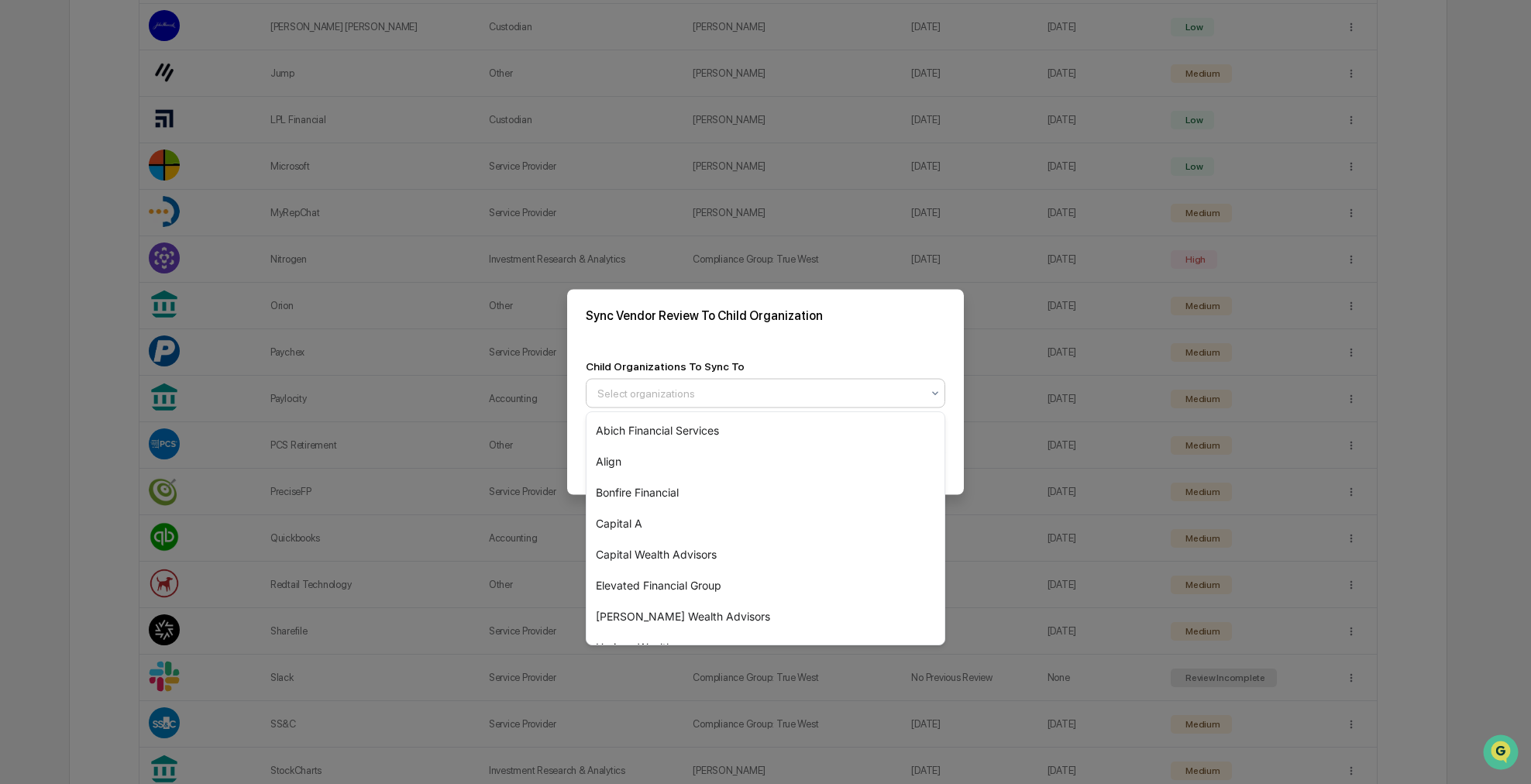
click at [737, 408] on div "Select organizations" at bounding box center [766, 394] width 360 height 29
click at [683, 515] on div "Capital A" at bounding box center [766, 524] width 358 height 31
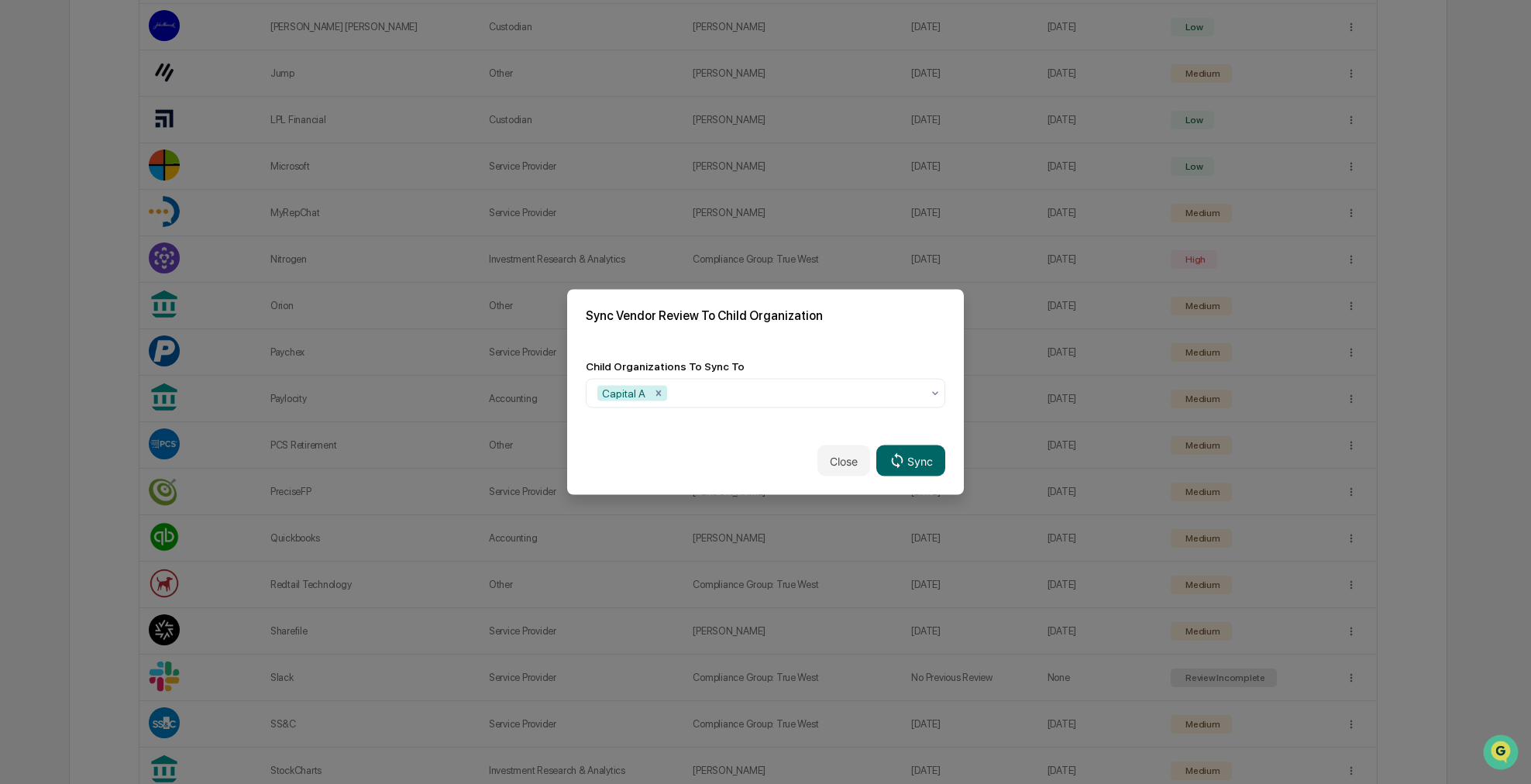
click at [774, 328] on div "Sync Vendor Review To Child Organization" at bounding box center [766, 315] width 397 height 52
click at [894, 461] on icon at bounding box center [898, 460] width 17 height 17
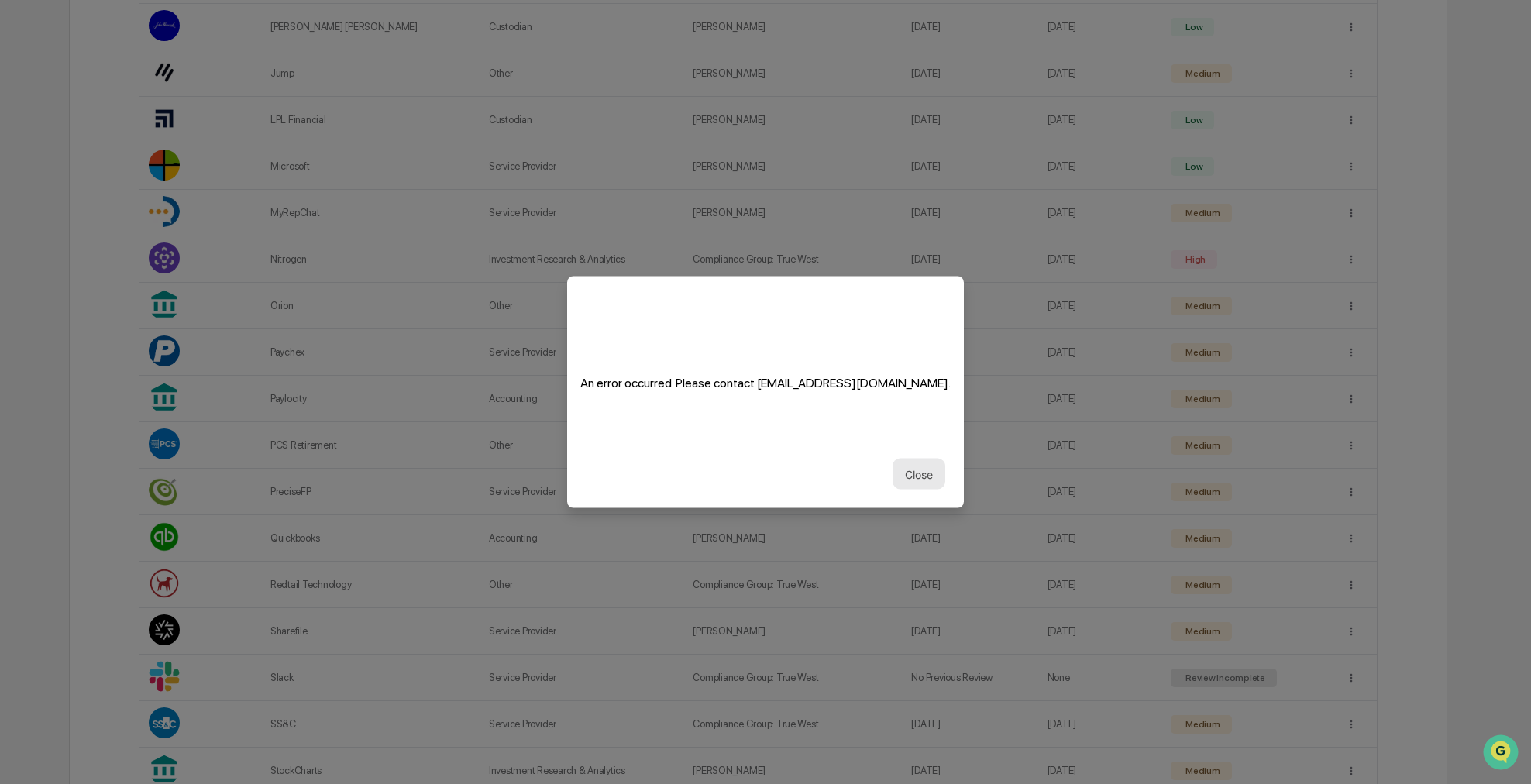
click at [906, 473] on button "Close" at bounding box center [919, 474] width 53 height 31
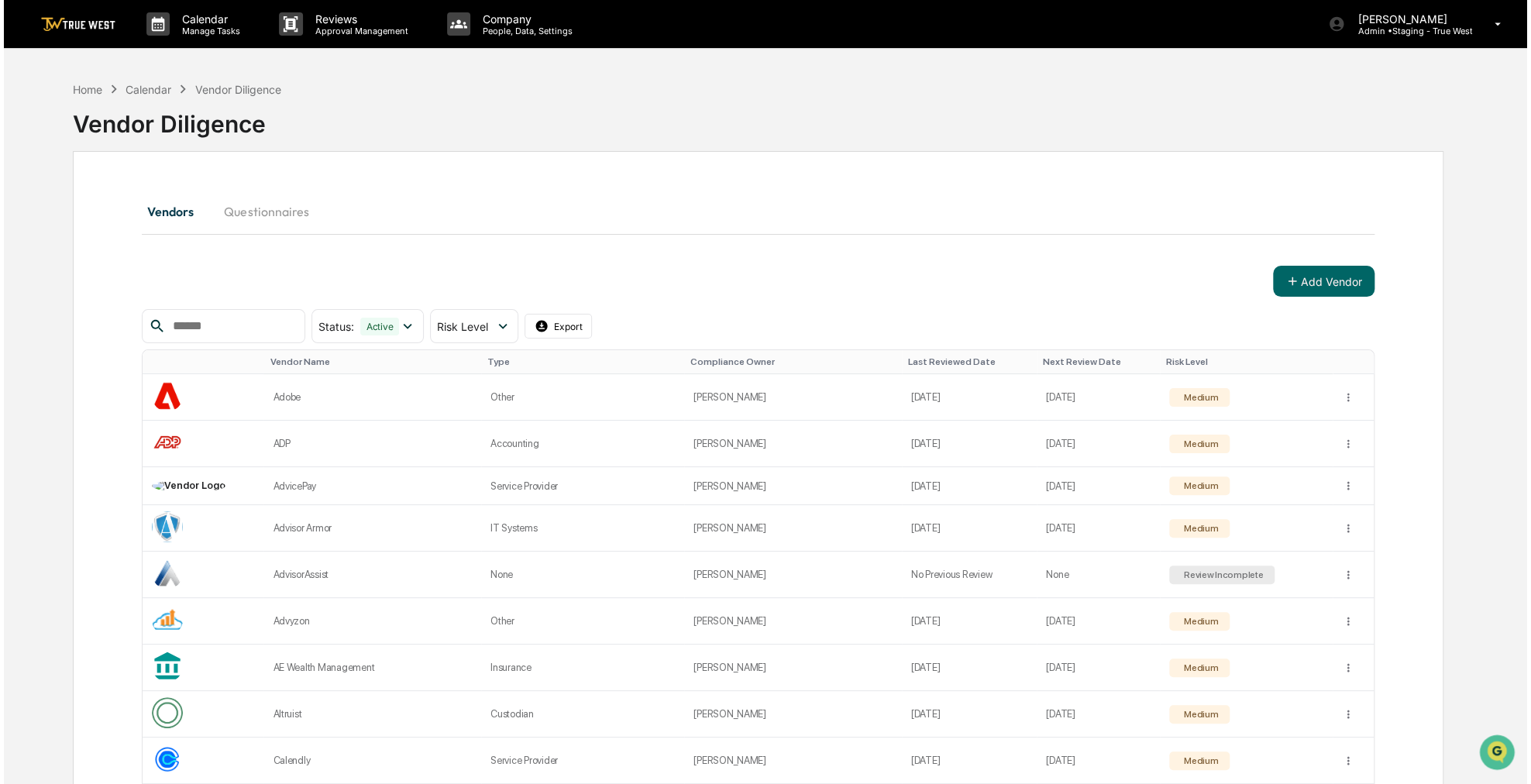
scroll to position [0, 0]
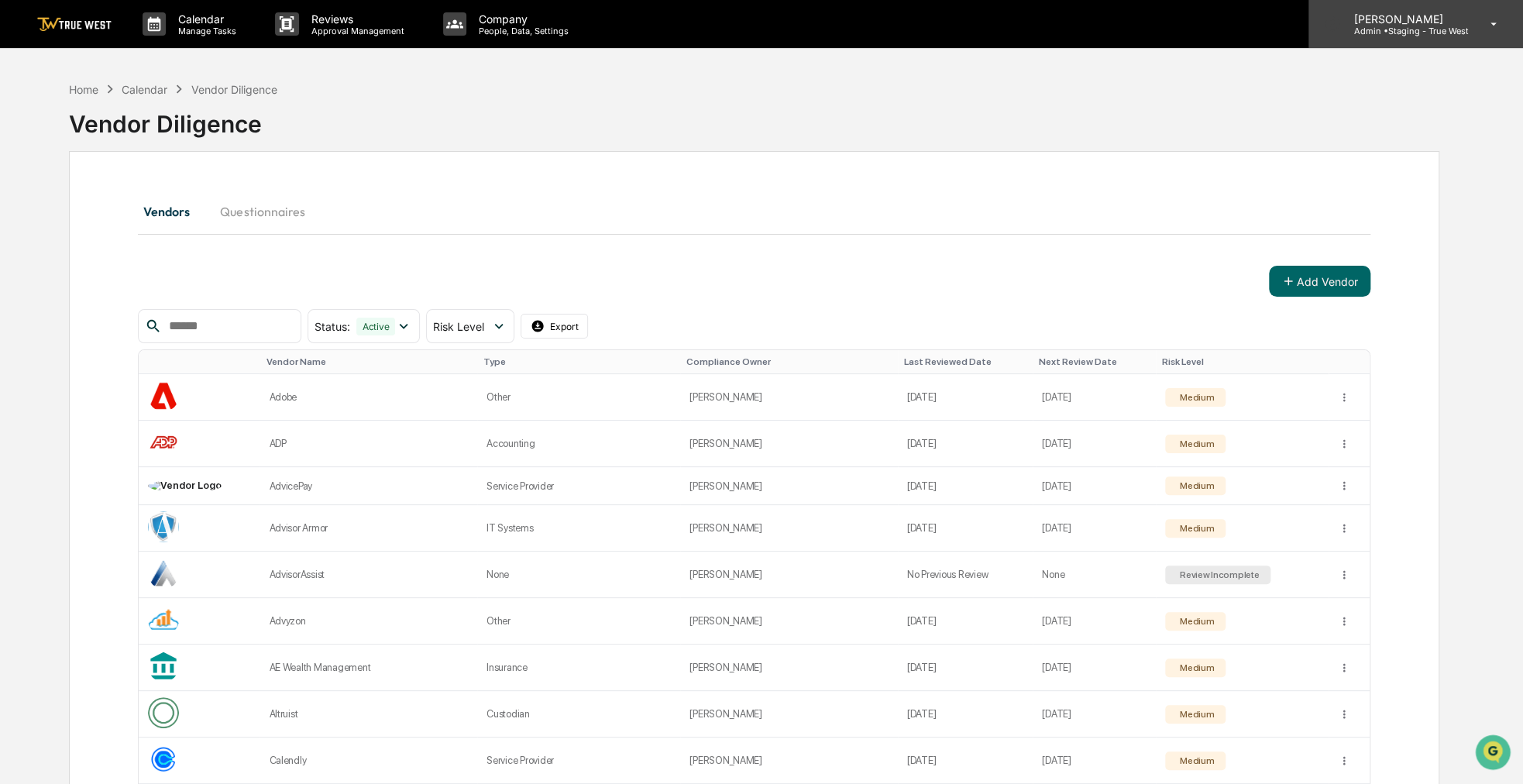
click at [1473, 36] on div "[PERSON_NAME] Admin • Staging - True West" at bounding box center [1415, 24] width 215 height 48
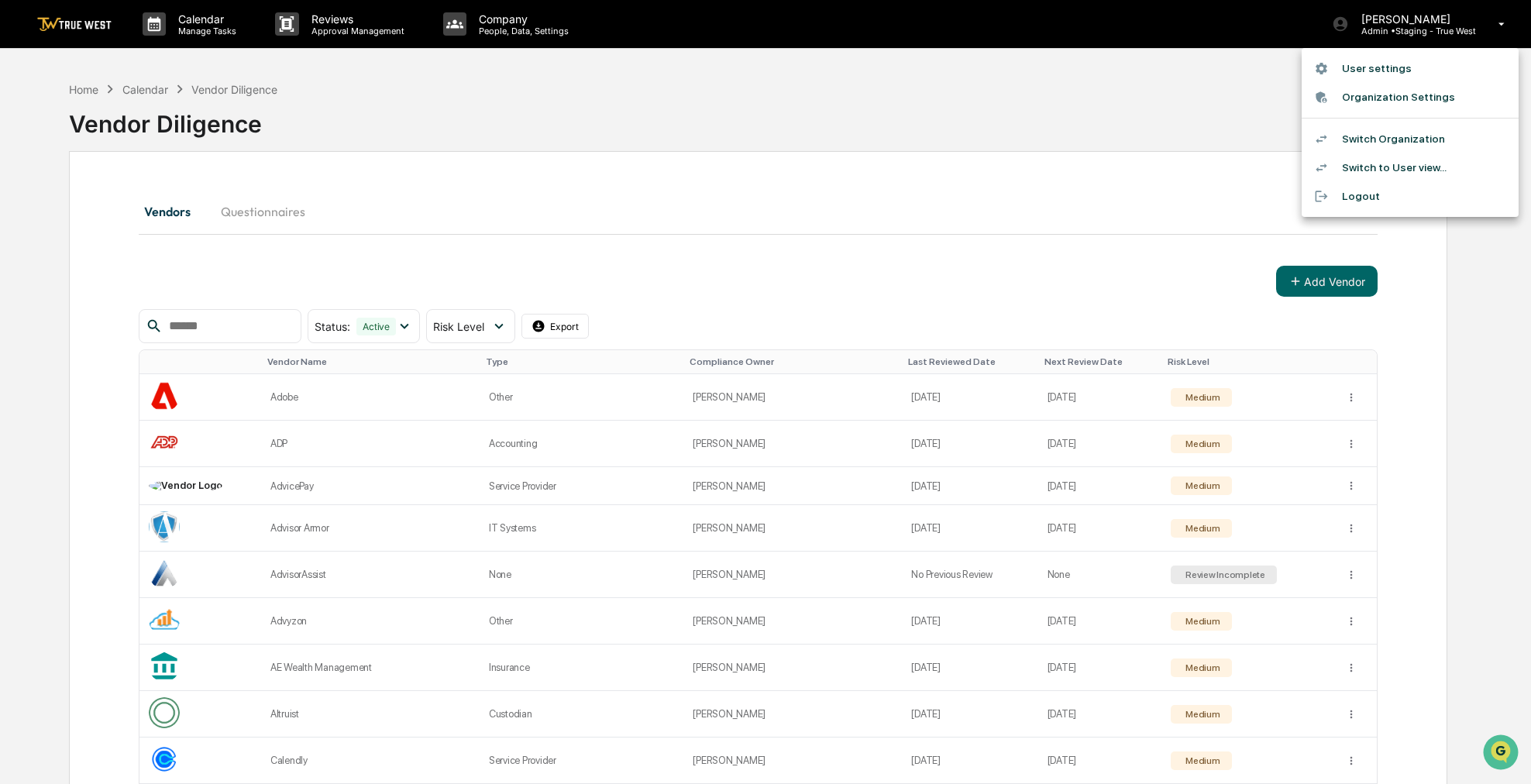
click at [1426, 168] on li "Switch to User view..." at bounding box center [1410, 167] width 217 height 29
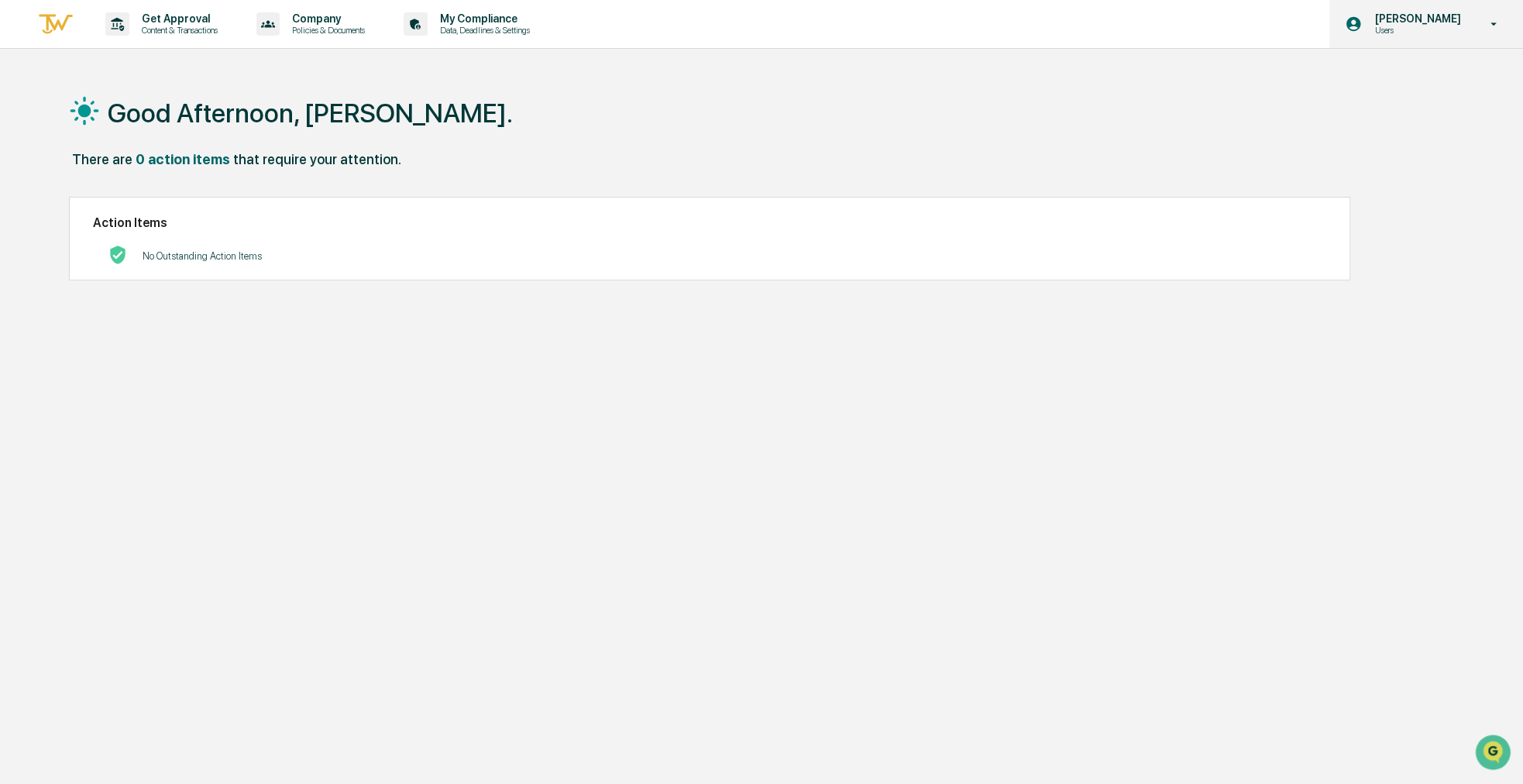
click at [1438, 33] on p "Users" at bounding box center [1414, 30] width 106 height 11
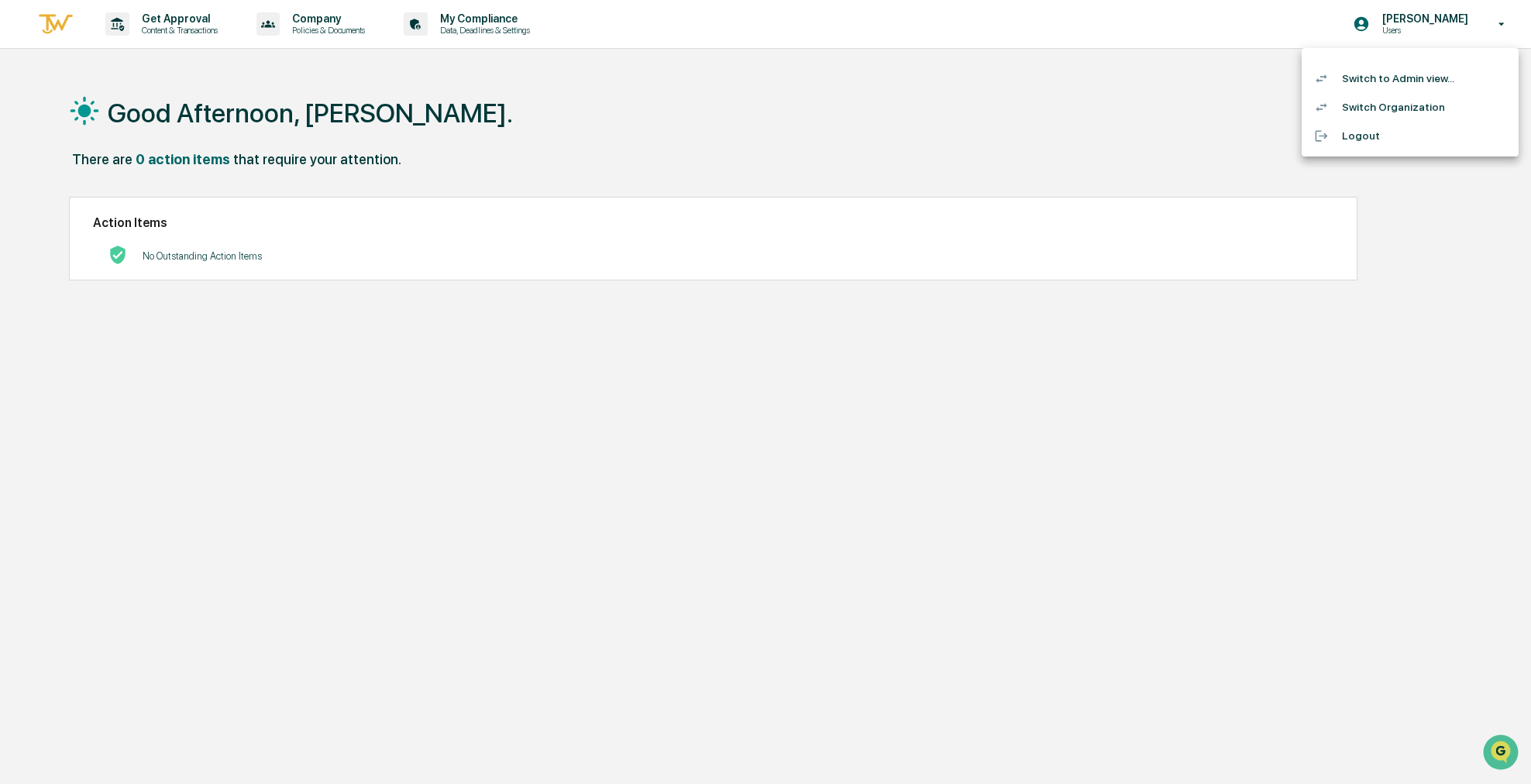
click at [1402, 111] on li "Switch Organization" at bounding box center [1410, 107] width 217 height 29
